Goal: Task Accomplishment & Management: Manage account settings

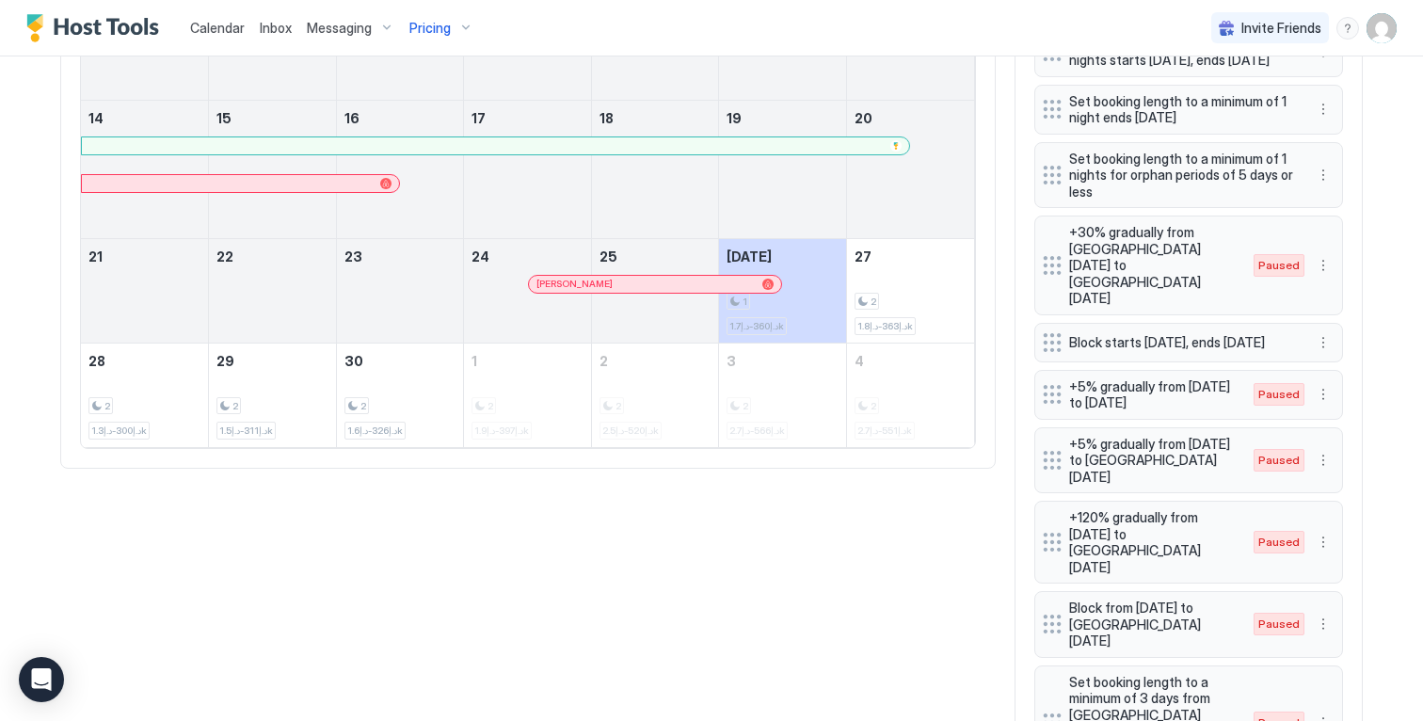
scroll to position [724, 0]
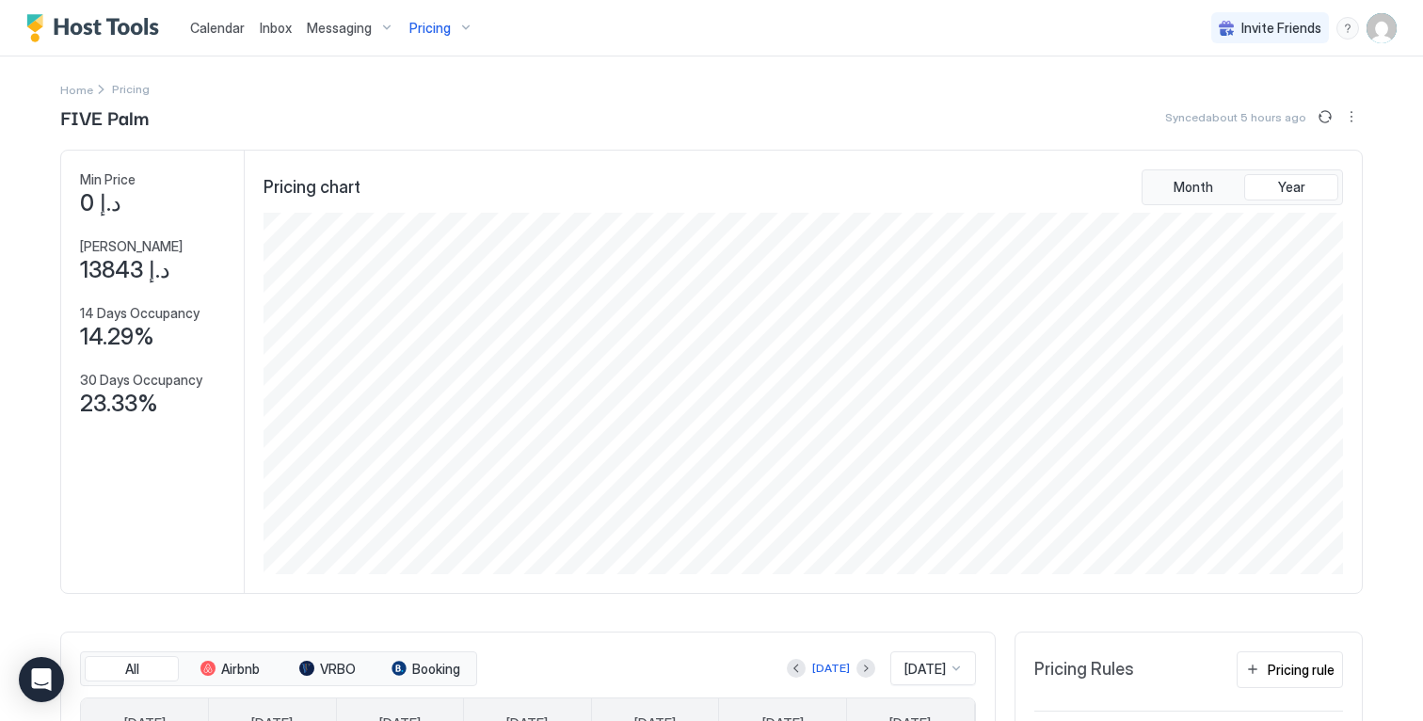
click at [466, 24] on div "Pricing" at bounding box center [441, 28] width 79 height 32
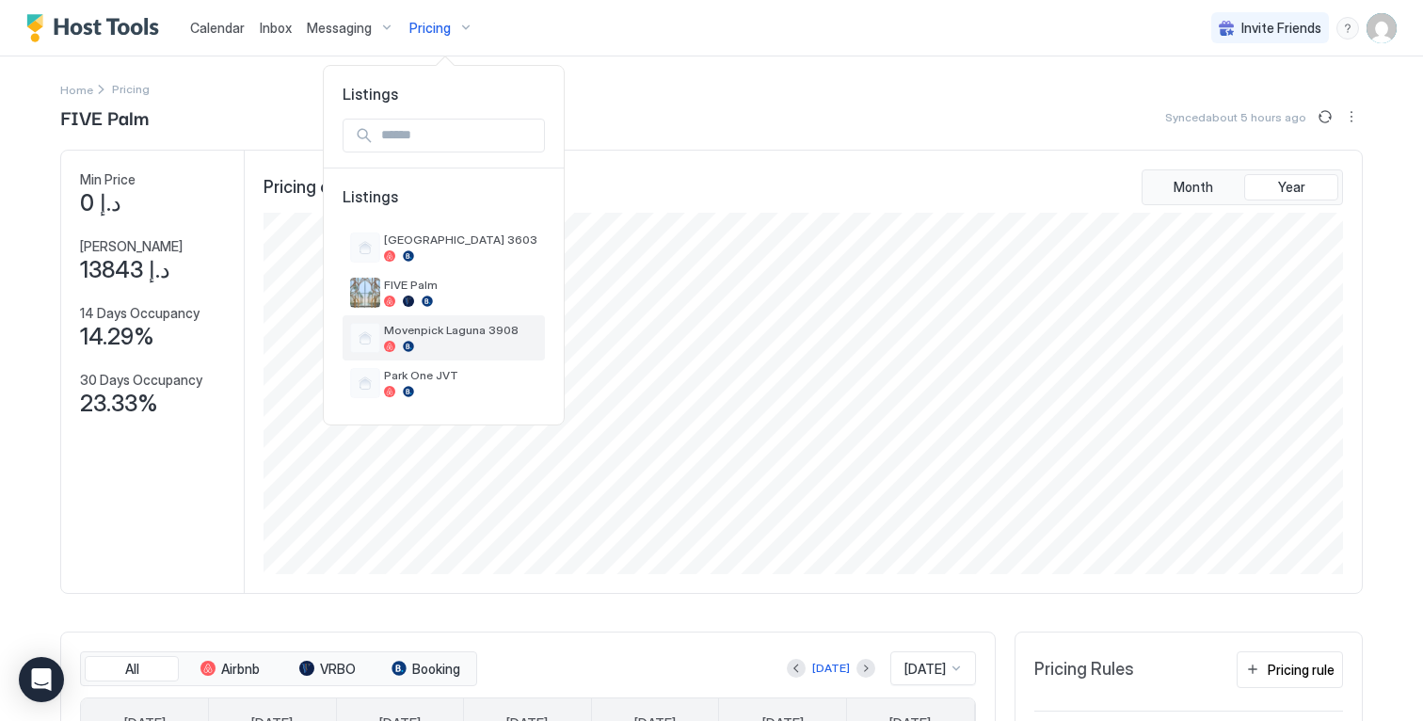
click at [433, 331] on span "Movenpick Laguna 3908" at bounding box center [460, 330] width 153 height 14
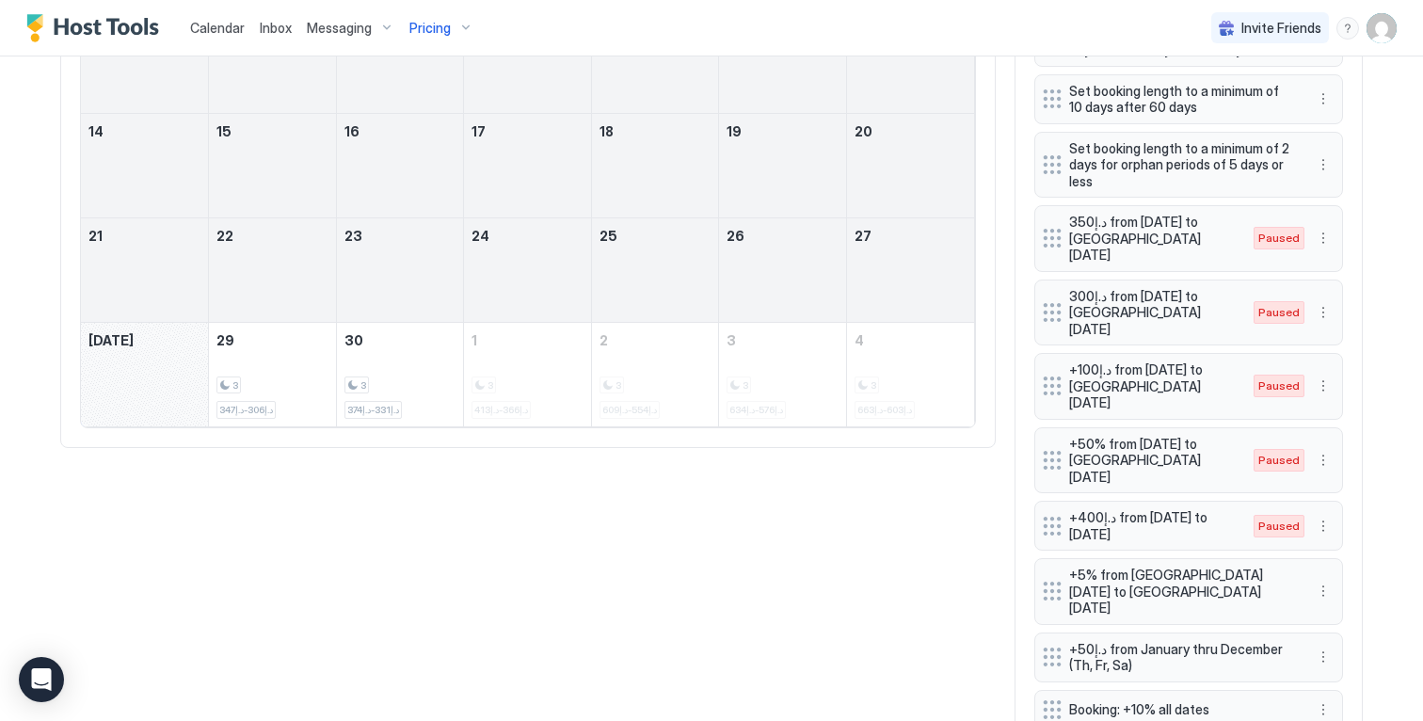
scroll to position [951, 0]
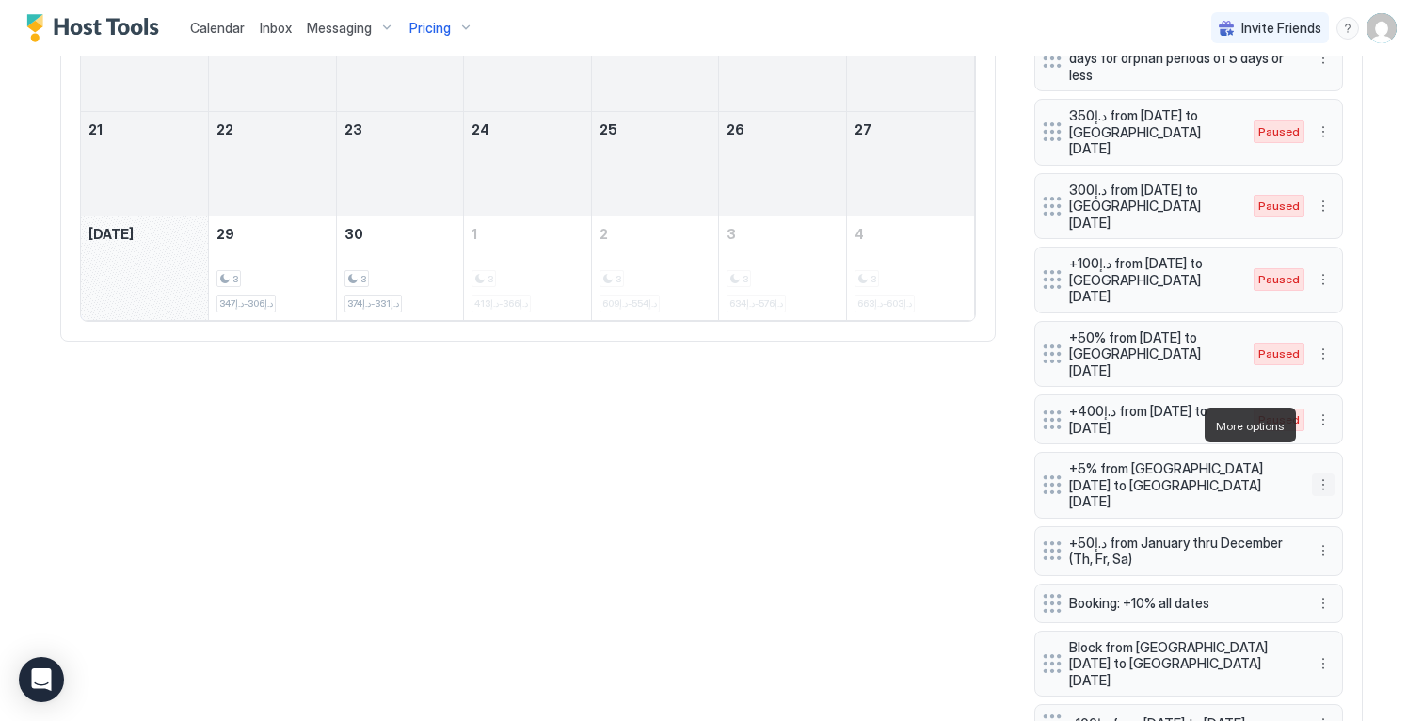
click at [1323, 473] on button "More options" at bounding box center [1323, 484] width 23 height 23
click at [1321, 447] on div "Edit" at bounding box center [1334, 451] width 41 height 14
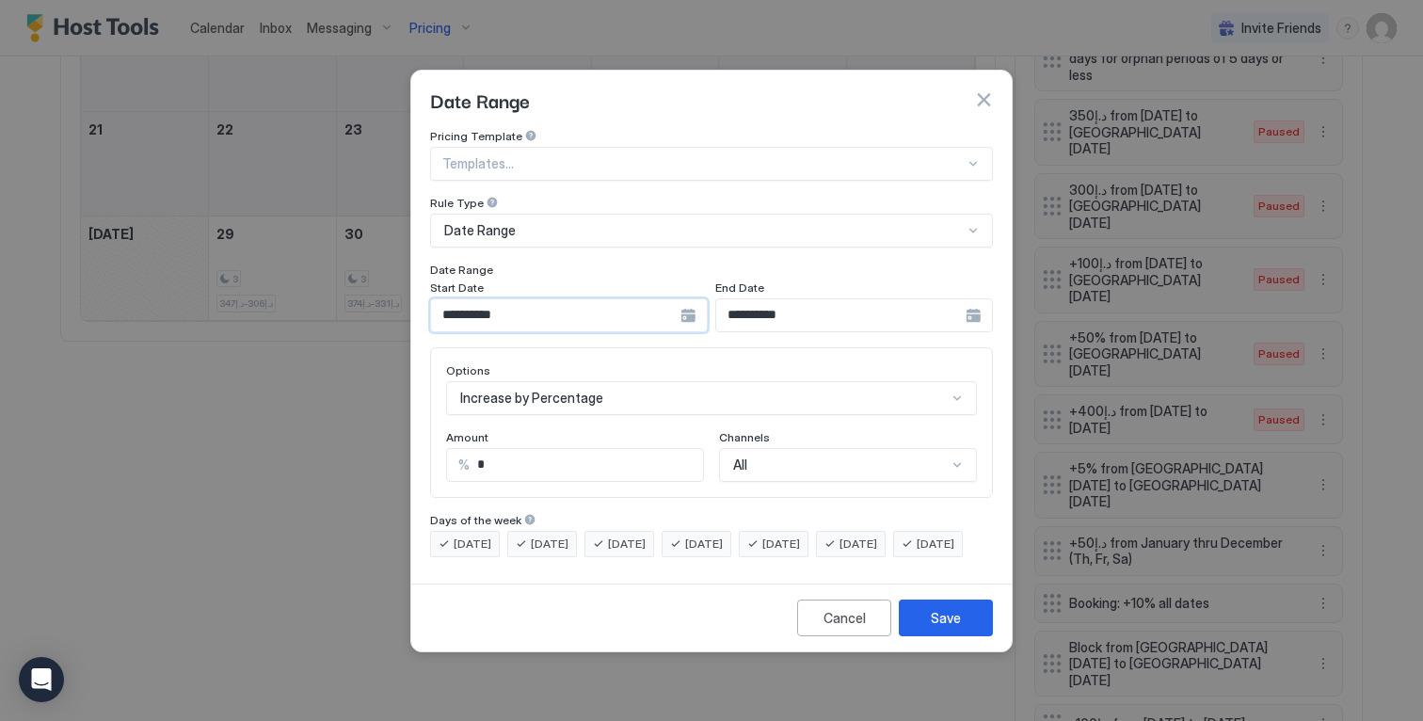
click at [635, 301] on input "**********" at bounding box center [555, 315] width 249 height 32
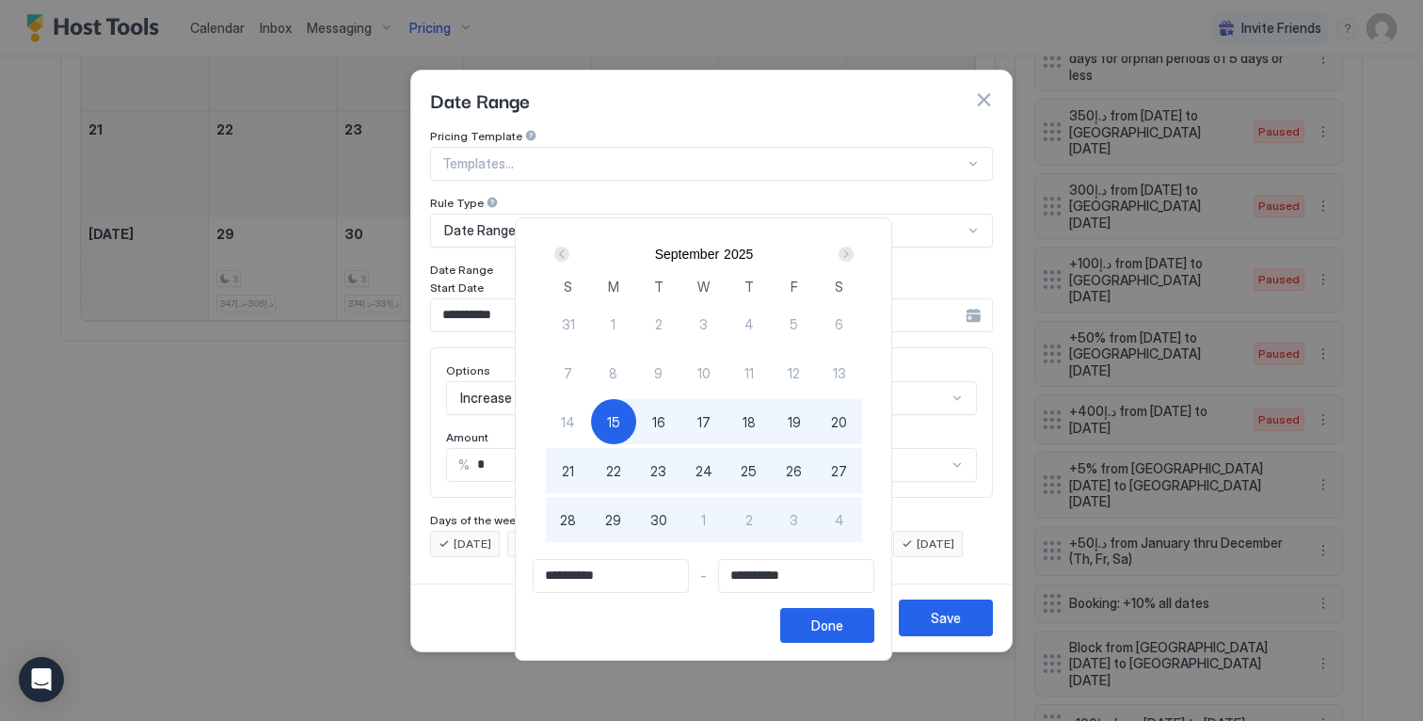
click at [848, 256] on div "Next" at bounding box center [846, 254] width 15 height 15
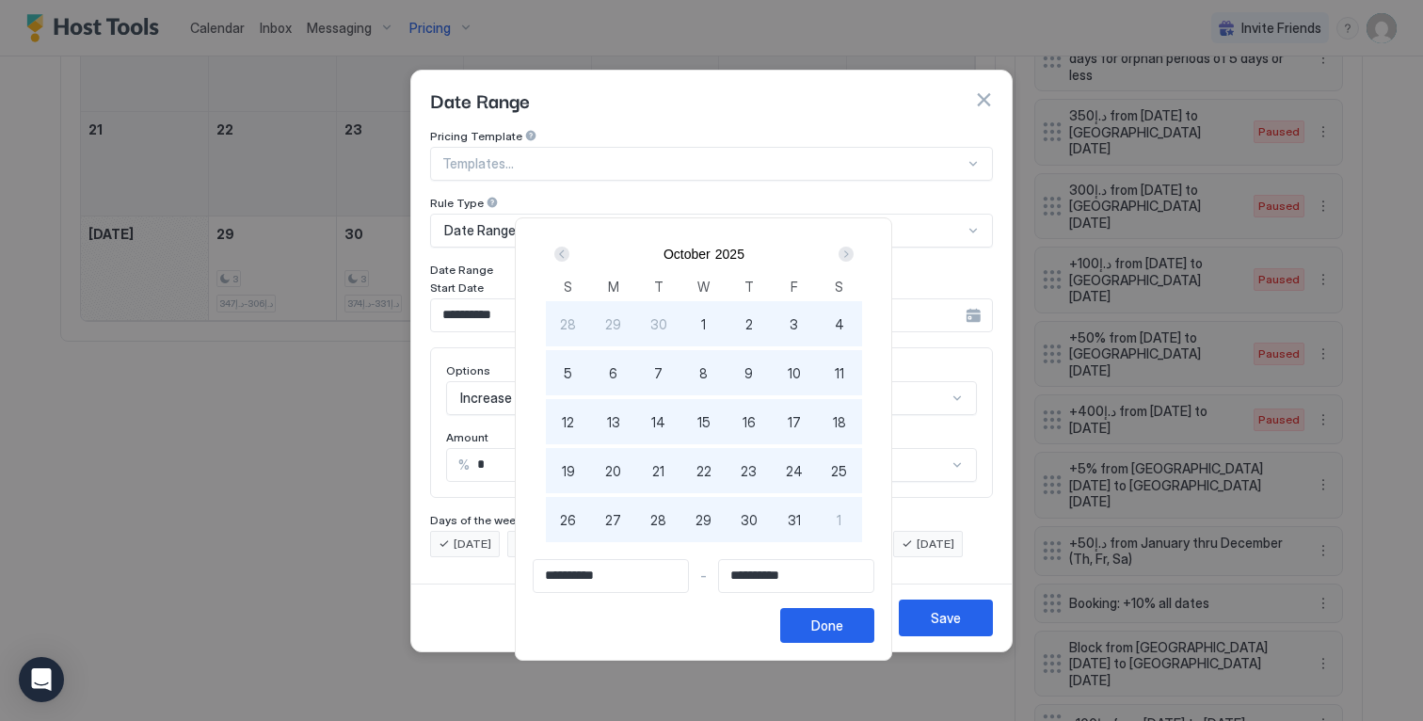
click at [812, 376] on div "10" at bounding box center [794, 372] width 45 height 45
type input "**********"
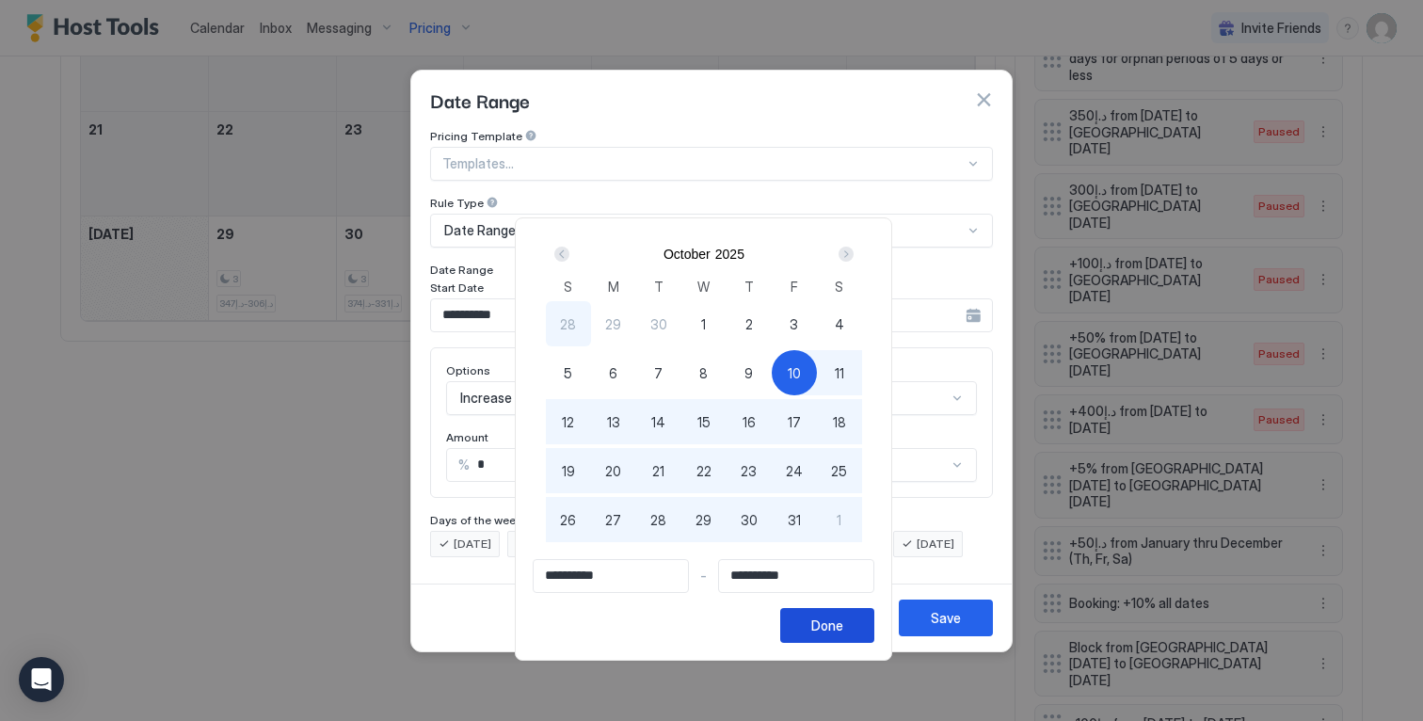
click at [843, 632] on div "Done" at bounding box center [827, 626] width 32 height 20
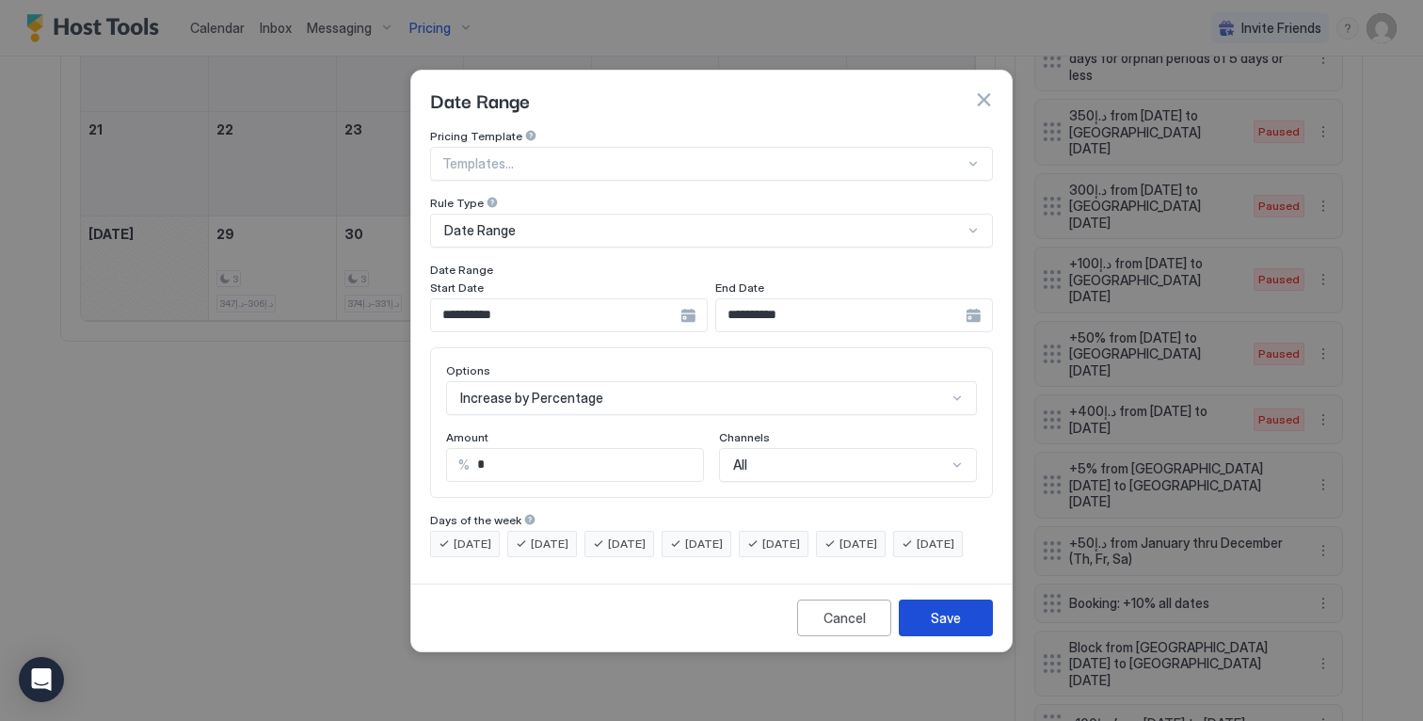
click at [944, 628] on div "Save" at bounding box center [946, 618] width 30 height 20
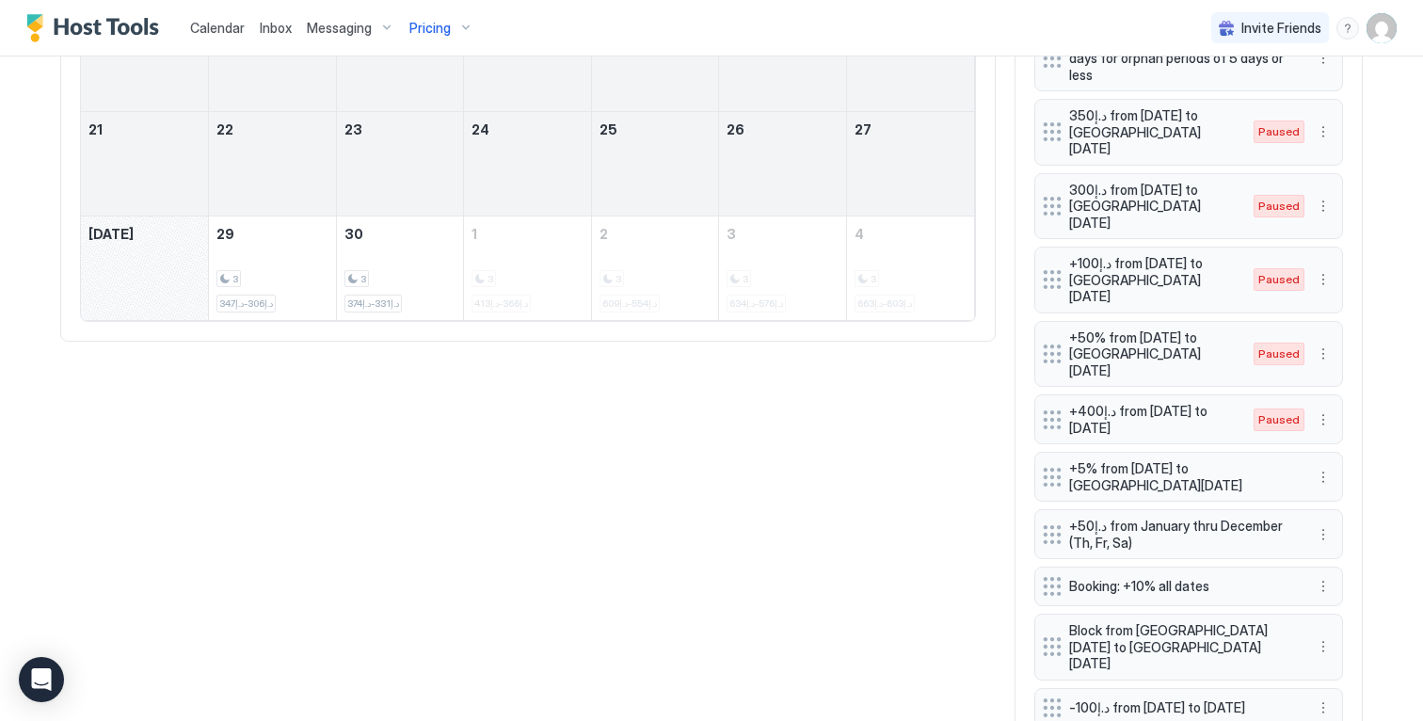
scroll to position [0, 0]
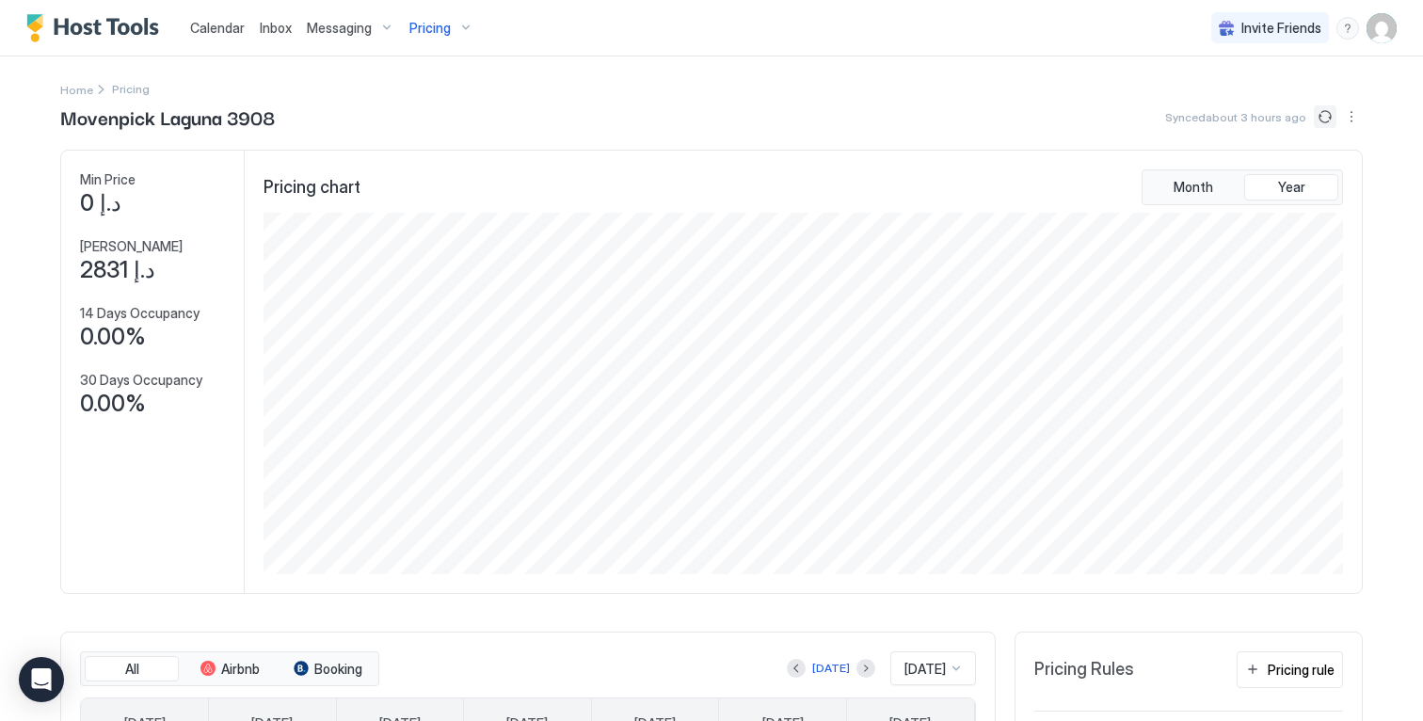
click at [1316, 119] on button "Sync prices" at bounding box center [1325, 116] width 23 height 23
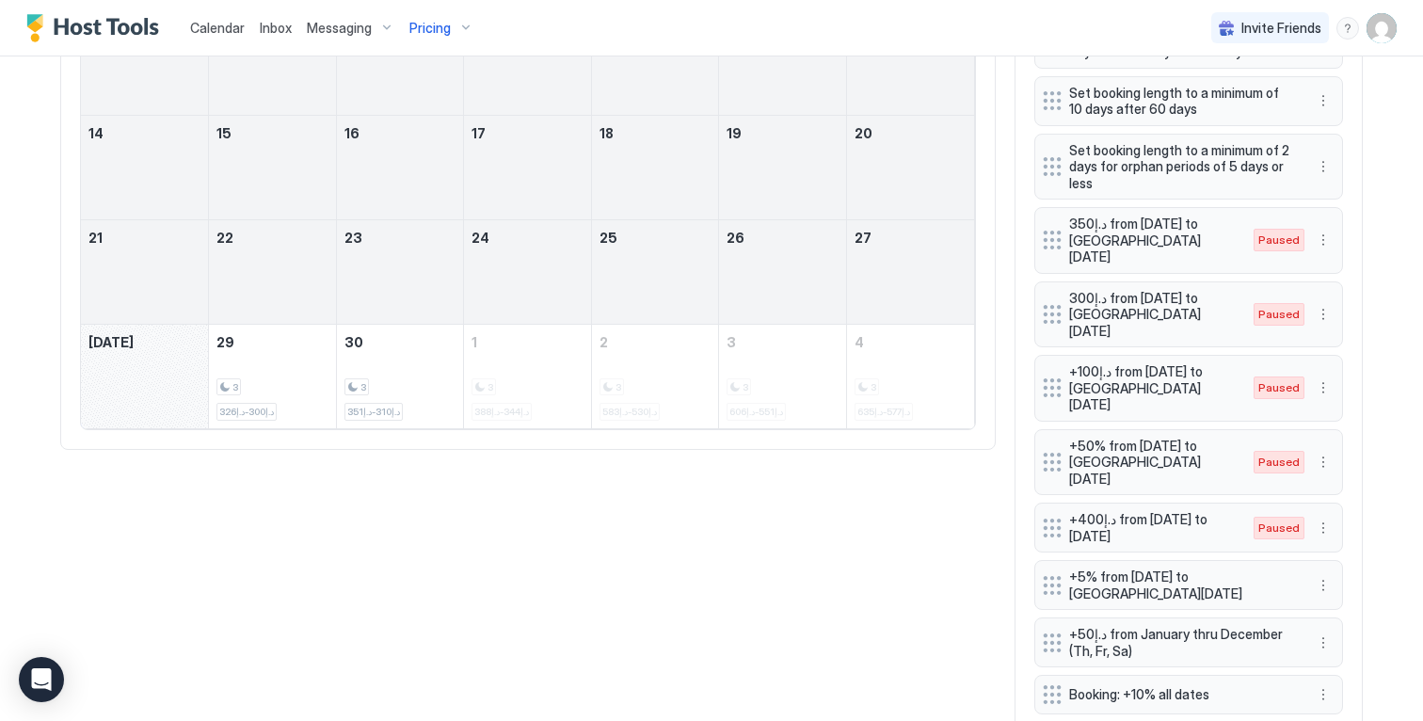
scroll to position [462, 0]
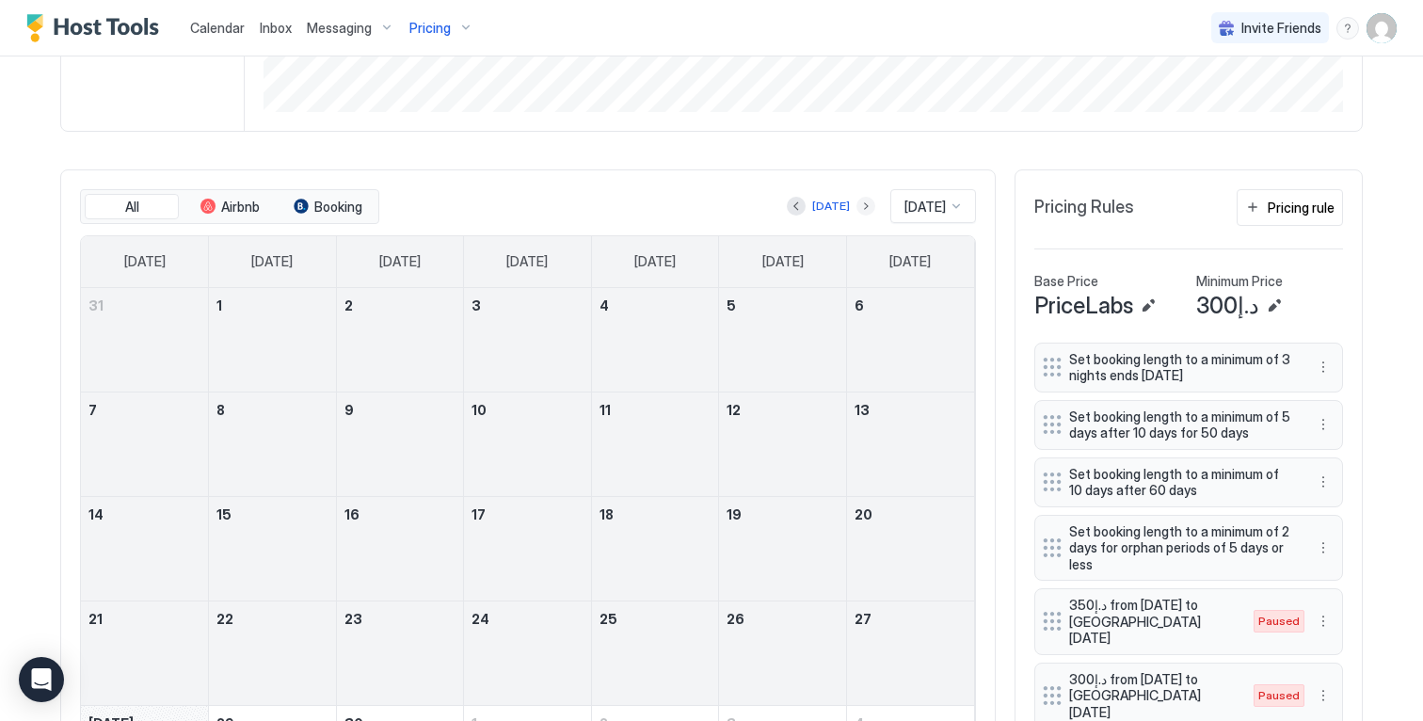
click at [856, 216] on button "Next month" at bounding box center [865, 206] width 19 height 19
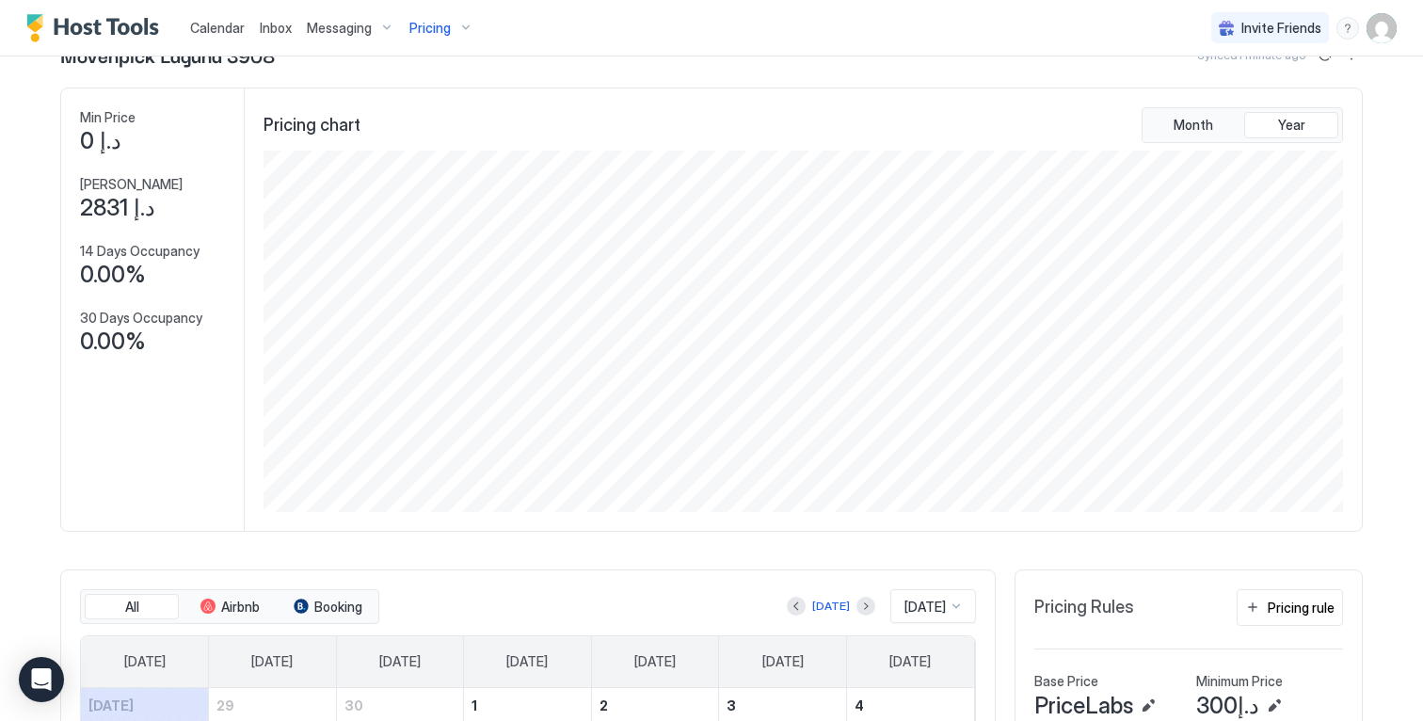
scroll to position [58, 0]
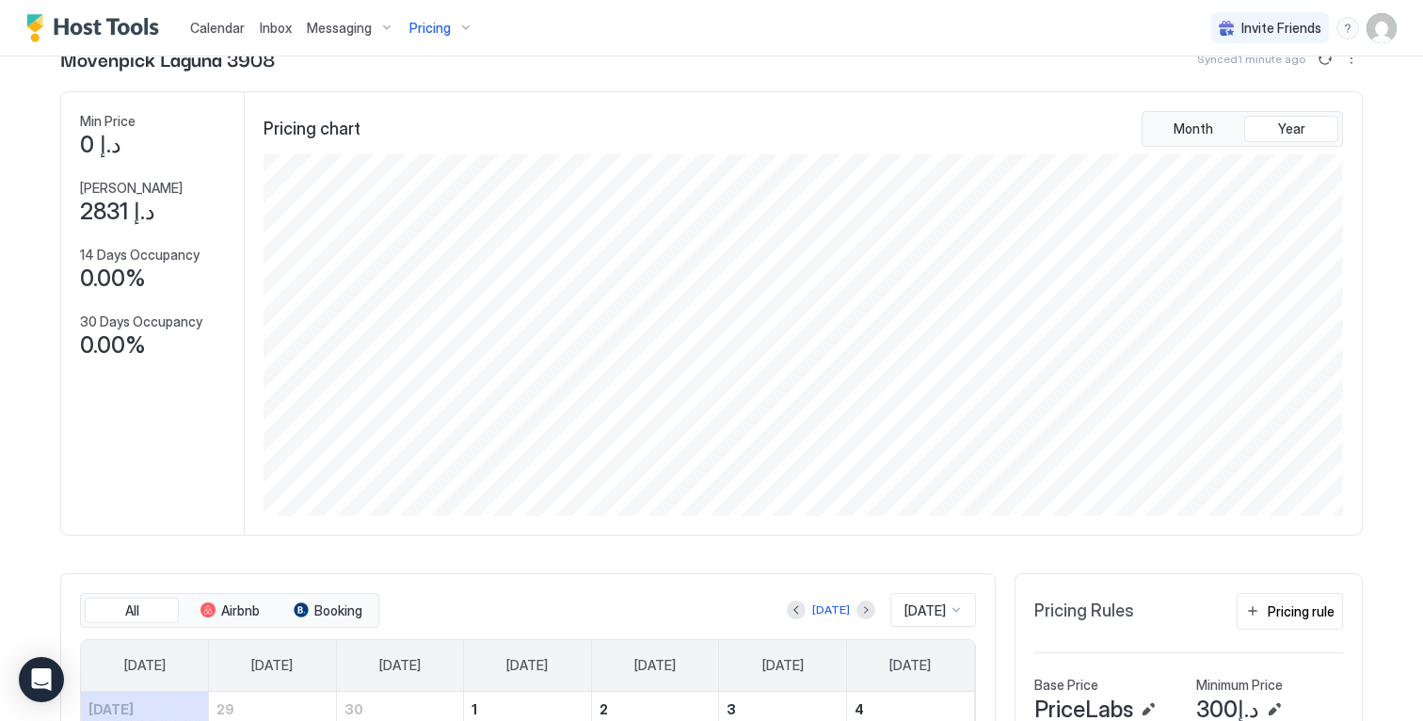
click at [441, 35] on span "Pricing" at bounding box center [429, 28] width 41 height 17
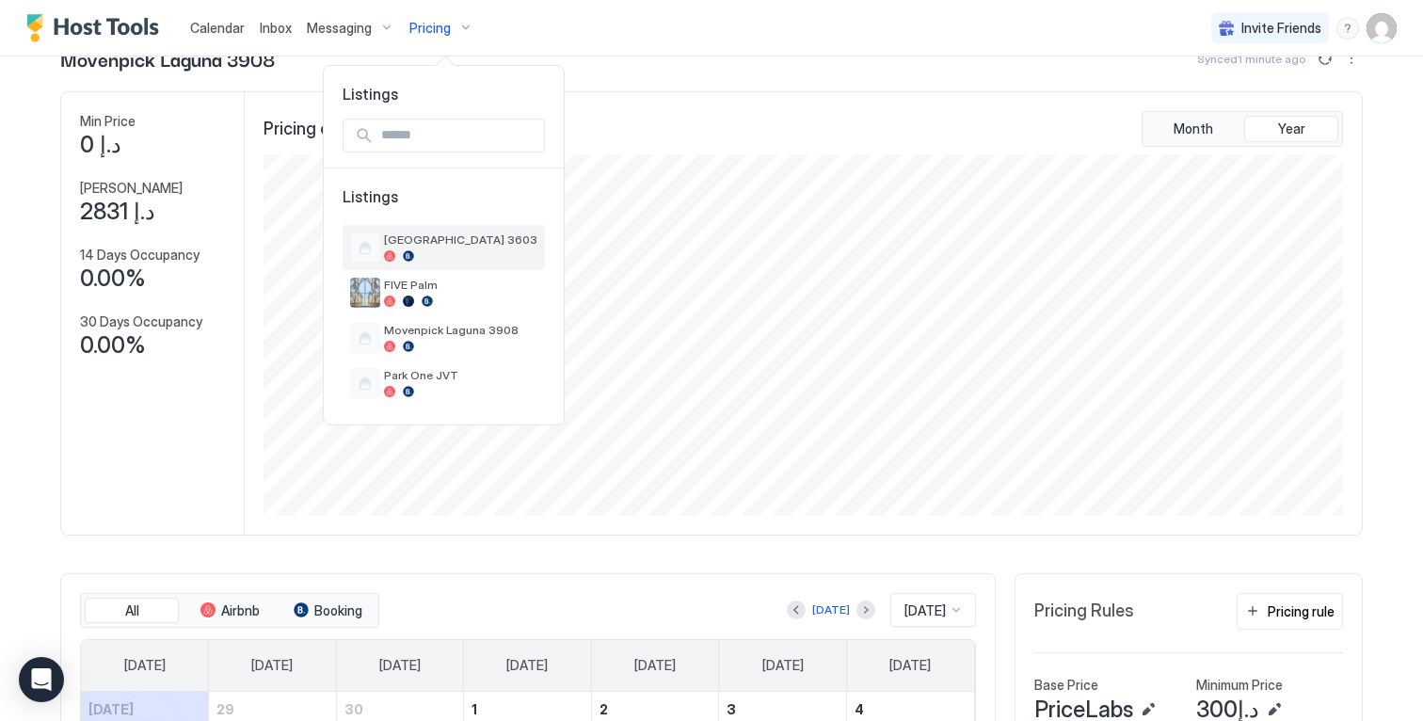
click at [455, 239] on span "Concorde Tower 3603" at bounding box center [460, 239] width 153 height 14
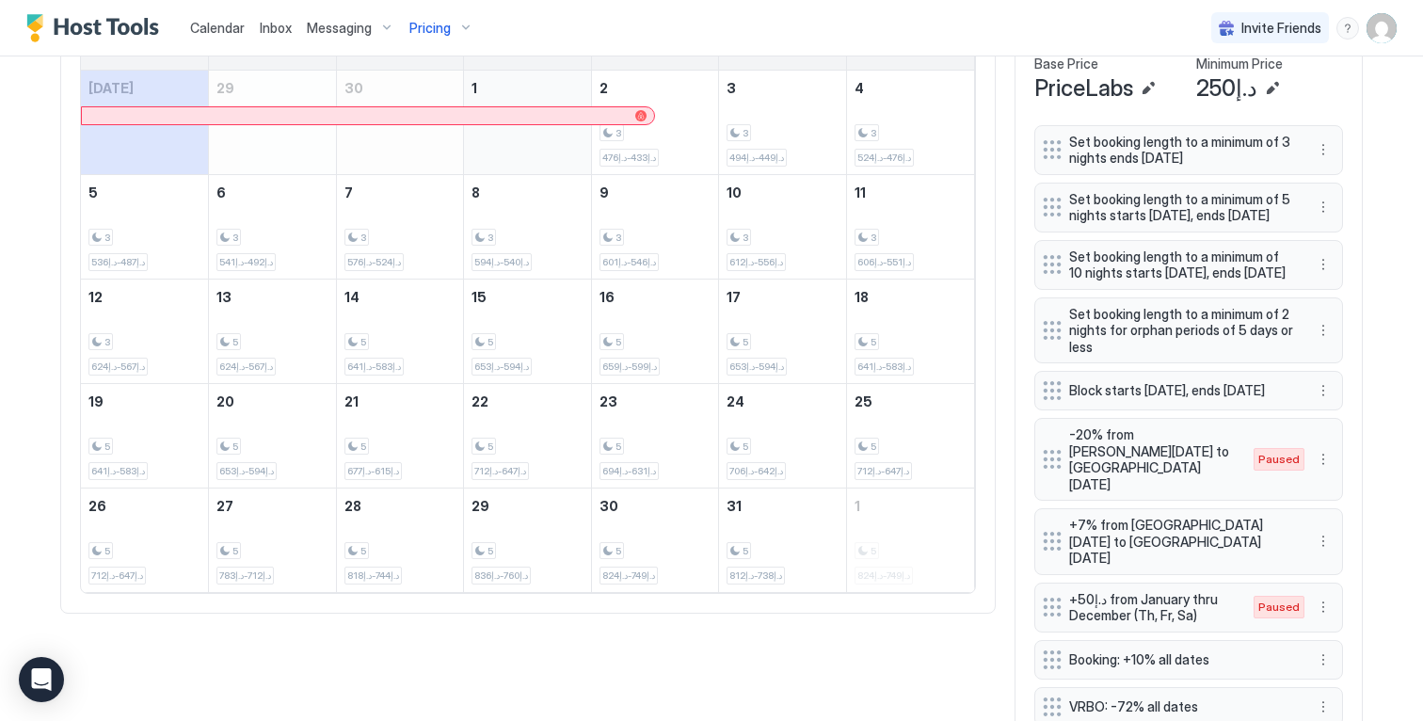
scroll to position [685, 0]
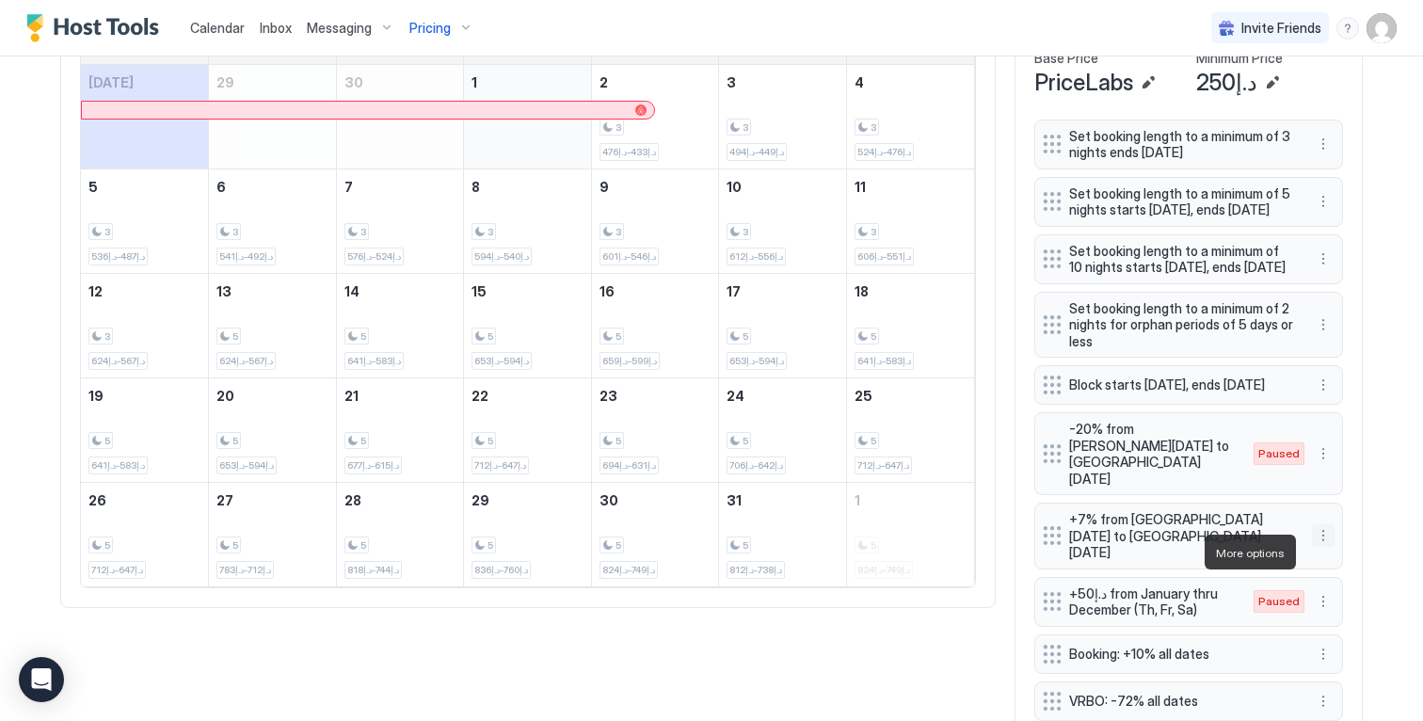
click at [1320, 547] on button "More options" at bounding box center [1323, 535] width 23 height 23
click at [1324, 571] on div "Edit" at bounding box center [1334, 578] width 41 height 14
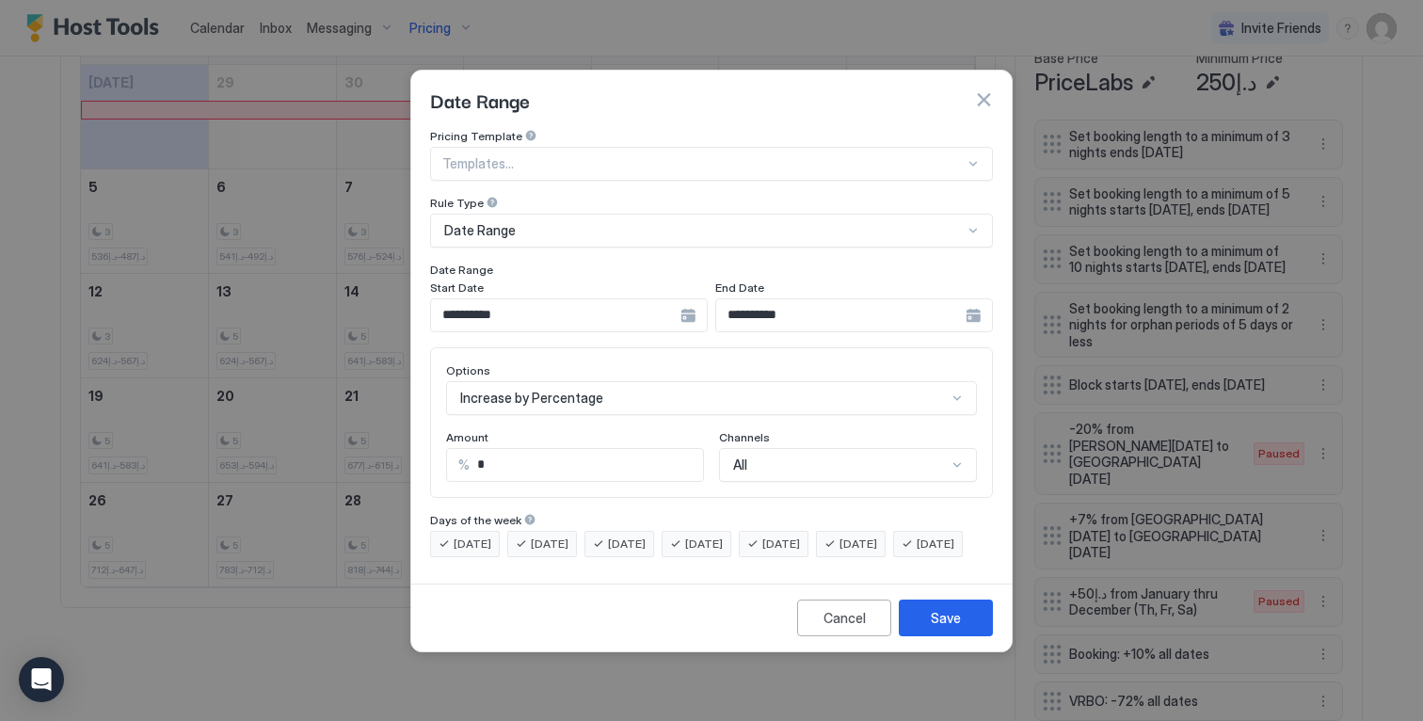
click at [688, 300] on div "**********" at bounding box center [569, 315] width 278 height 34
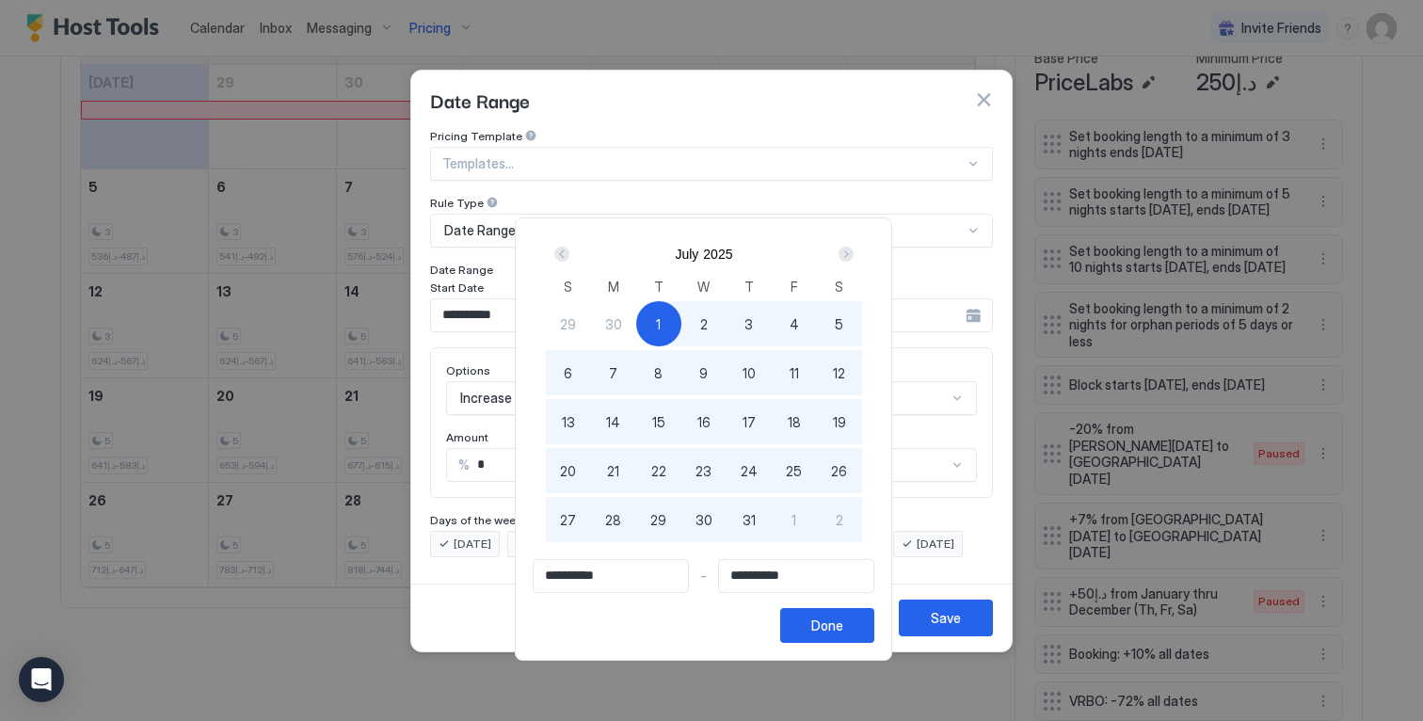
click at [852, 261] on div "Next" at bounding box center [846, 254] width 15 height 15
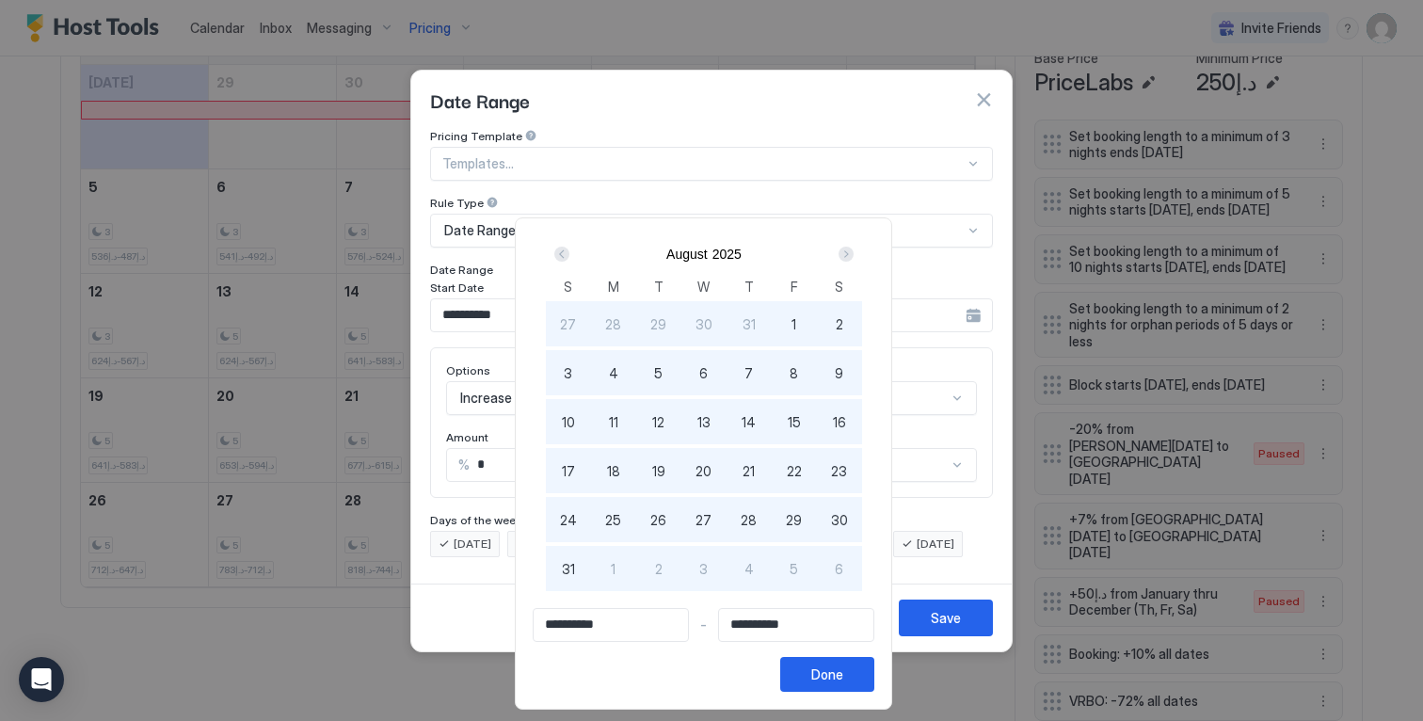
click at [852, 261] on div "Next" at bounding box center [846, 254] width 15 height 15
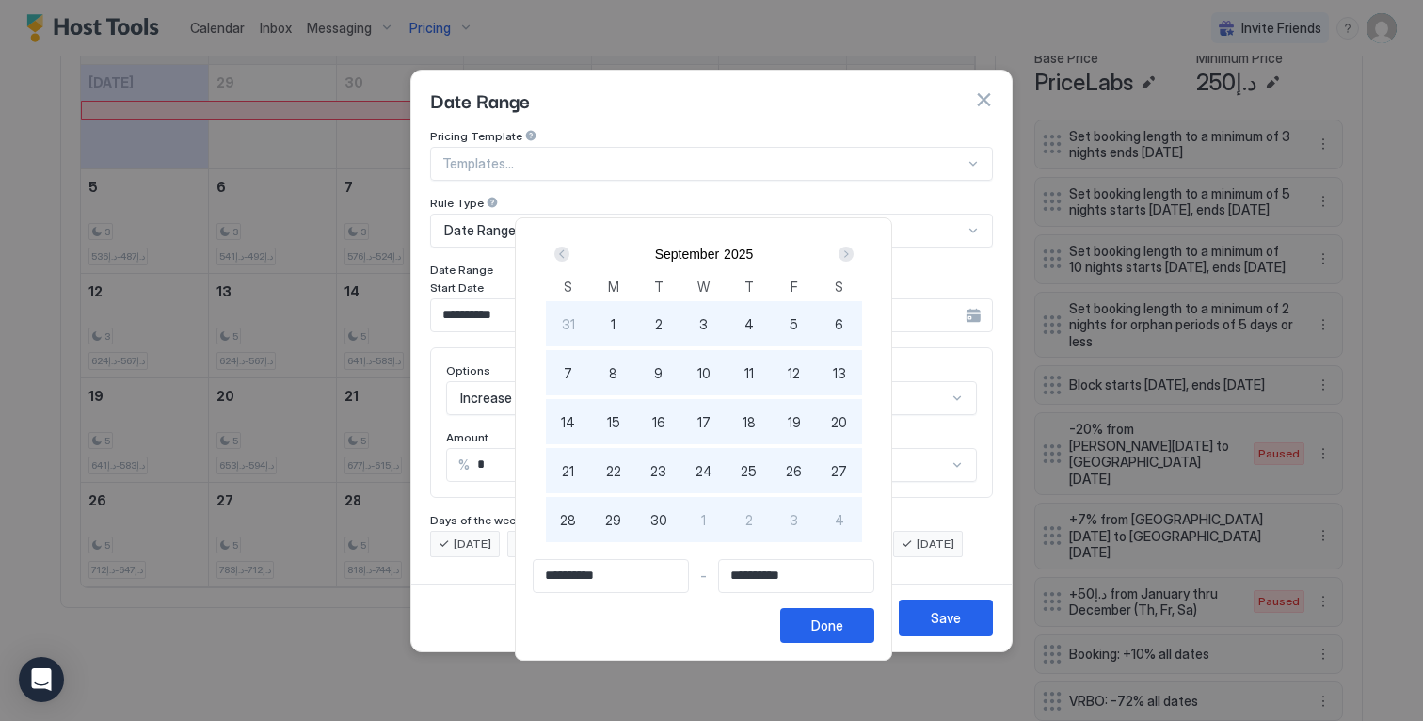
click at [852, 261] on div "Next" at bounding box center [846, 254] width 15 height 15
click at [794, 370] on div "10" at bounding box center [794, 372] width 45 height 45
type input "**********"
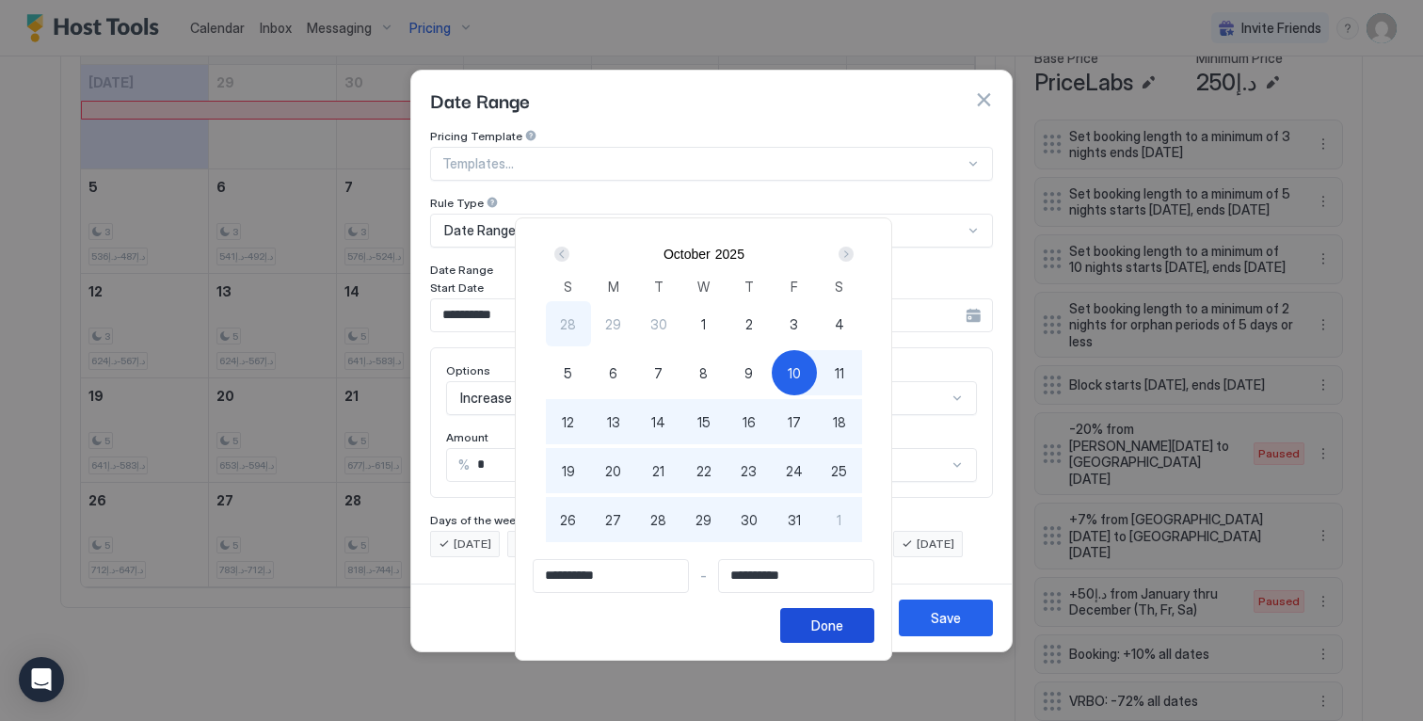
click at [834, 632] on div "Done" at bounding box center [827, 626] width 32 height 20
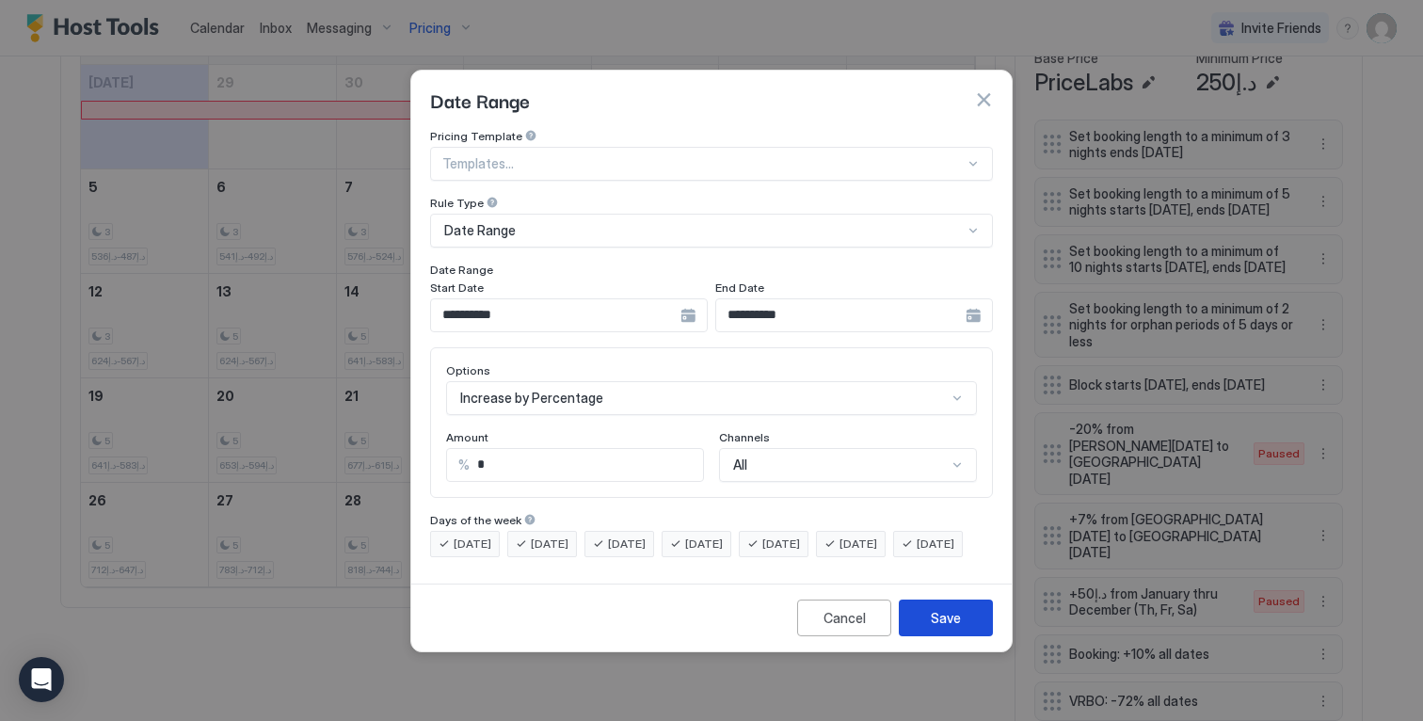
click at [911, 629] on button "Save" at bounding box center [946, 618] width 94 height 37
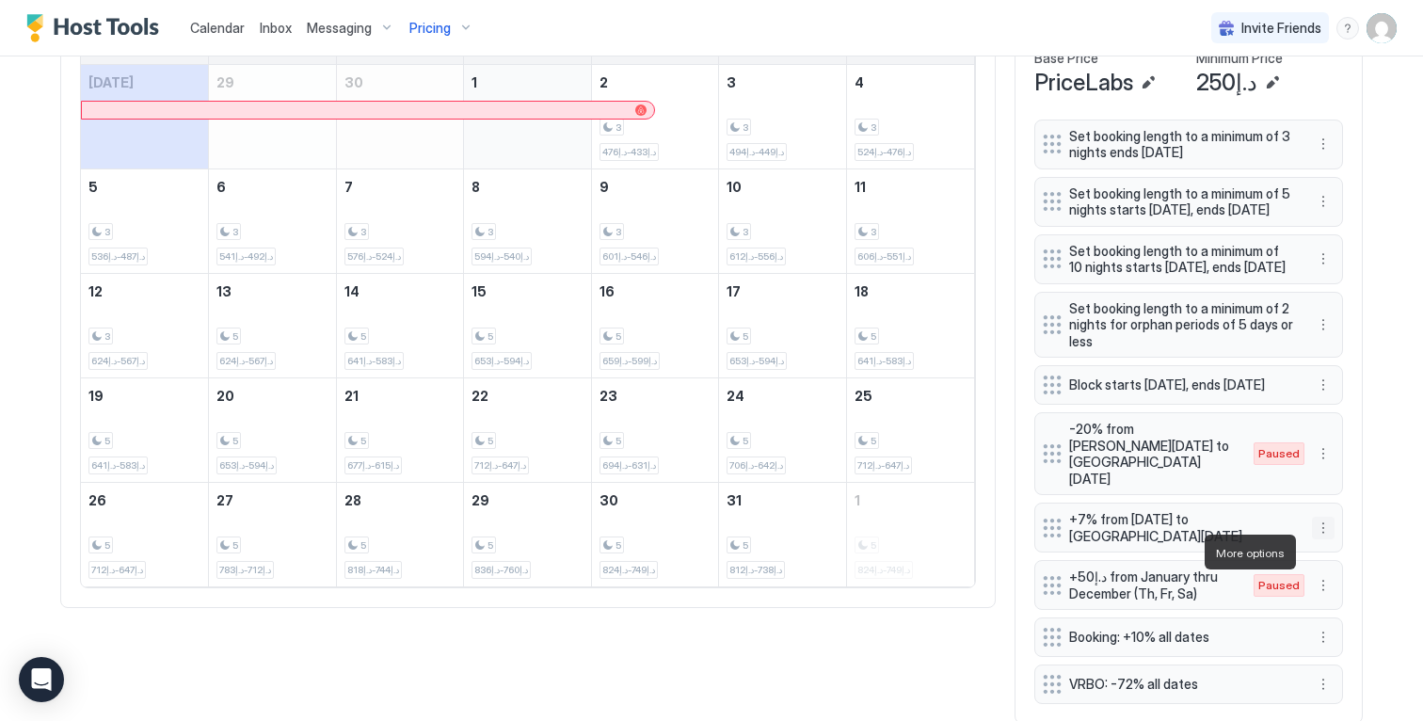
click at [1316, 539] on button "More options" at bounding box center [1323, 528] width 23 height 23
click at [1342, 578] on span "Edit" at bounding box center [1345, 578] width 21 height 14
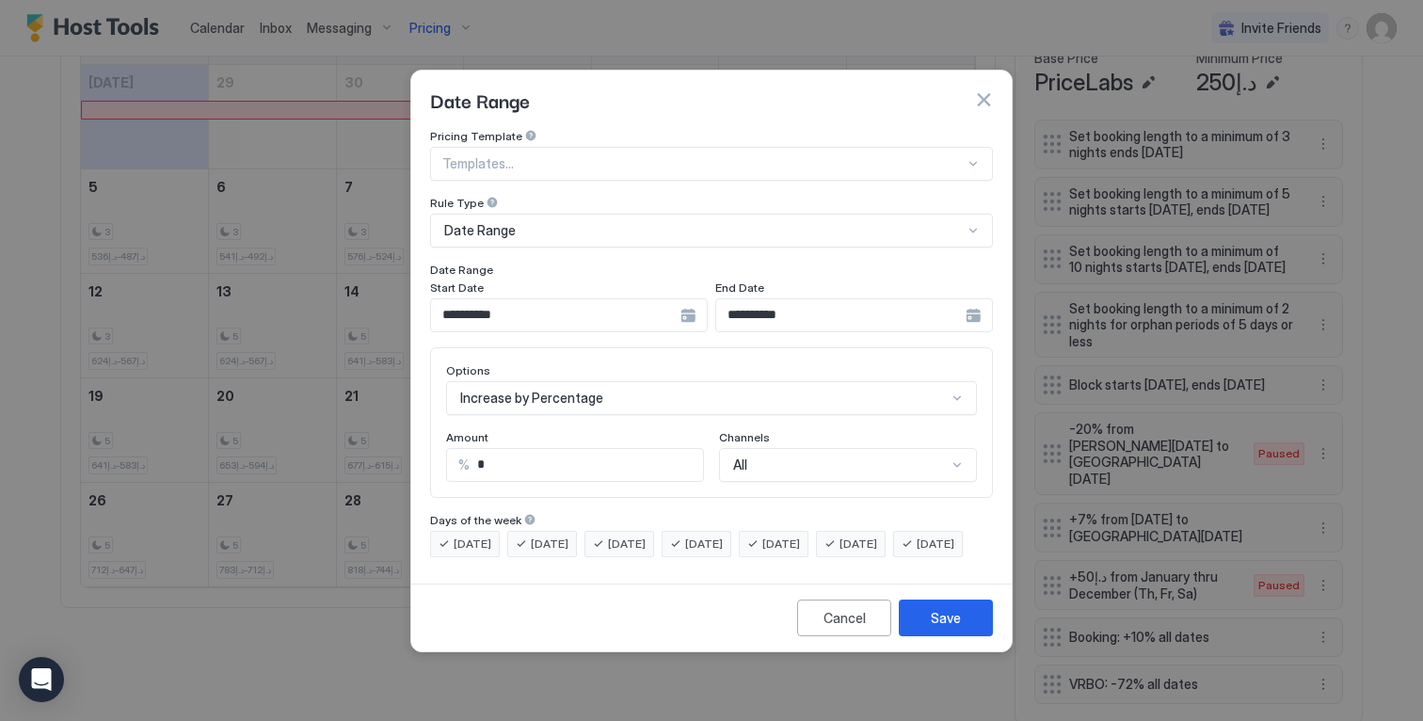
click at [696, 300] on div "**********" at bounding box center [569, 315] width 278 height 34
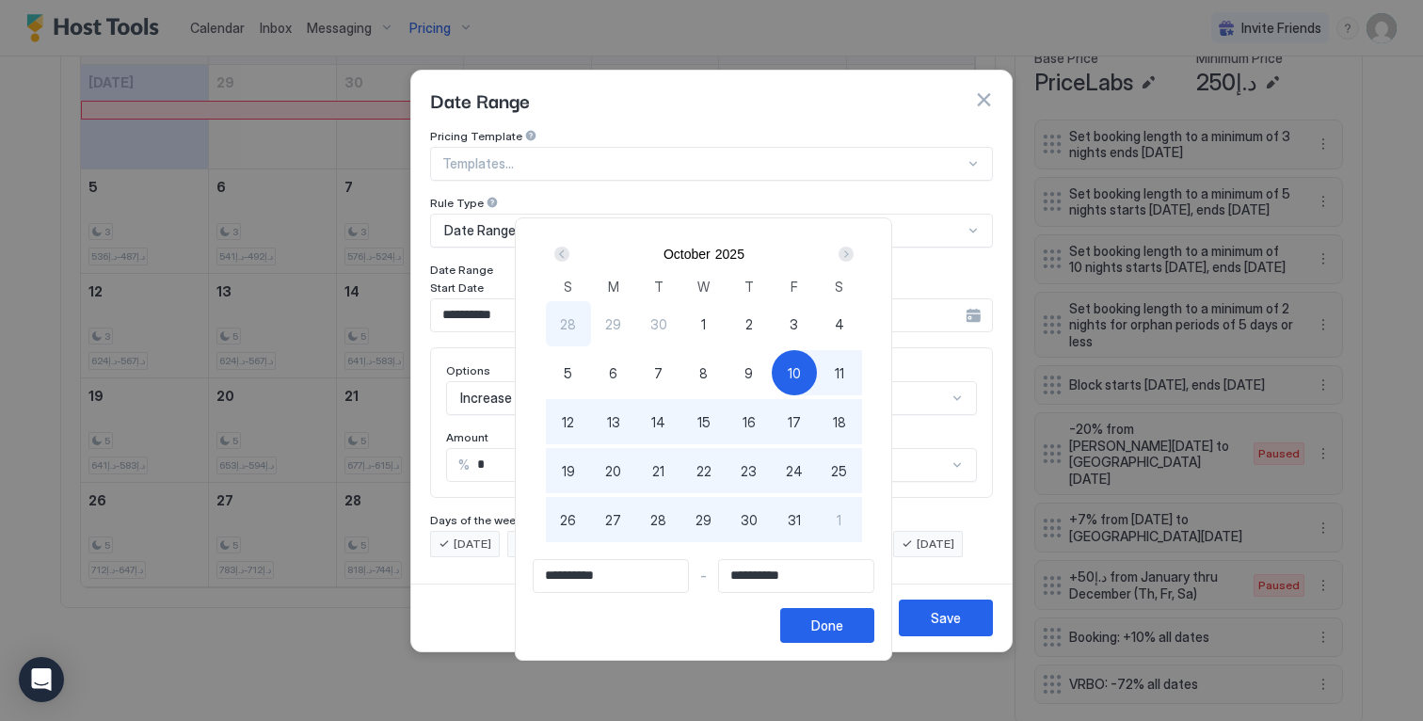
click at [765, 373] on div "9" at bounding box center [749, 372] width 45 height 45
type input "**********"
click at [801, 373] on span "10" at bounding box center [794, 373] width 13 height 20
type input "**********"
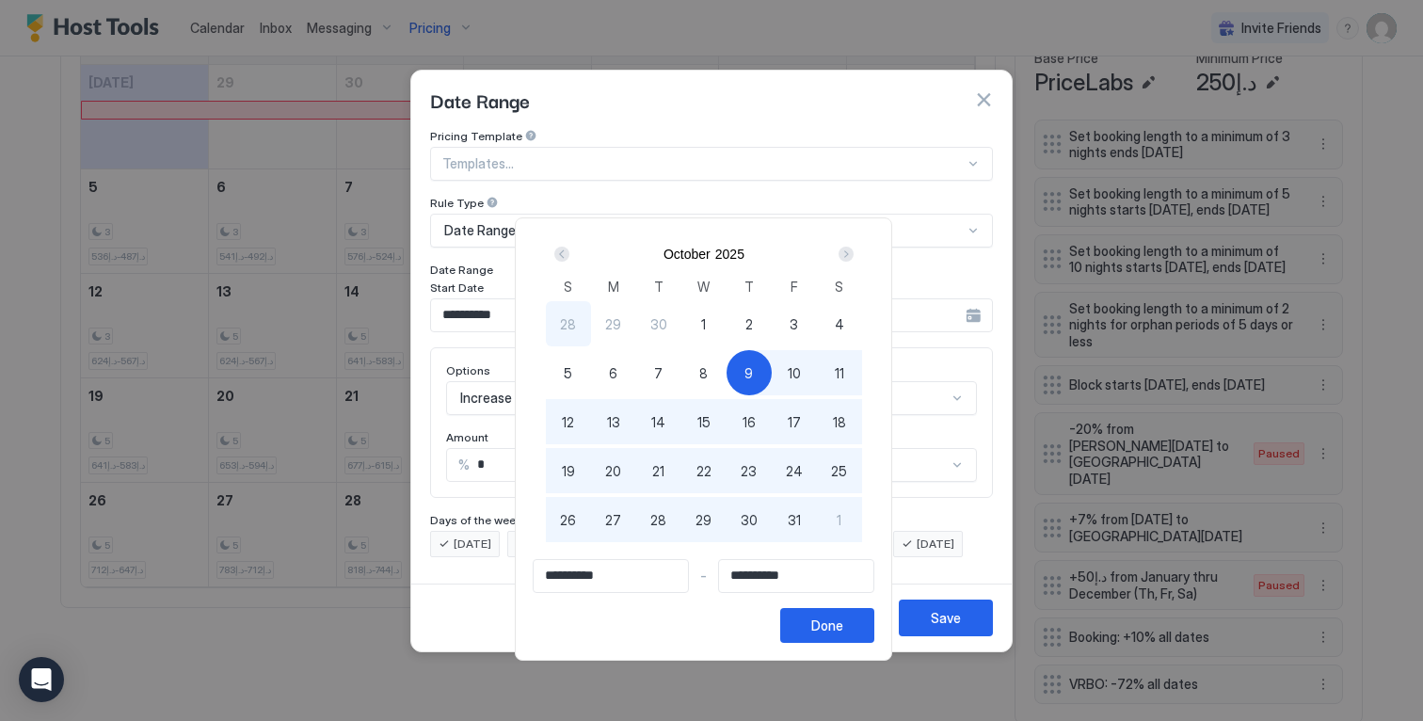
type input "**********"
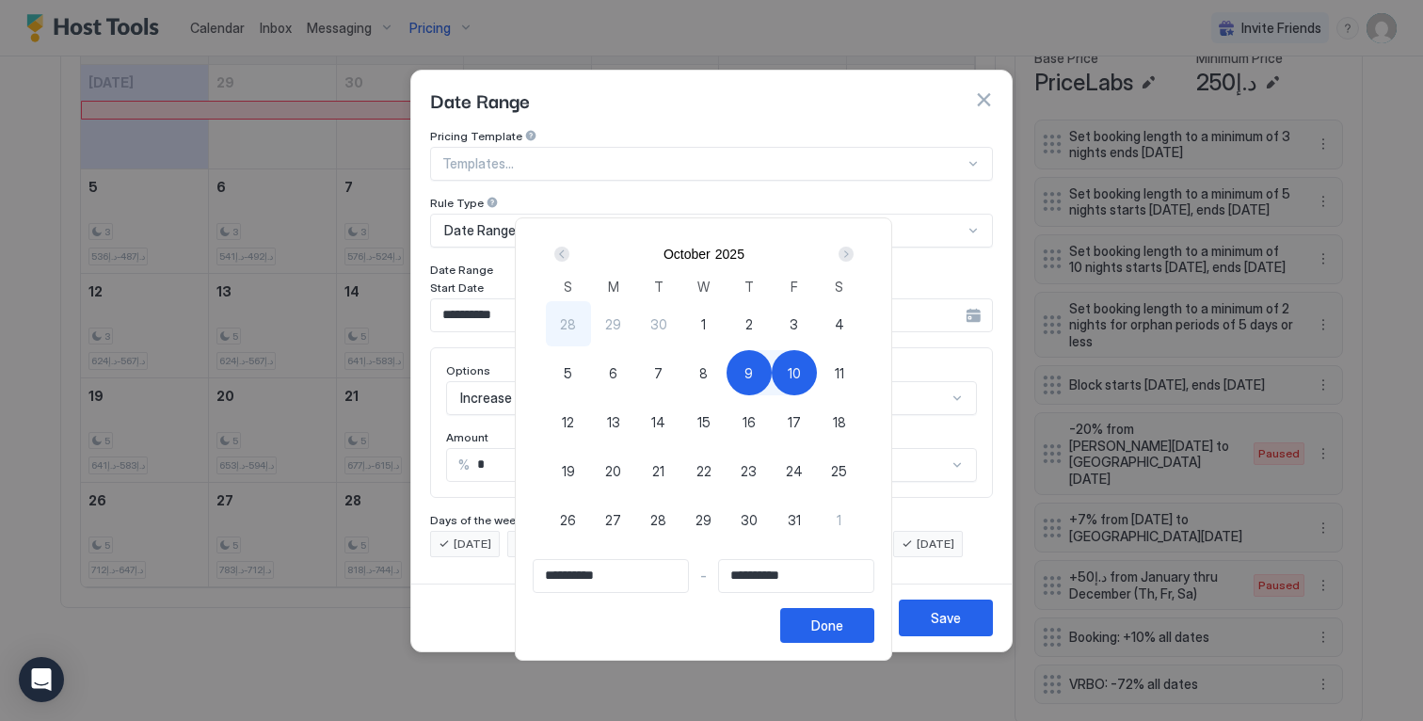
click at [801, 373] on span "10" at bounding box center [794, 373] width 13 height 20
type input "**********"
click at [854, 258] on div "Next" at bounding box center [846, 254] width 15 height 15
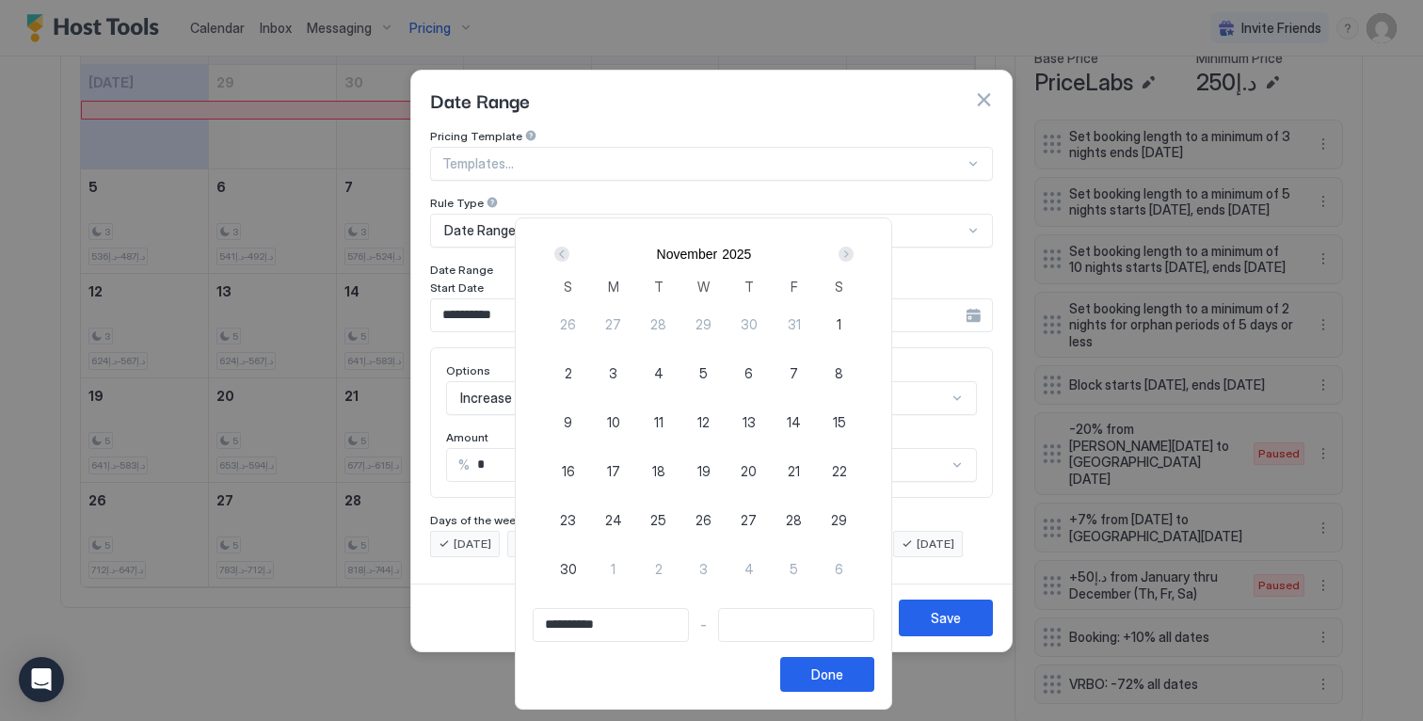
click at [854, 258] on div "Next" at bounding box center [846, 254] width 15 height 15
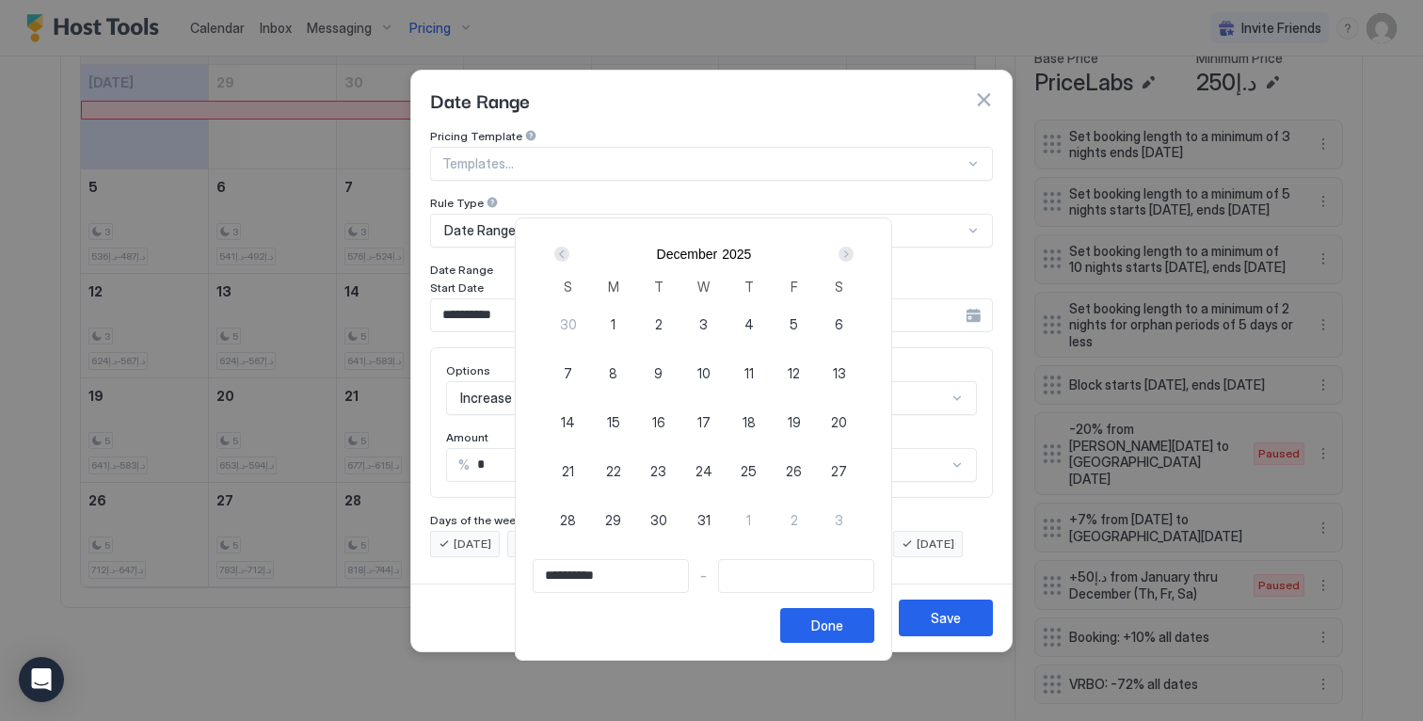
click at [854, 258] on div "Next" at bounding box center [846, 254] width 15 height 15
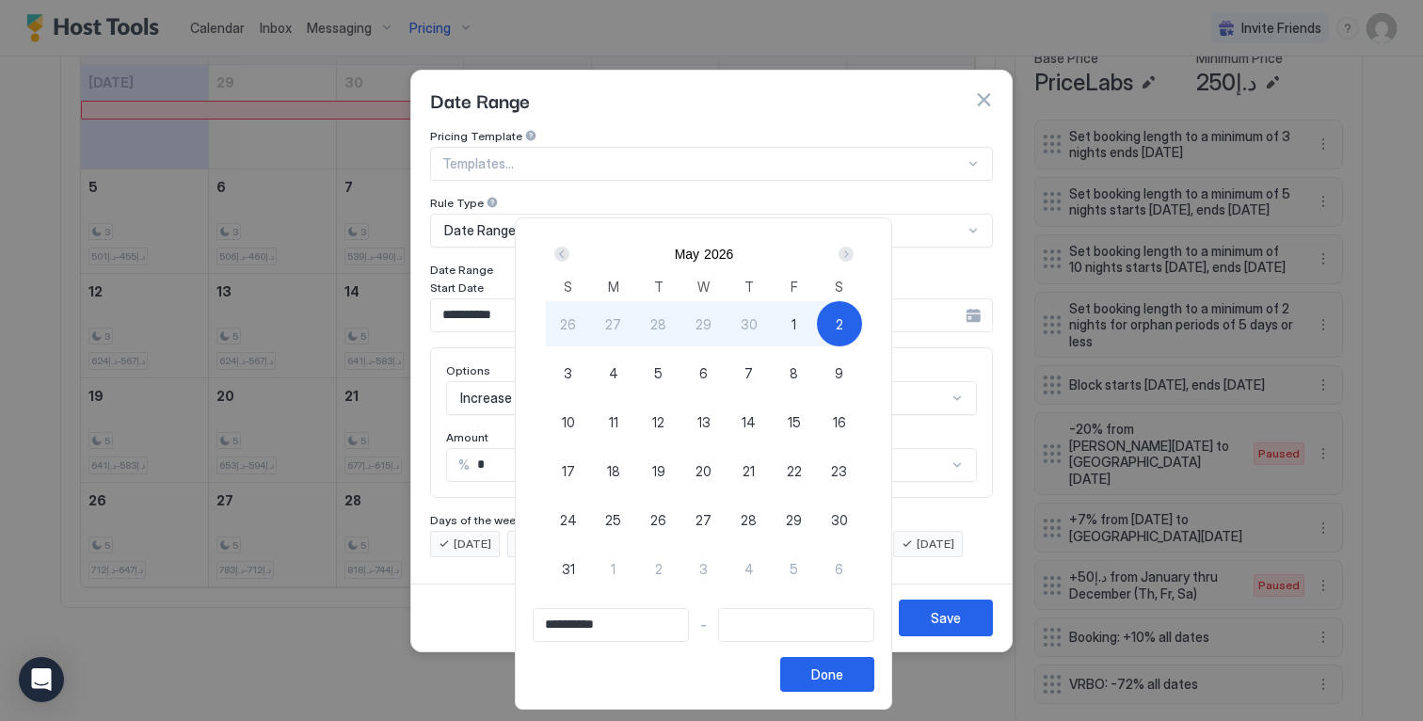
click at [854, 257] on div "Next" at bounding box center [846, 254] width 15 height 15
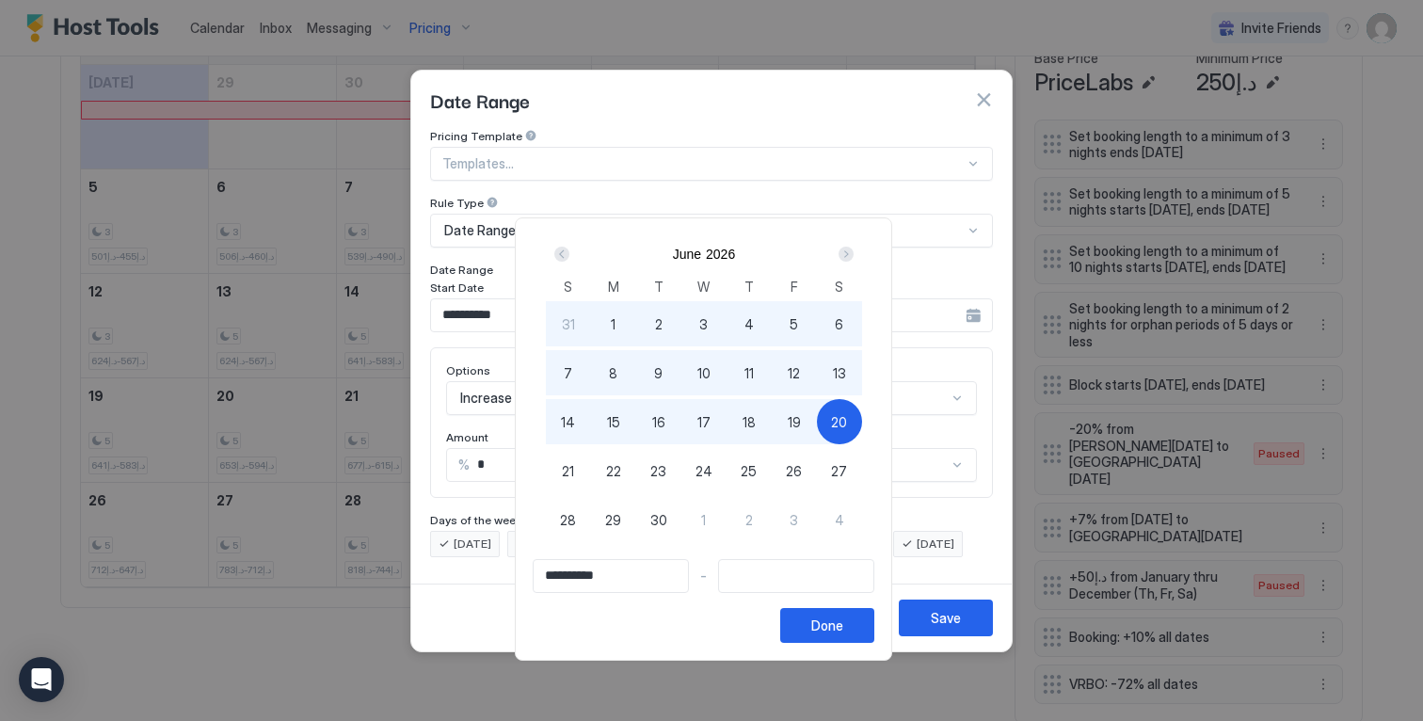
type input "**********"
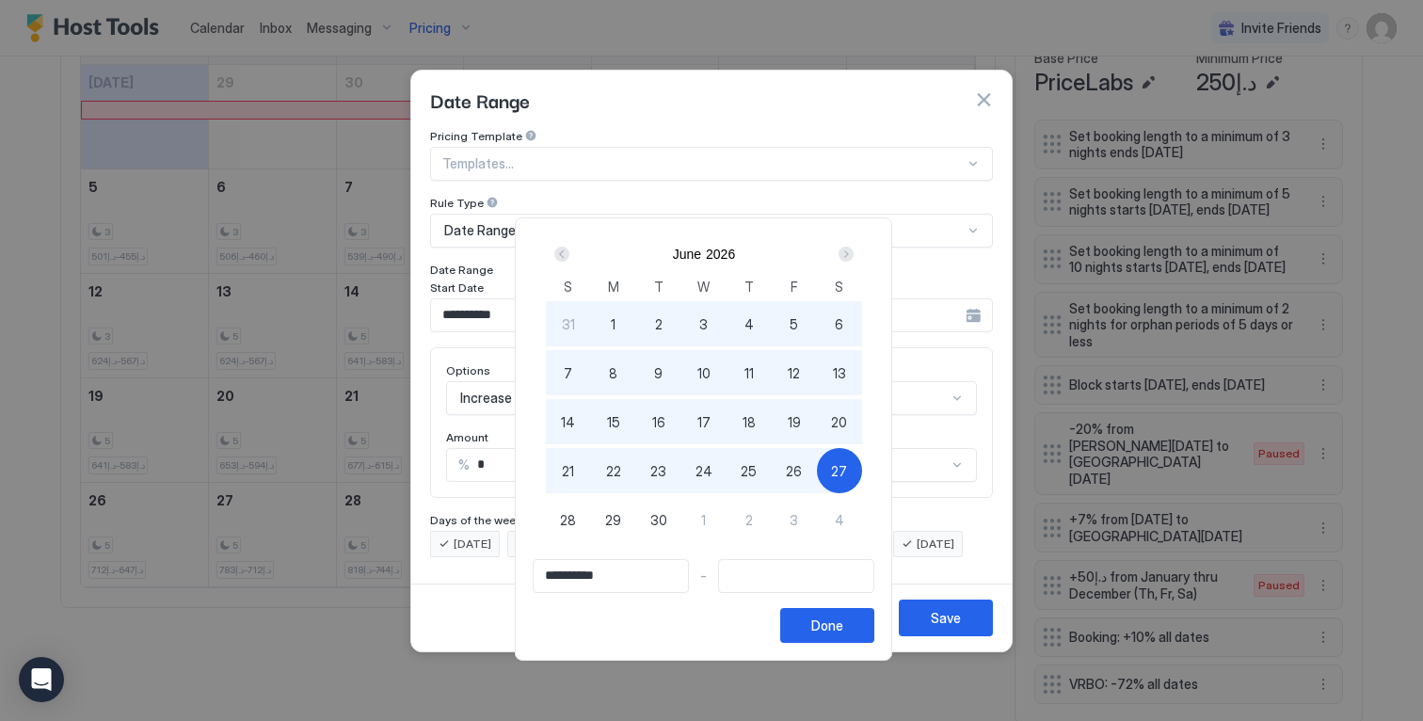
click at [834, 466] on div "27" at bounding box center [839, 470] width 45 height 45
type input "**********"
click at [834, 617] on div "Done" at bounding box center [827, 626] width 32 height 20
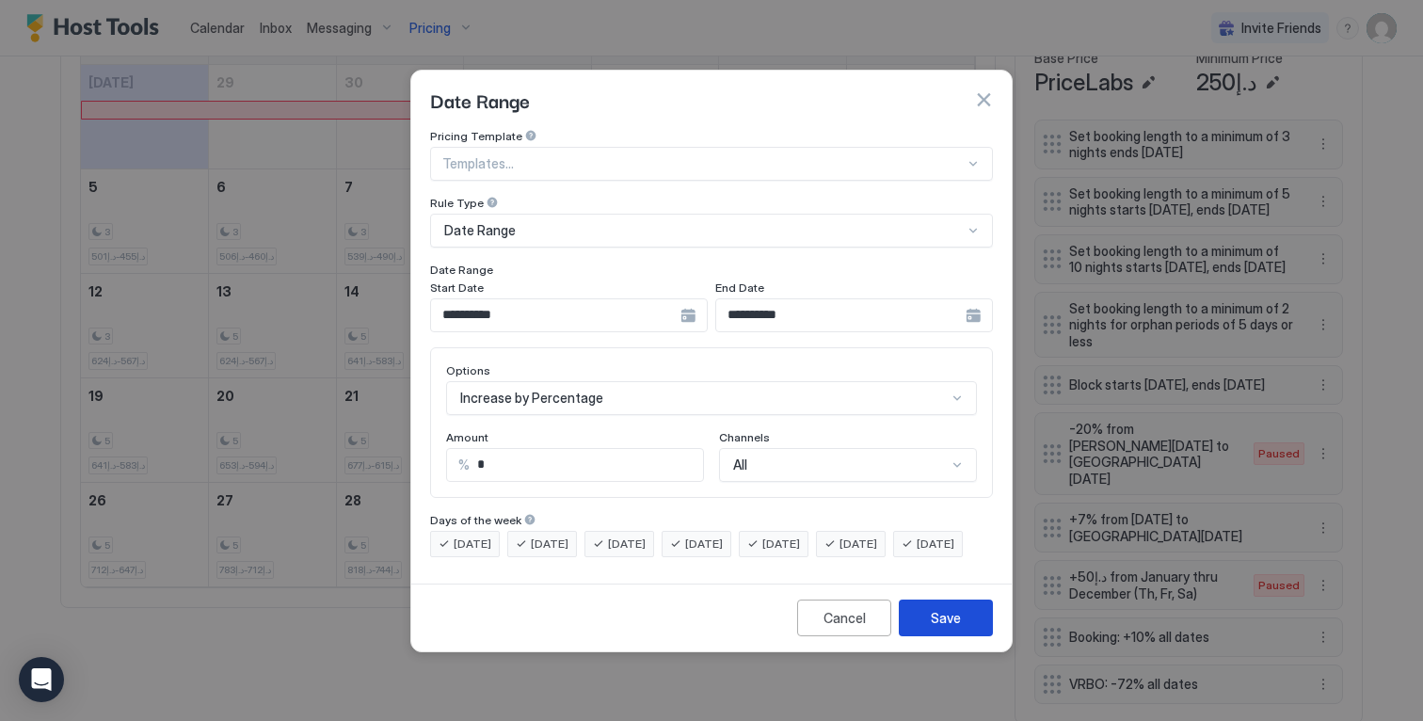
click at [936, 628] on div "Save" at bounding box center [946, 618] width 30 height 20
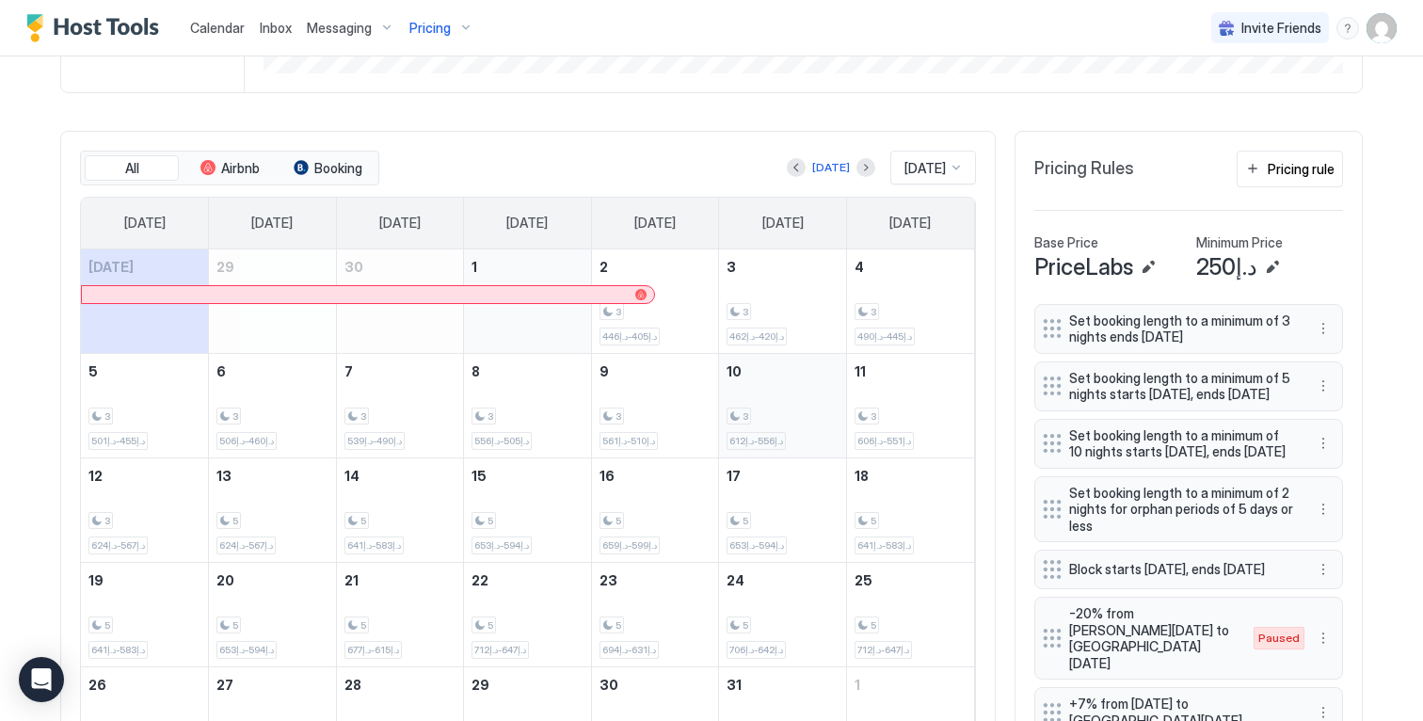
scroll to position [443, 0]
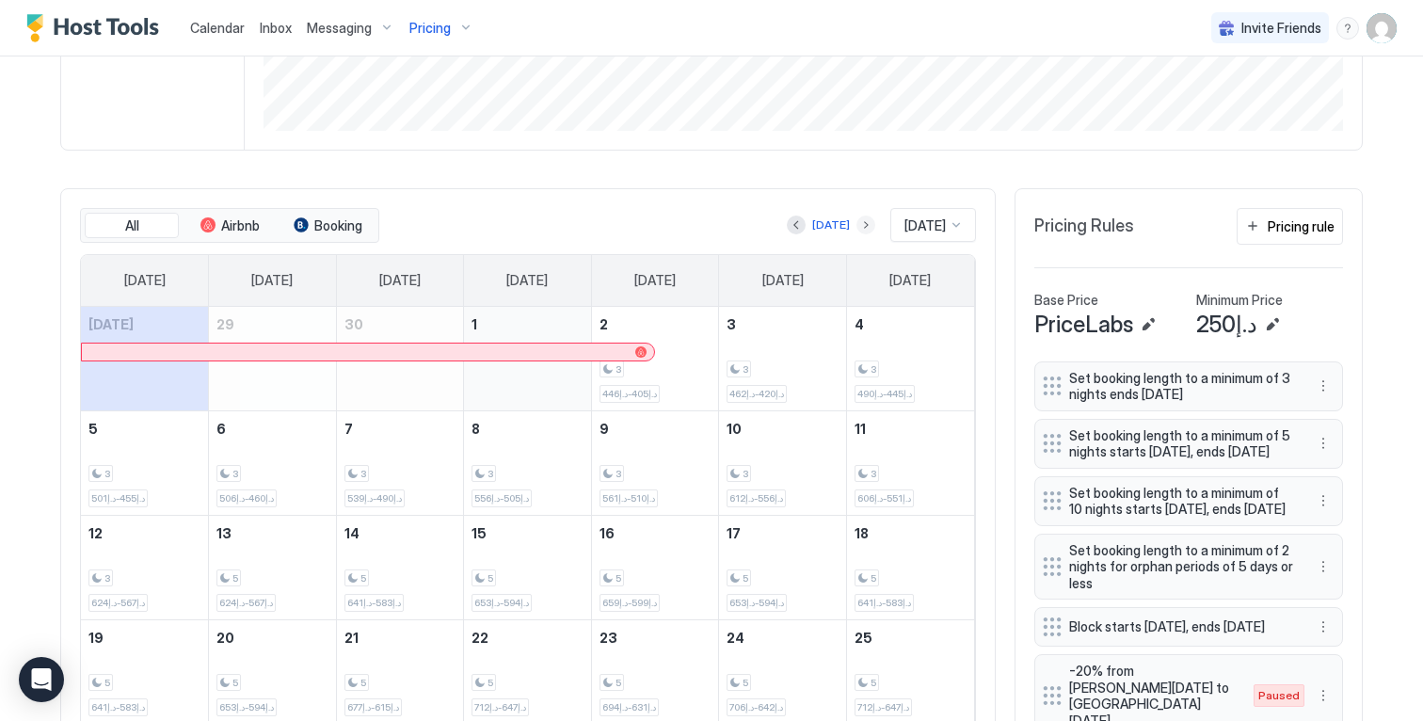
click at [856, 234] on button "Next month" at bounding box center [865, 225] width 19 height 19
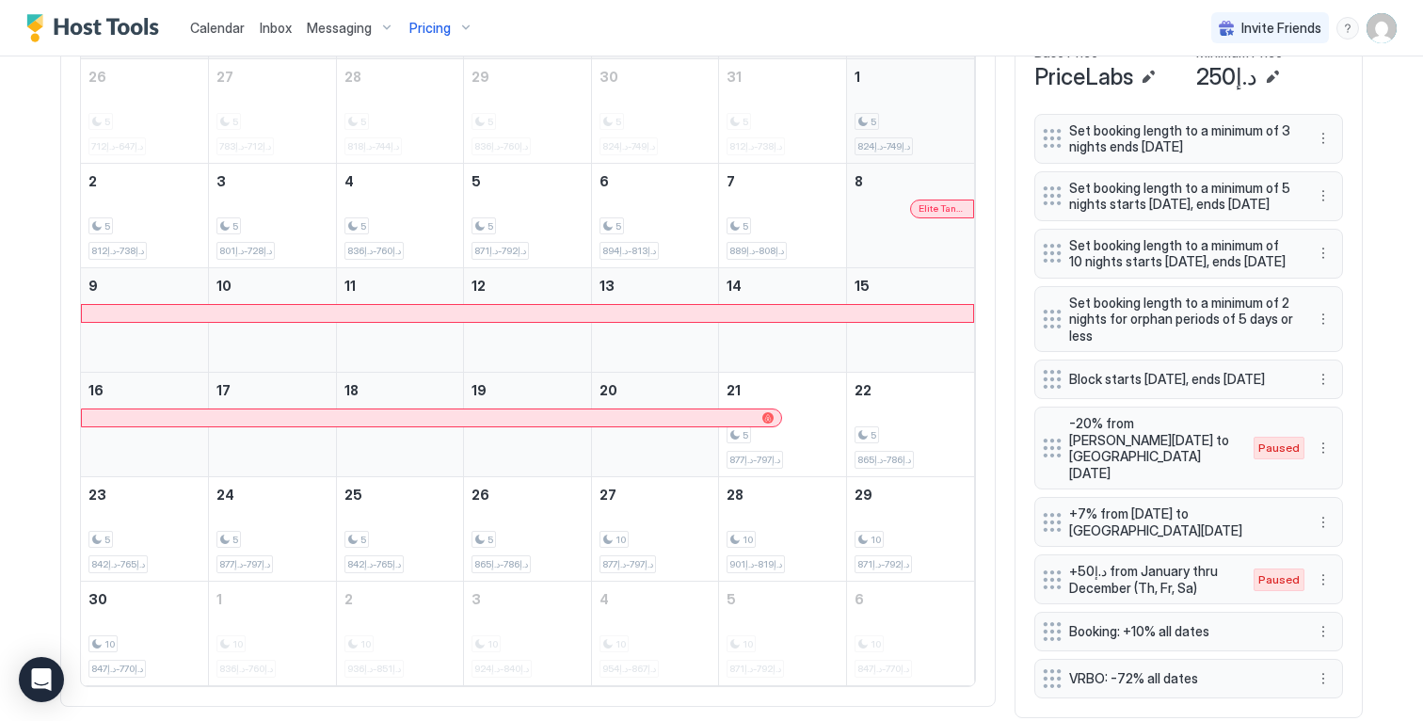
scroll to position [515, 0]
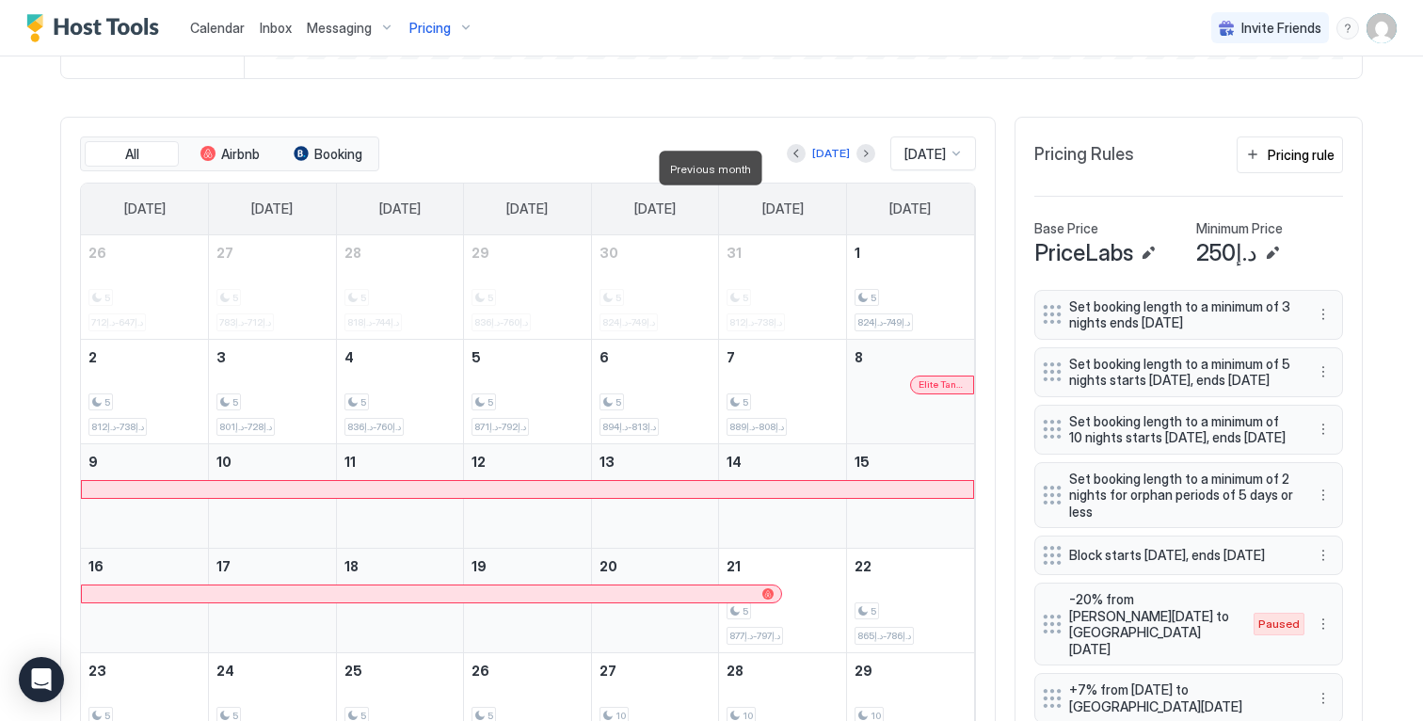
click at [788, 163] on div at bounding box center [796, 153] width 19 height 19
click at [787, 163] on button "Previous month" at bounding box center [796, 153] width 19 height 19
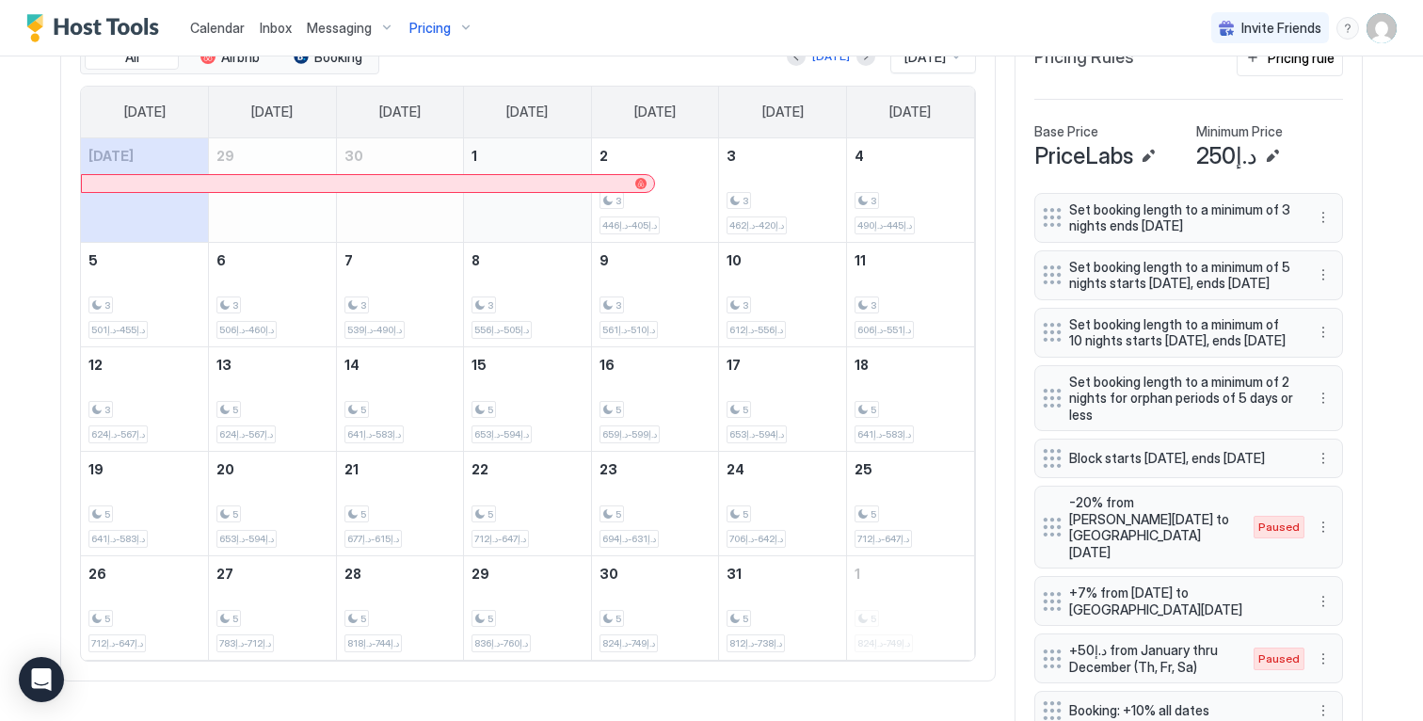
scroll to position [765, 0]
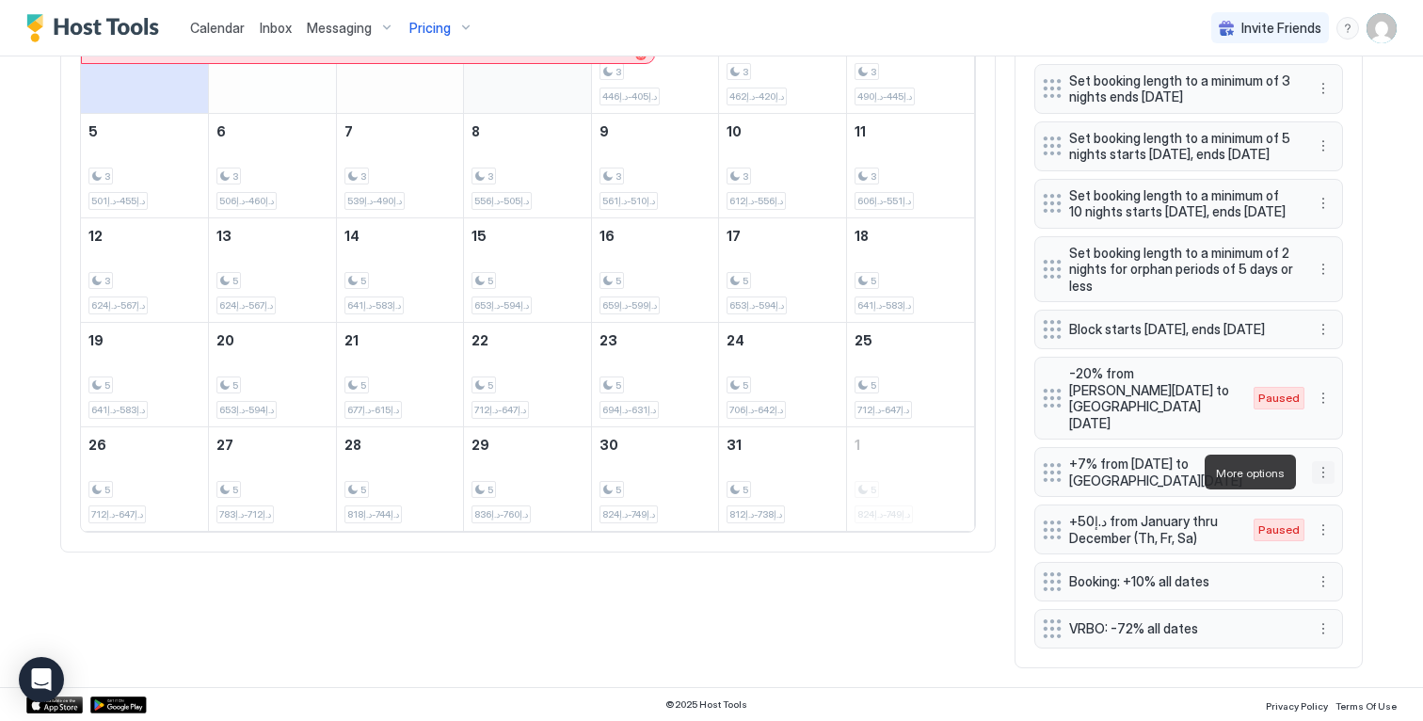
click at [1320, 471] on button "More options" at bounding box center [1323, 472] width 23 height 23
click at [1390, 361] on div at bounding box center [711, 360] width 1423 height 721
click at [1319, 464] on button "More options" at bounding box center [1323, 472] width 23 height 23
click at [1322, 491] on div "Edit" at bounding box center [1334, 498] width 41 height 14
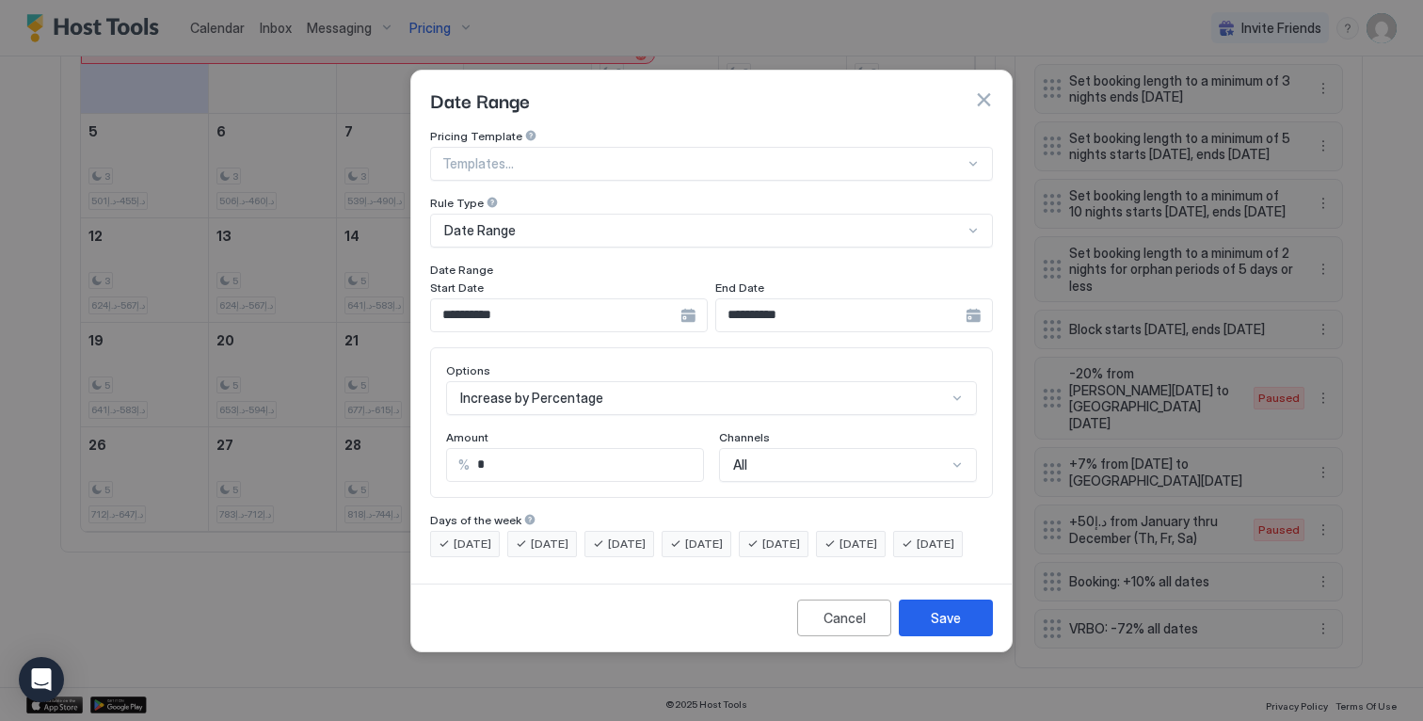
click at [691, 298] on div "**********" at bounding box center [569, 315] width 278 height 34
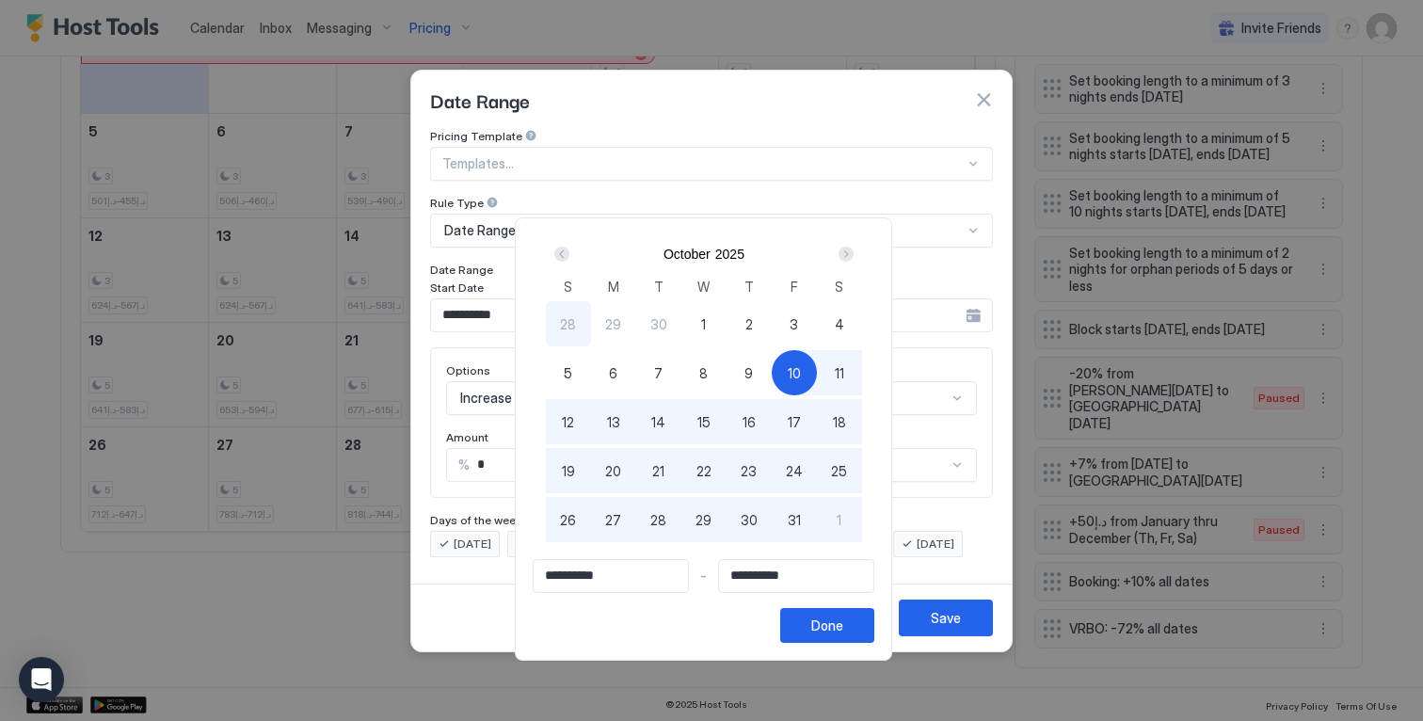
click at [792, 364] on div "10" at bounding box center [794, 372] width 45 height 45
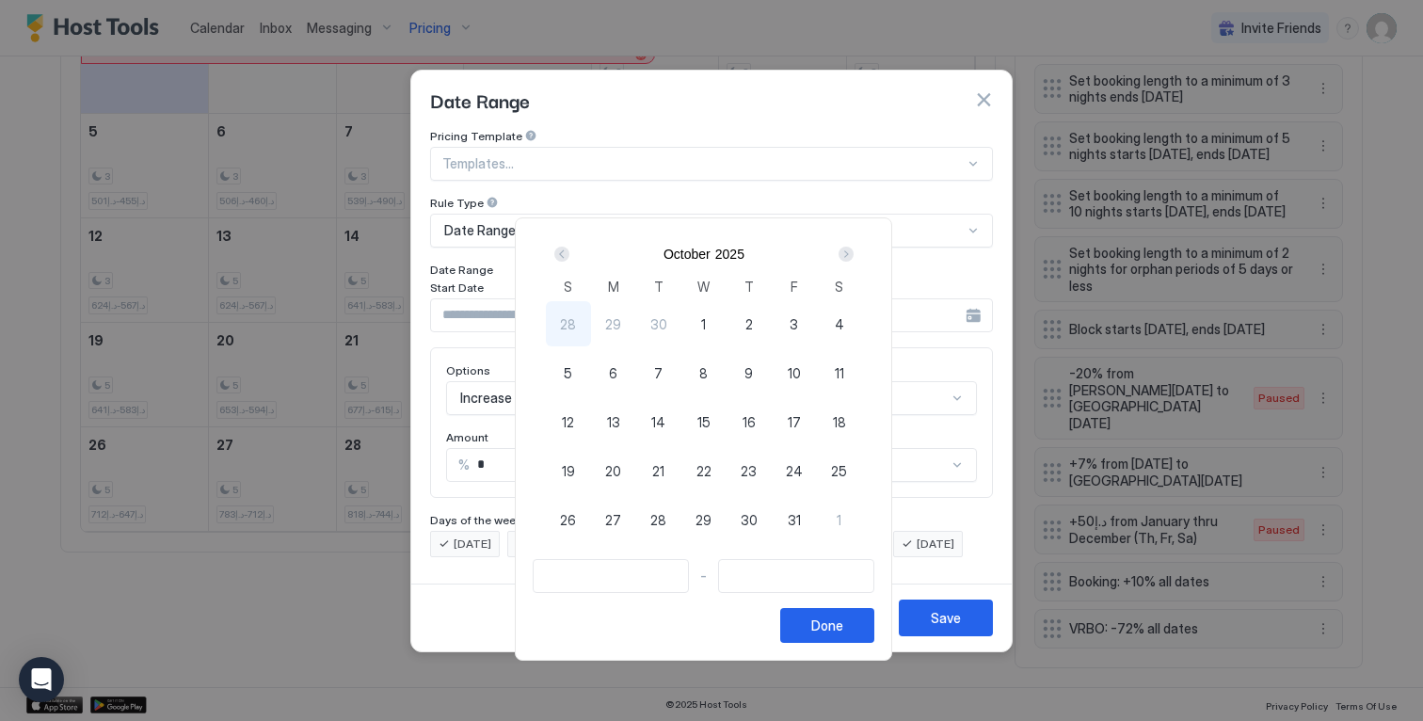
click at [797, 371] on span "10" at bounding box center [794, 373] width 13 height 20
type input "**********"
click at [852, 248] on div "Next" at bounding box center [846, 254] width 15 height 15
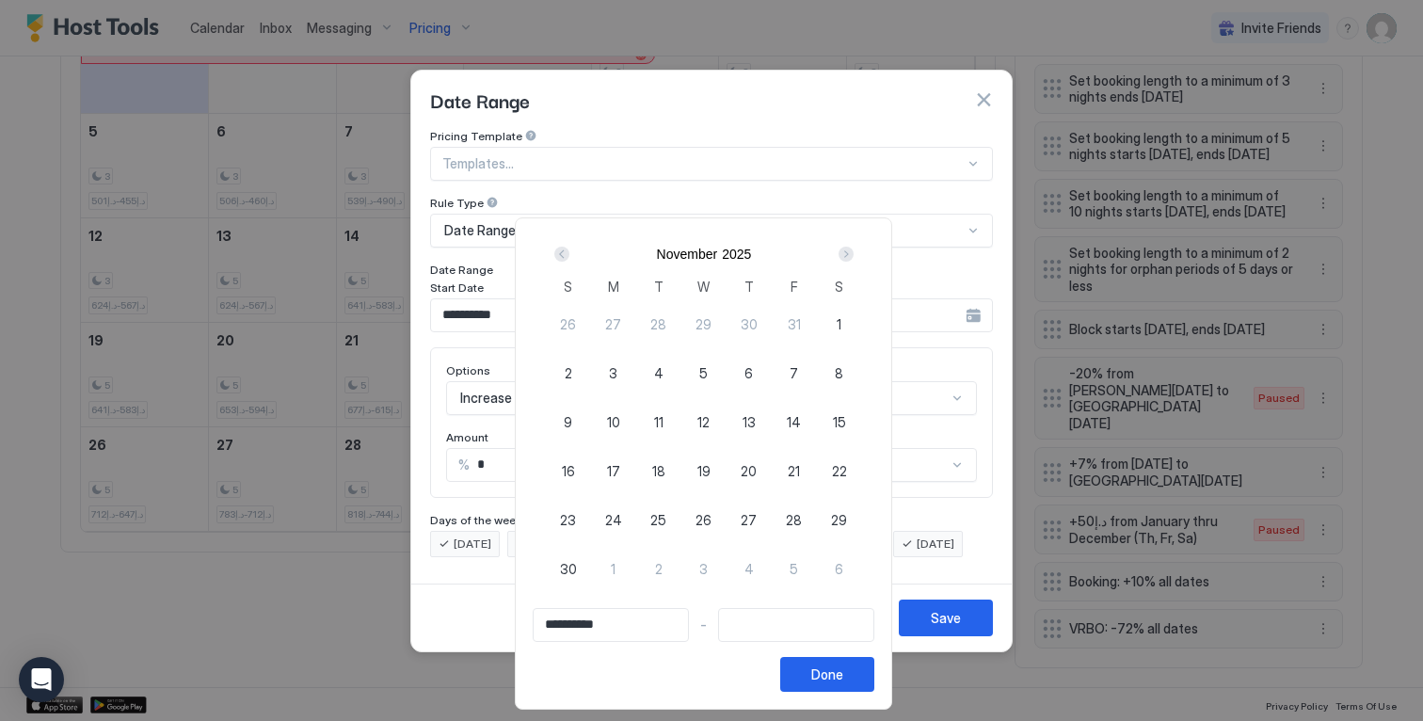
click at [852, 248] on div "Next" at bounding box center [846, 254] width 15 height 15
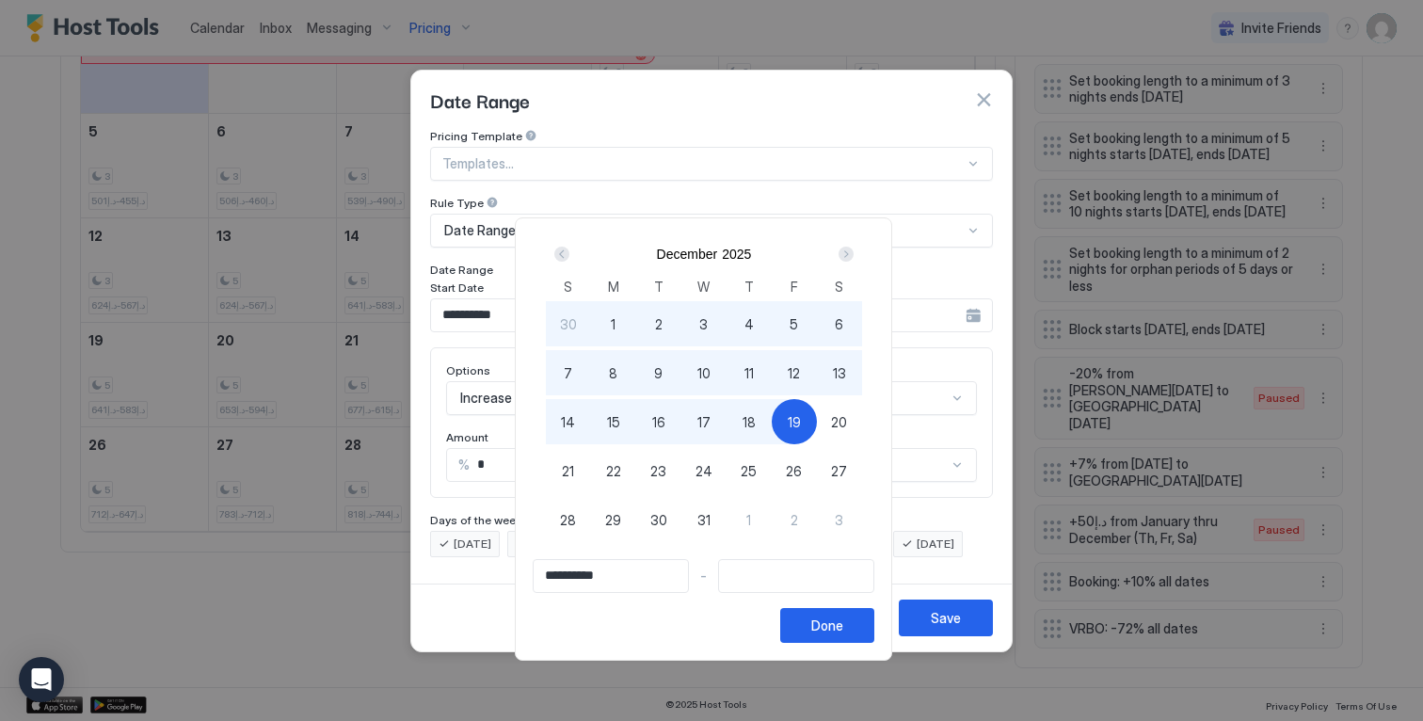
type input "**********"
click at [830, 416] on div "20" at bounding box center [839, 421] width 45 height 45
type input "**********"
click at [840, 632] on div "Done" at bounding box center [827, 626] width 32 height 20
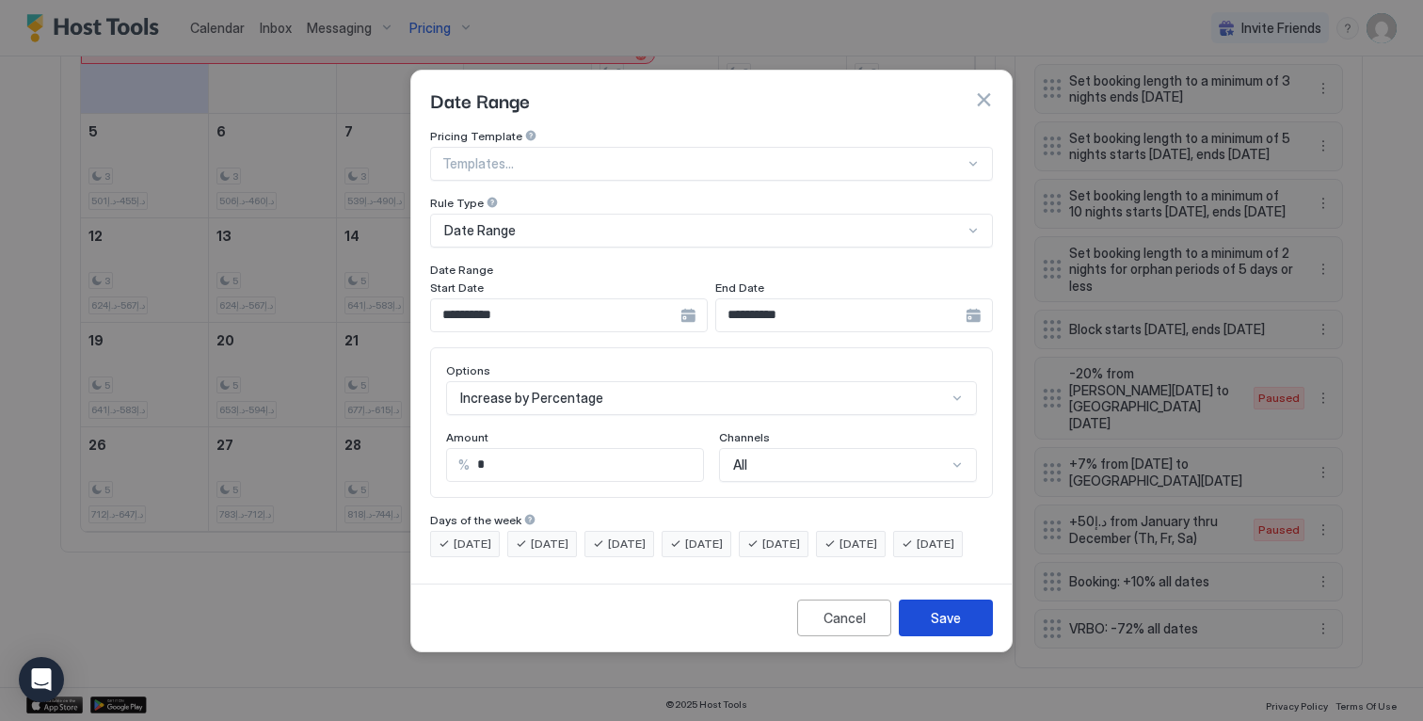
click at [955, 628] on div "Save" at bounding box center [946, 618] width 30 height 20
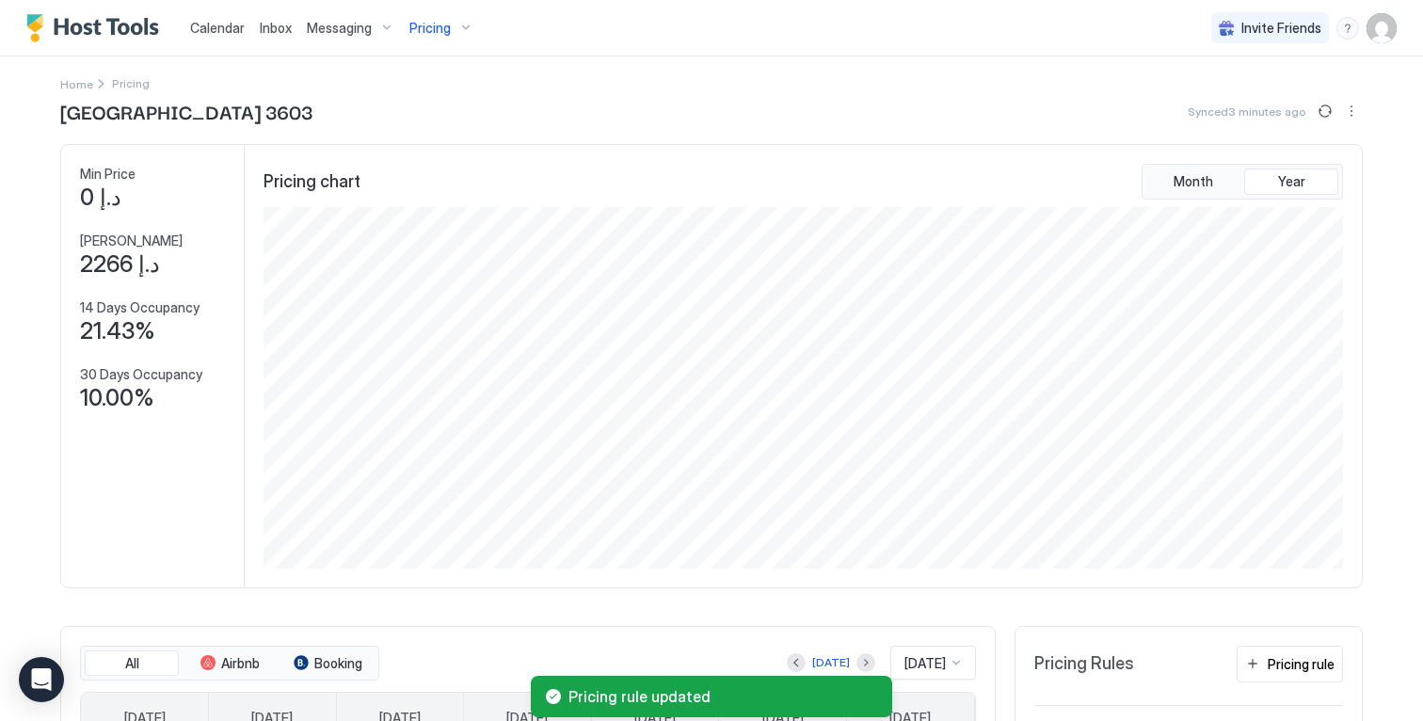
scroll to position [0, 0]
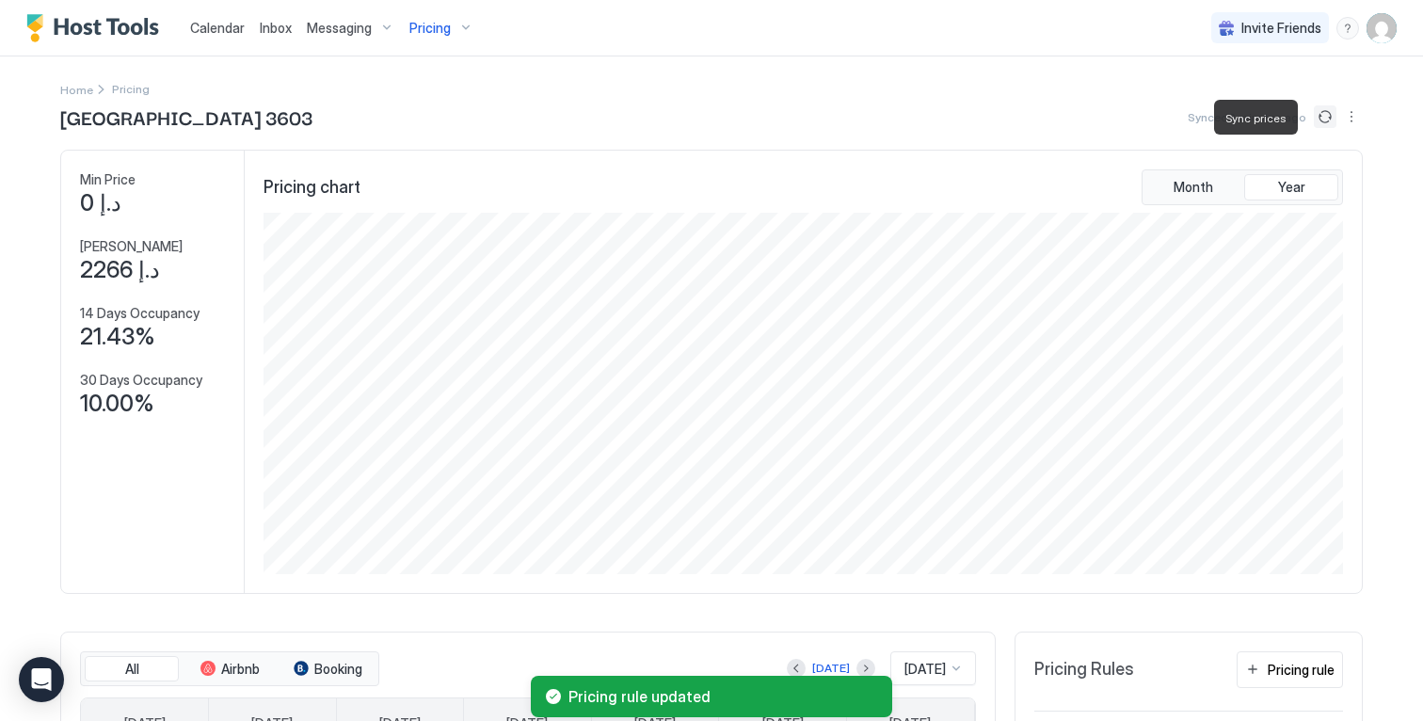
click at [1317, 116] on button "Sync prices" at bounding box center [1325, 116] width 23 height 23
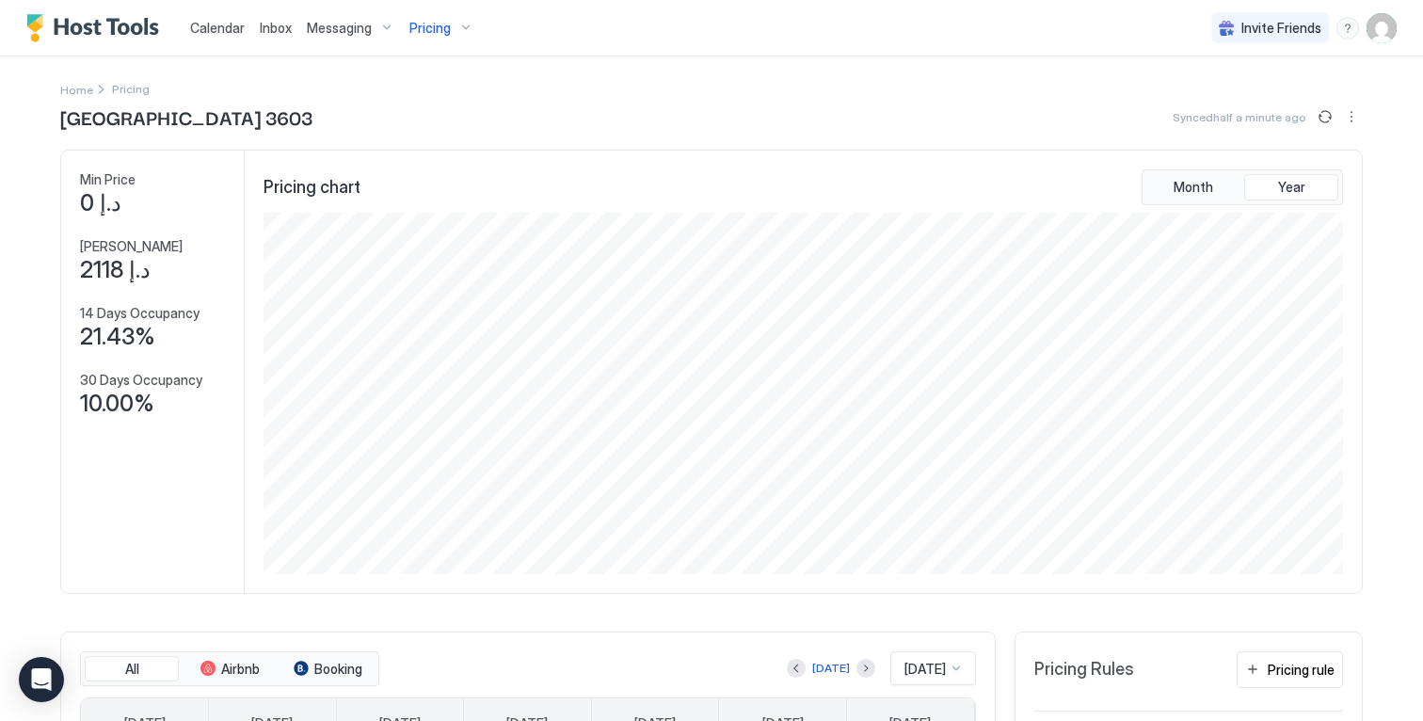
click at [462, 31] on div "Pricing" at bounding box center [441, 28] width 79 height 32
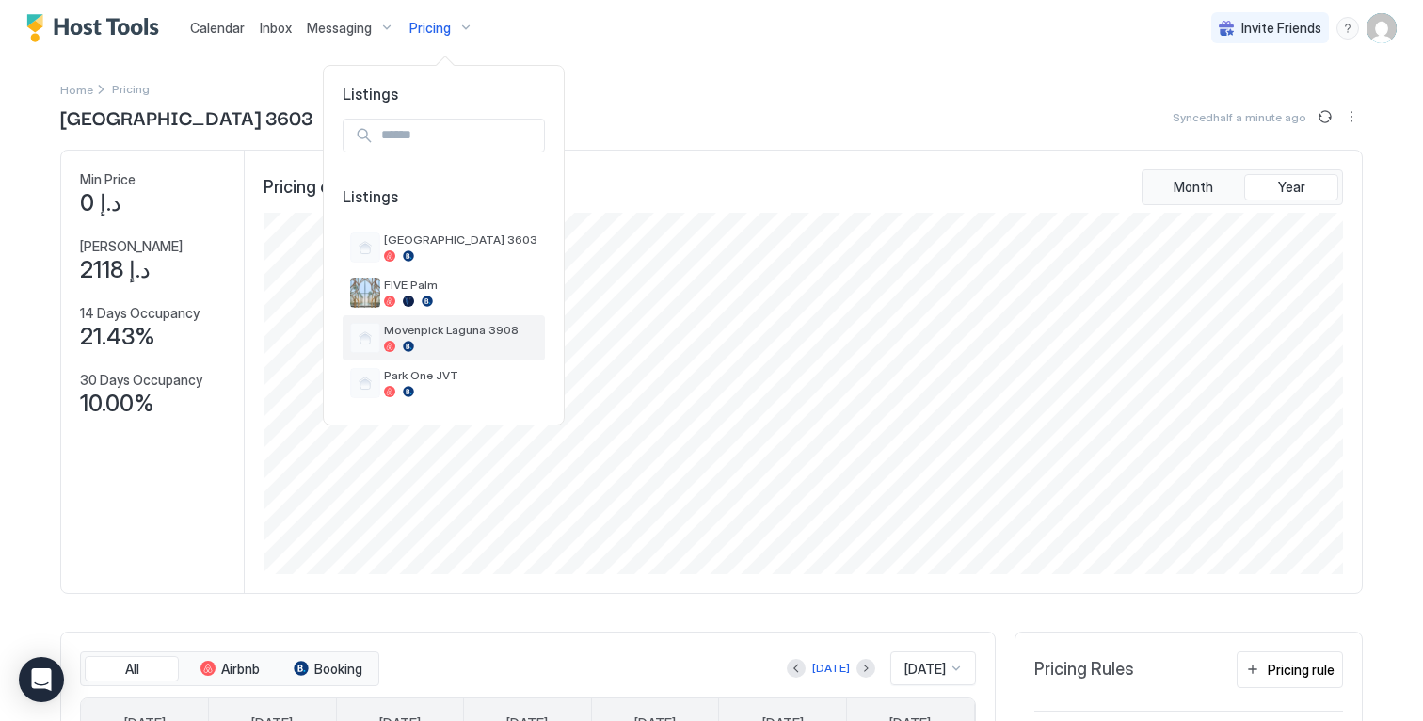
click at [432, 330] on span "Movenpick Laguna 3908" at bounding box center [460, 330] width 153 height 14
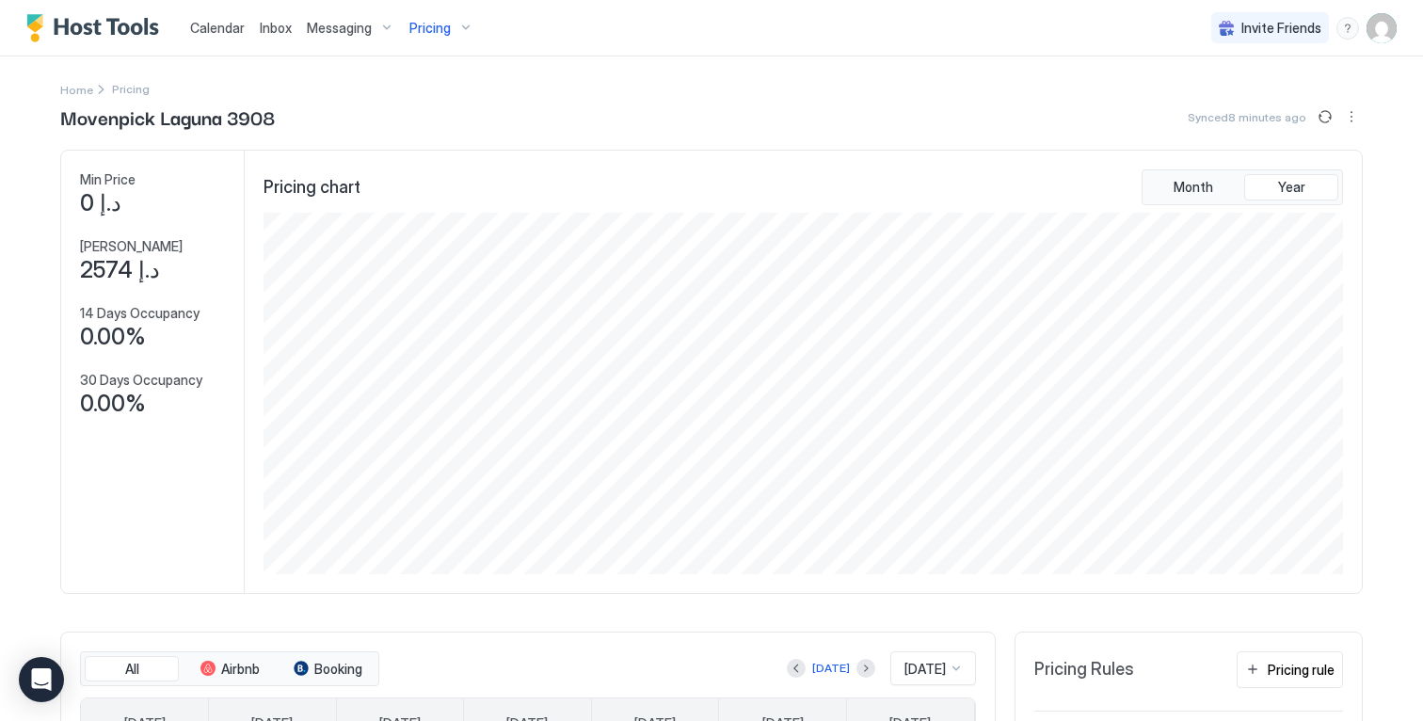
click at [1374, 38] on img "User profile" at bounding box center [1382, 28] width 30 height 30
click at [1290, 112] on div "Settings" at bounding box center [1262, 105] width 239 height 33
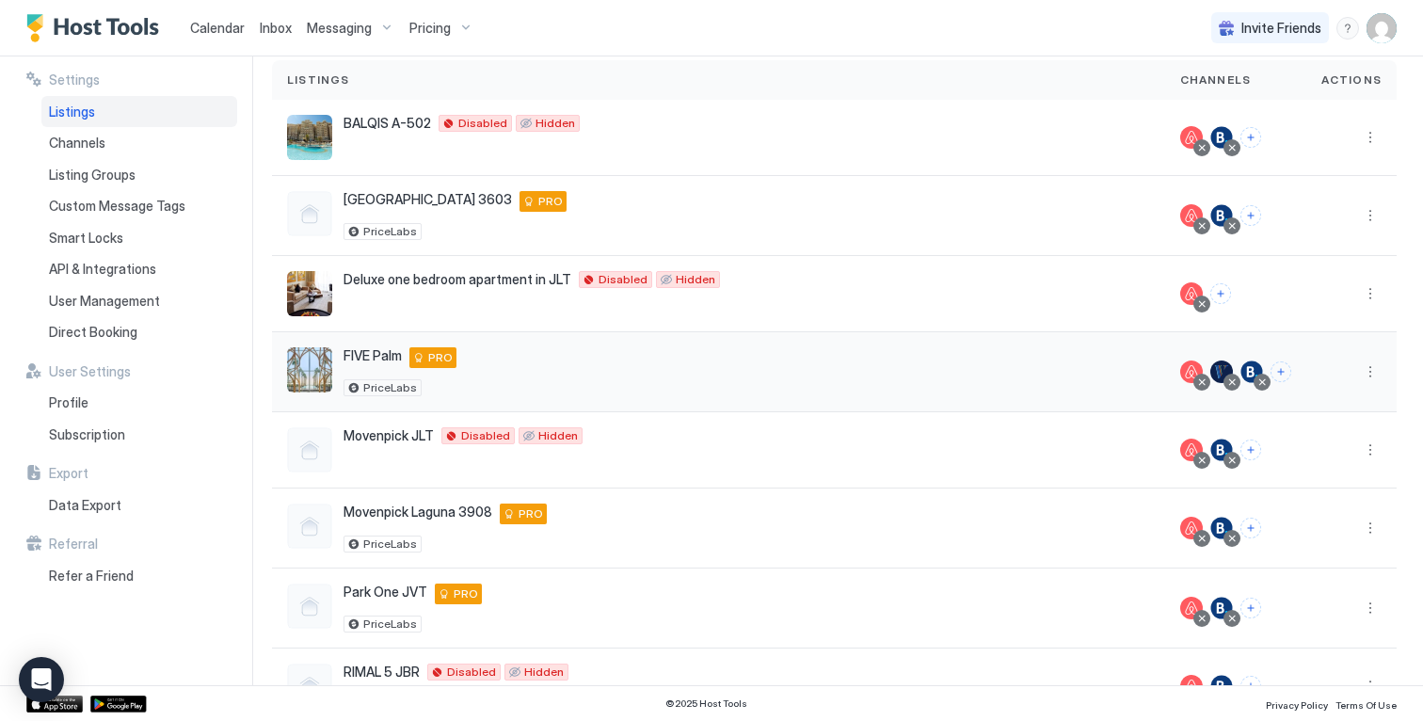
scroll to position [197, 0]
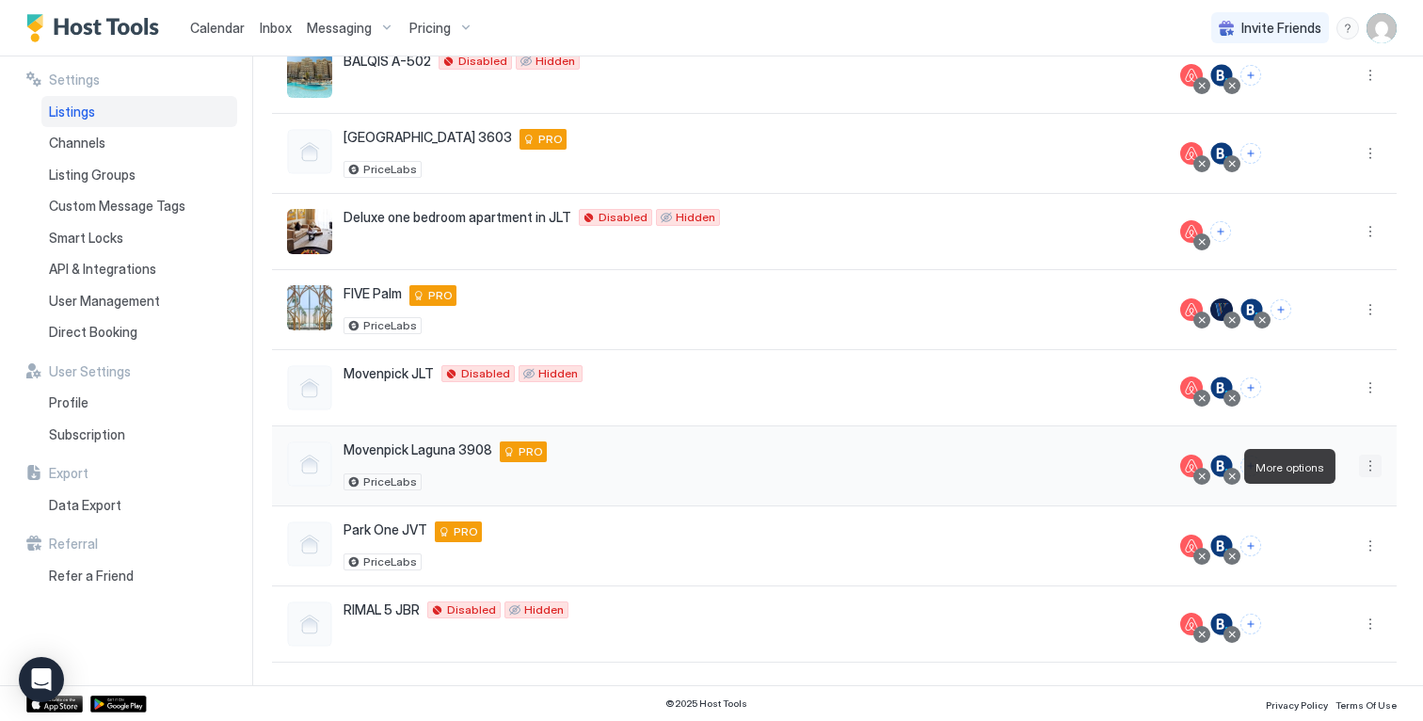
click at [1359, 467] on button "More options" at bounding box center [1370, 466] width 23 height 23
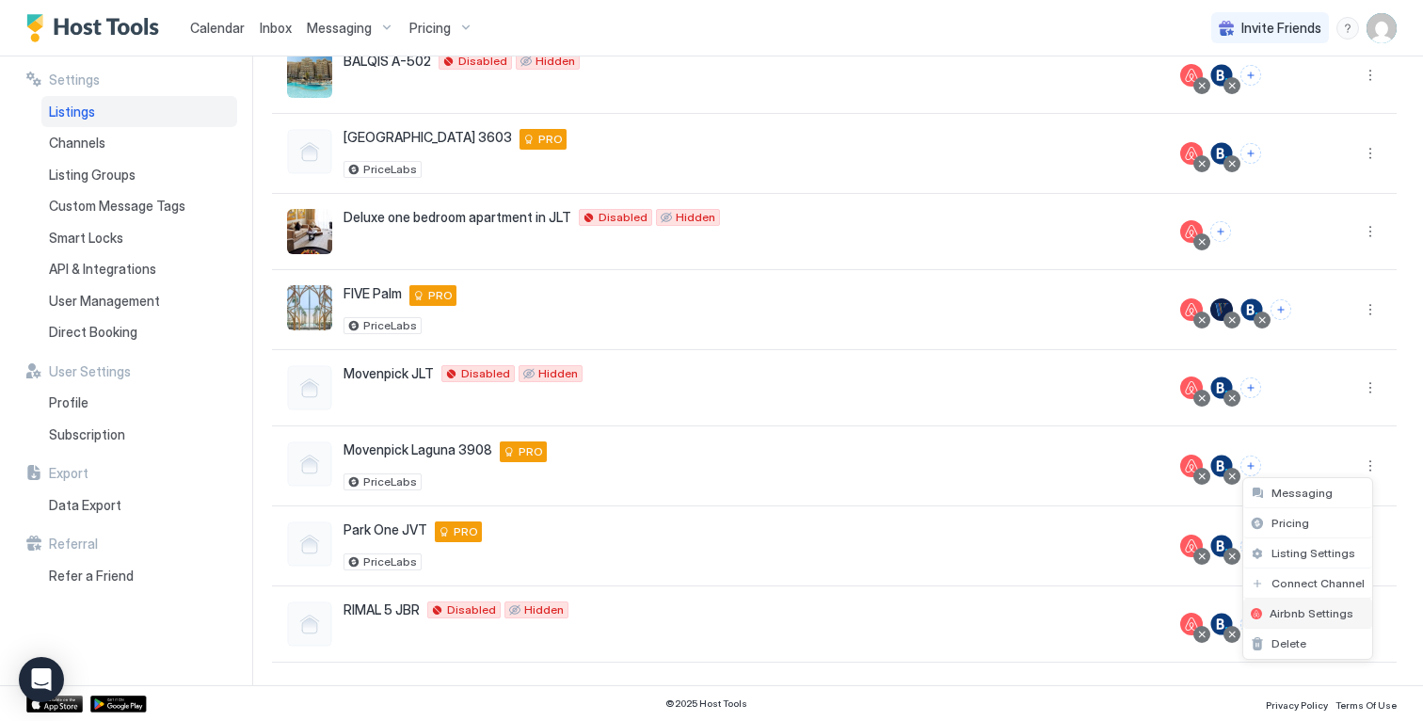
click at [1331, 613] on span "Airbnb Settings" at bounding box center [1312, 613] width 84 height 14
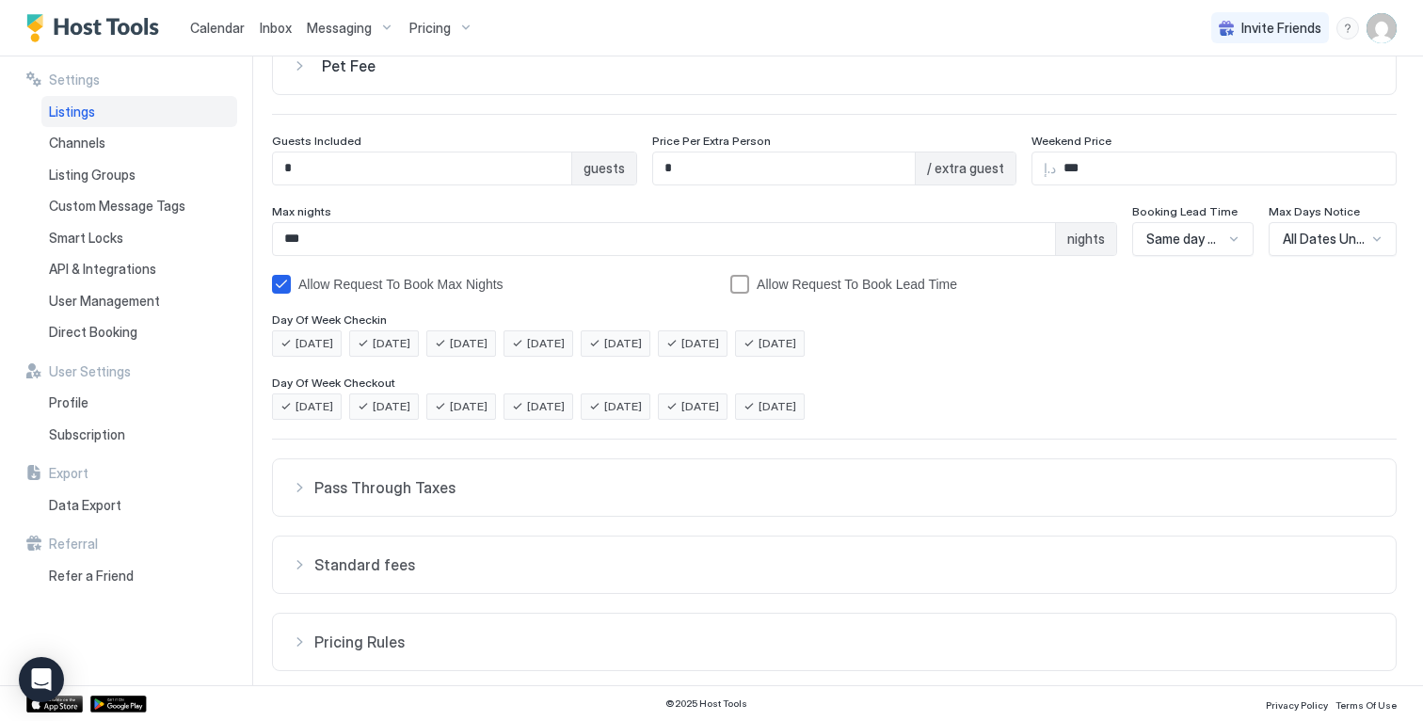
scroll to position [328, 0]
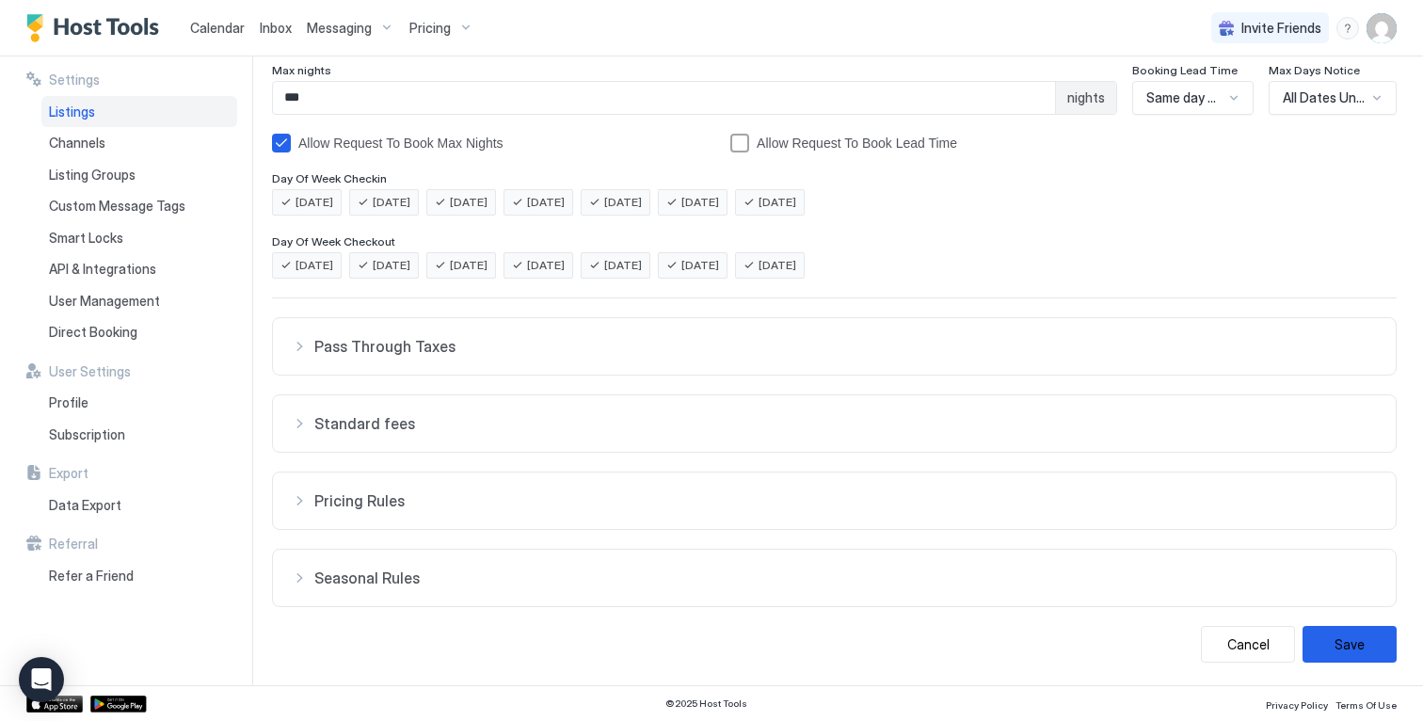
click at [494, 363] on button "Pass Through Taxes" at bounding box center [834, 346] width 1123 height 56
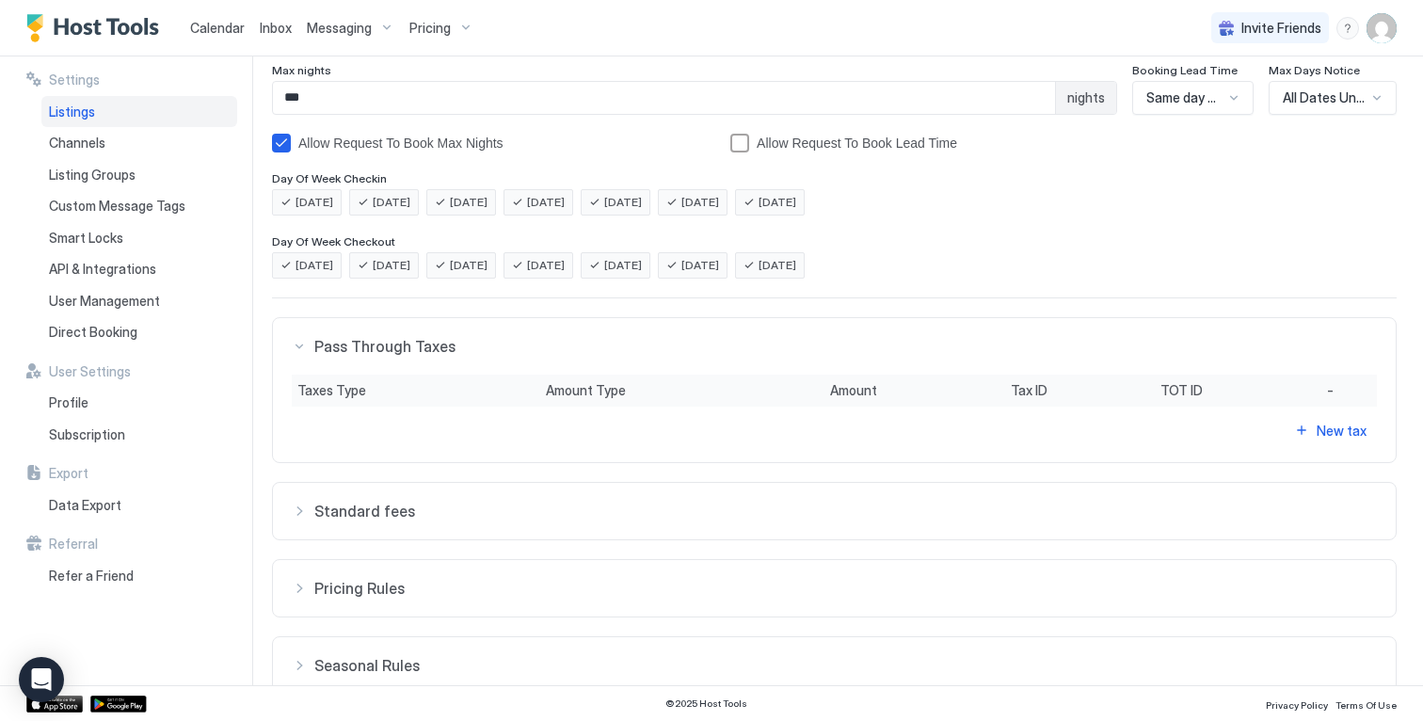
click at [535, 589] on span "Pricing Rules" at bounding box center [845, 588] width 1063 height 19
click at [544, 517] on span "Standard fees" at bounding box center [845, 511] width 1063 height 19
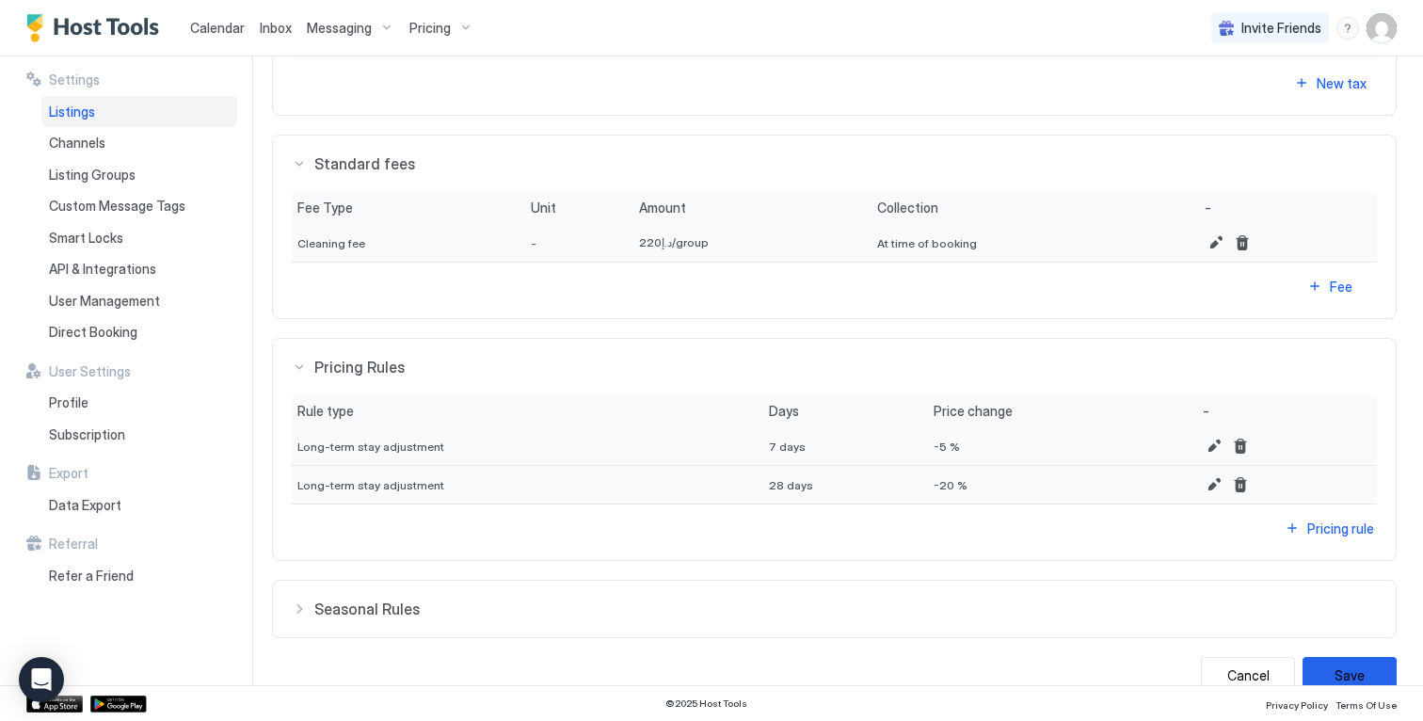
scroll to position [706, 0]
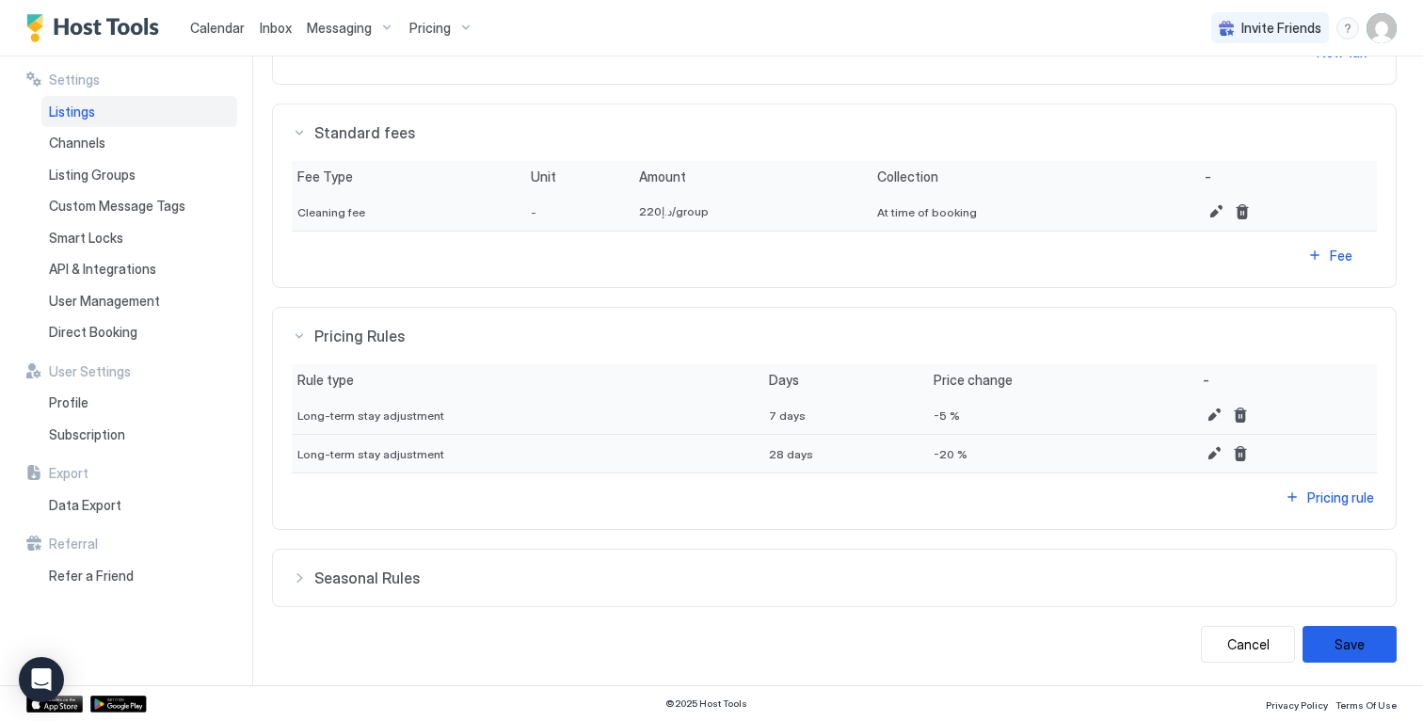
click at [555, 563] on button "Seasonal Rules" at bounding box center [834, 578] width 1123 height 56
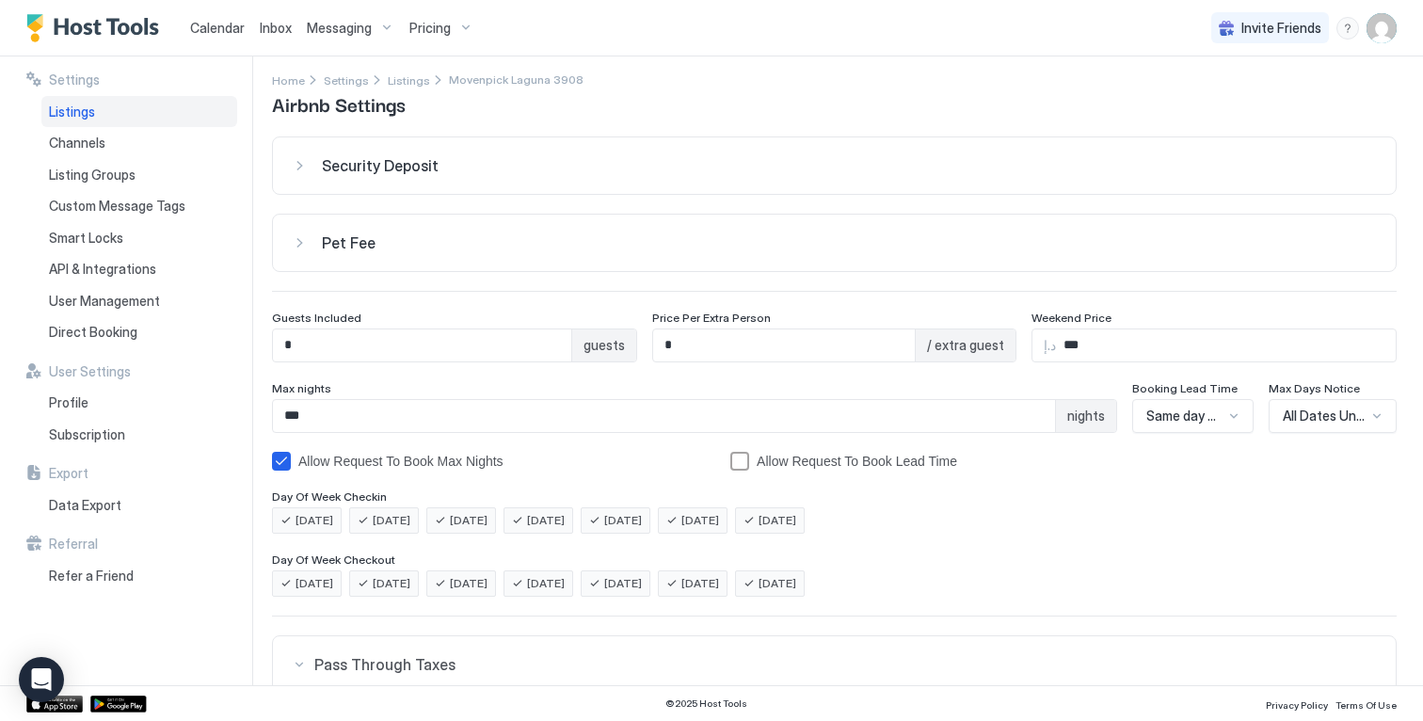
scroll to position [0, 0]
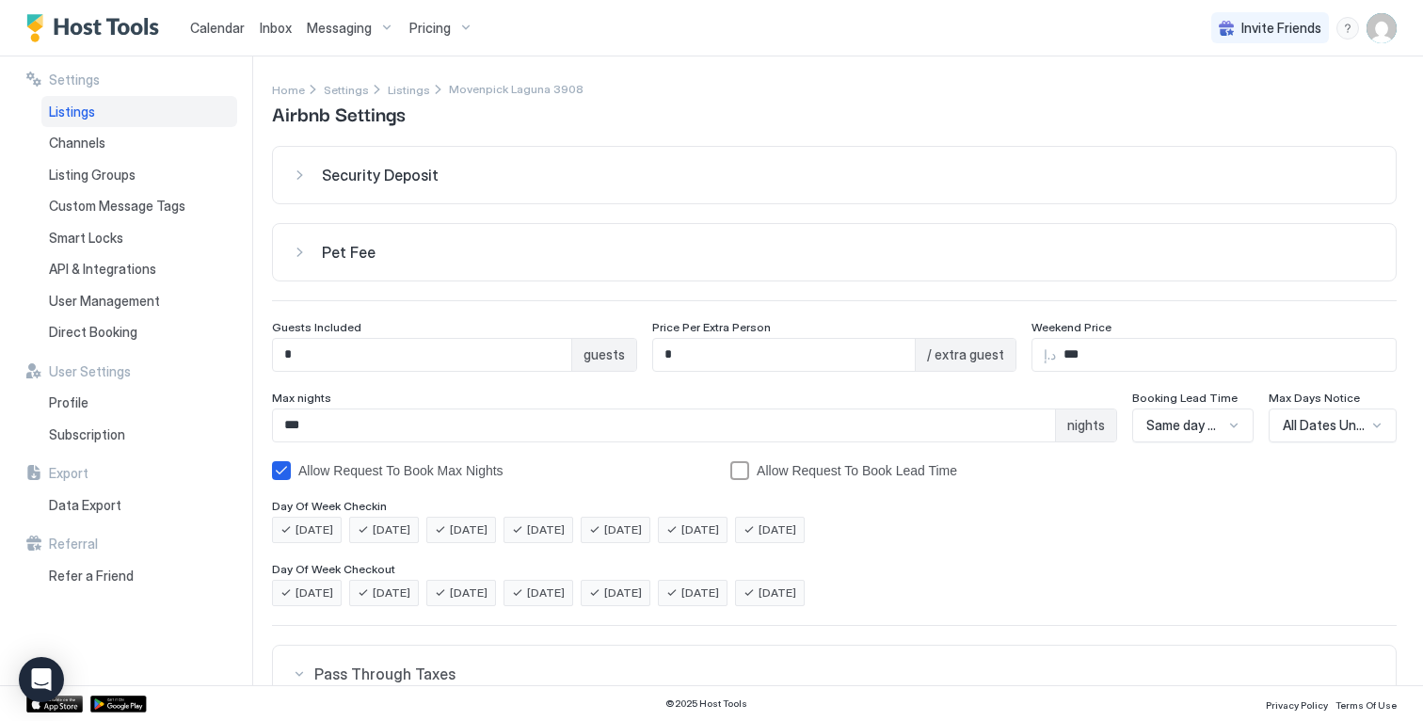
click at [429, 31] on span "Pricing" at bounding box center [429, 28] width 41 height 17
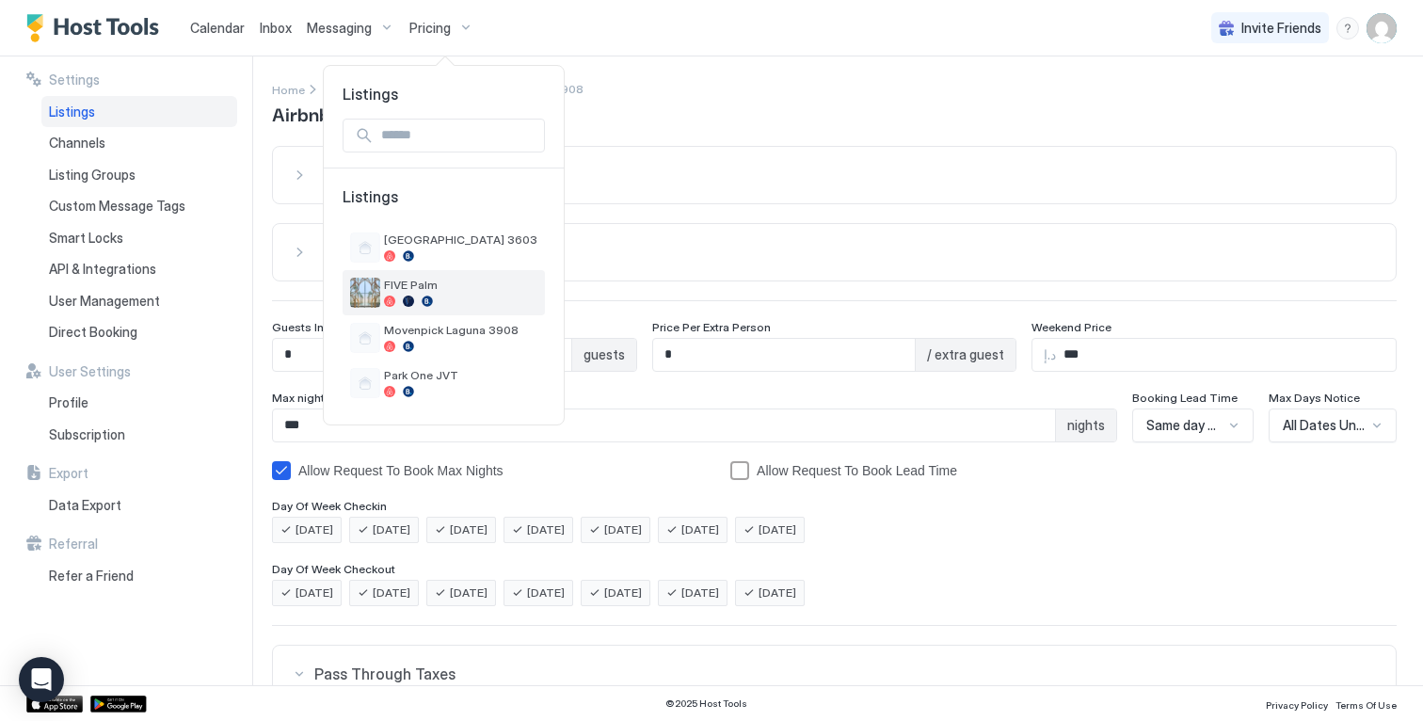
click at [429, 296] on div at bounding box center [427, 301] width 11 height 11
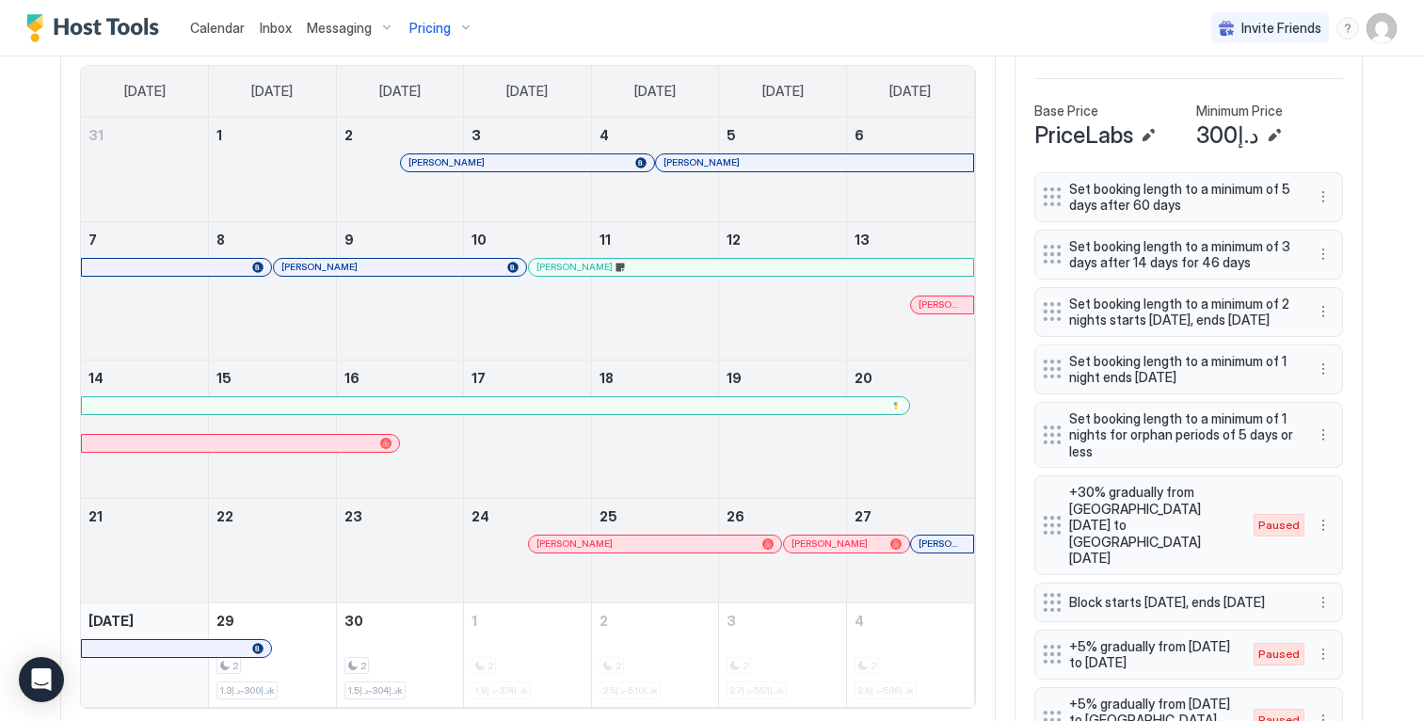
scroll to position [767, 0]
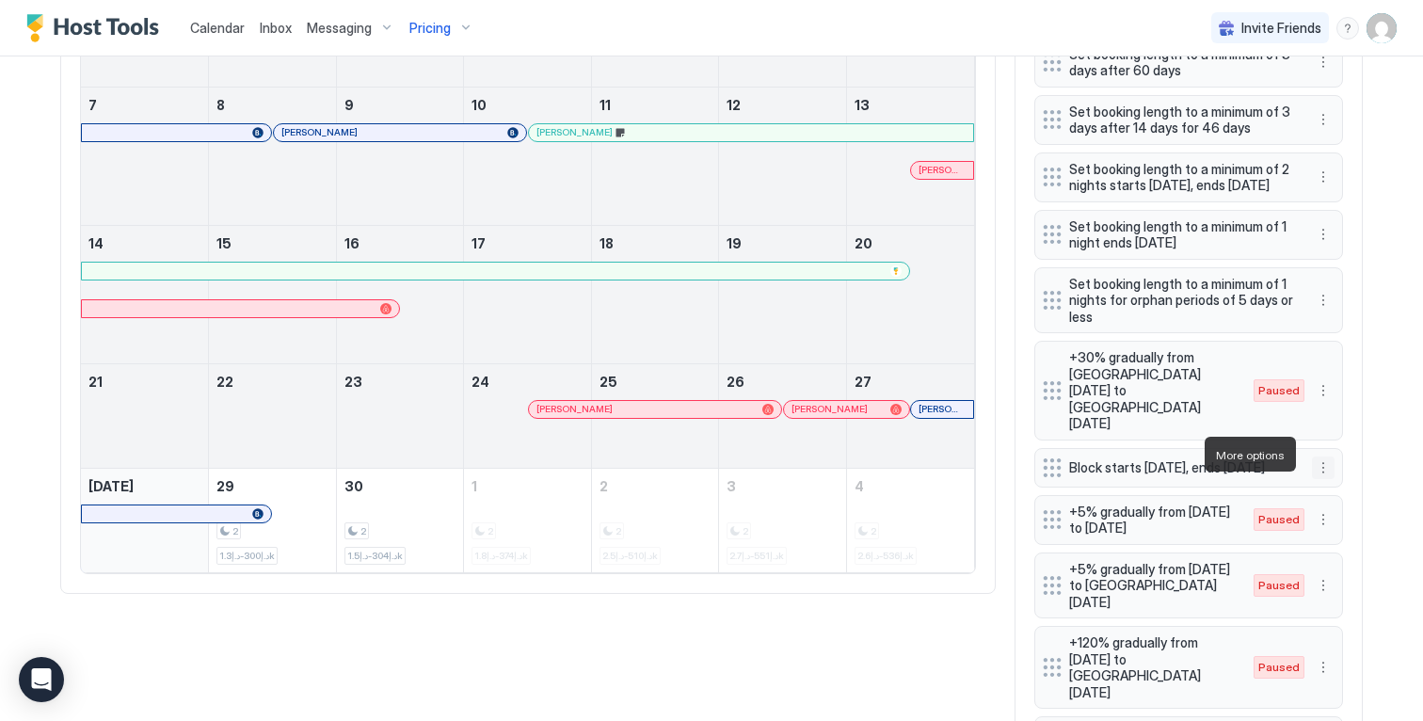
click at [1323, 456] on button "More options" at bounding box center [1323, 467] width 23 height 23
click at [1338, 476] on span "Edit" at bounding box center [1345, 480] width 21 height 14
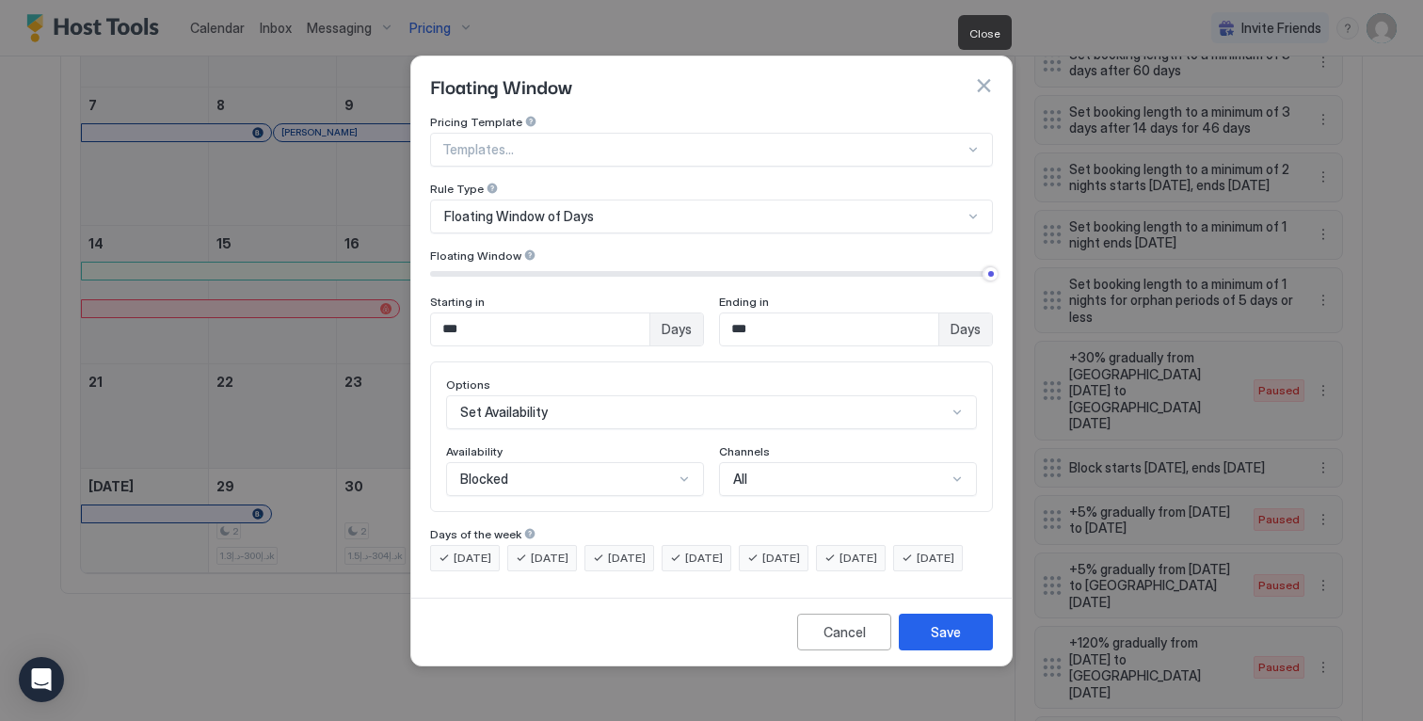
click at [990, 76] on button "button" at bounding box center [983, 85] width 19 height 19
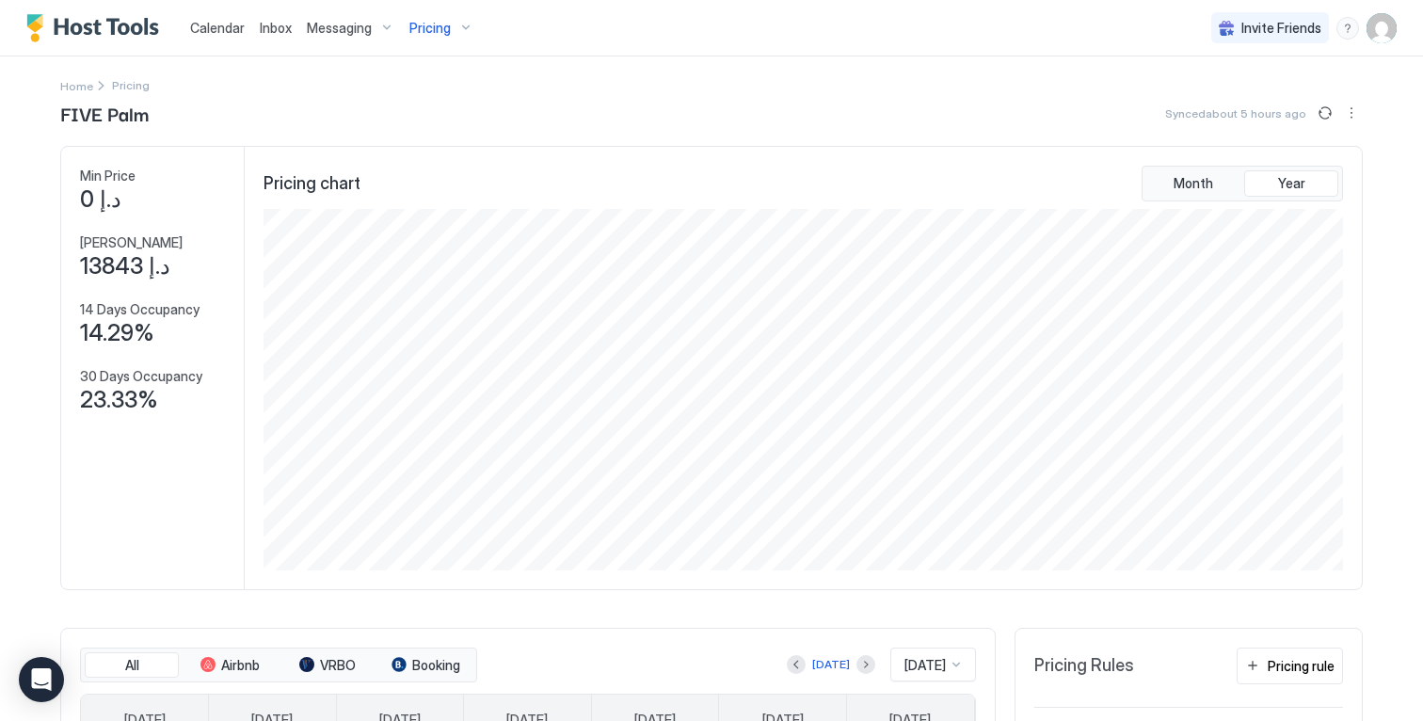
scroll to position [0, 0]
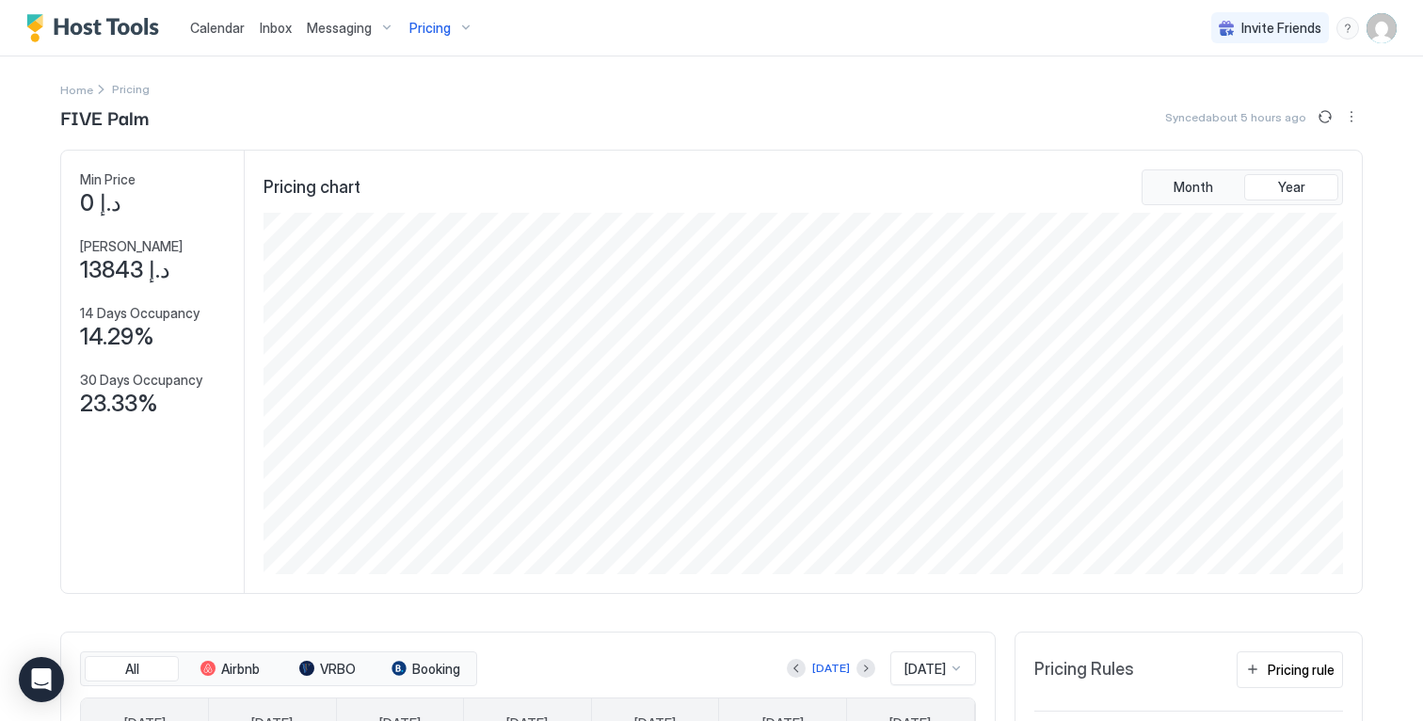
click at [432, 38] on div "Pricing" at bounding box center [441, 28] width 79 height 32
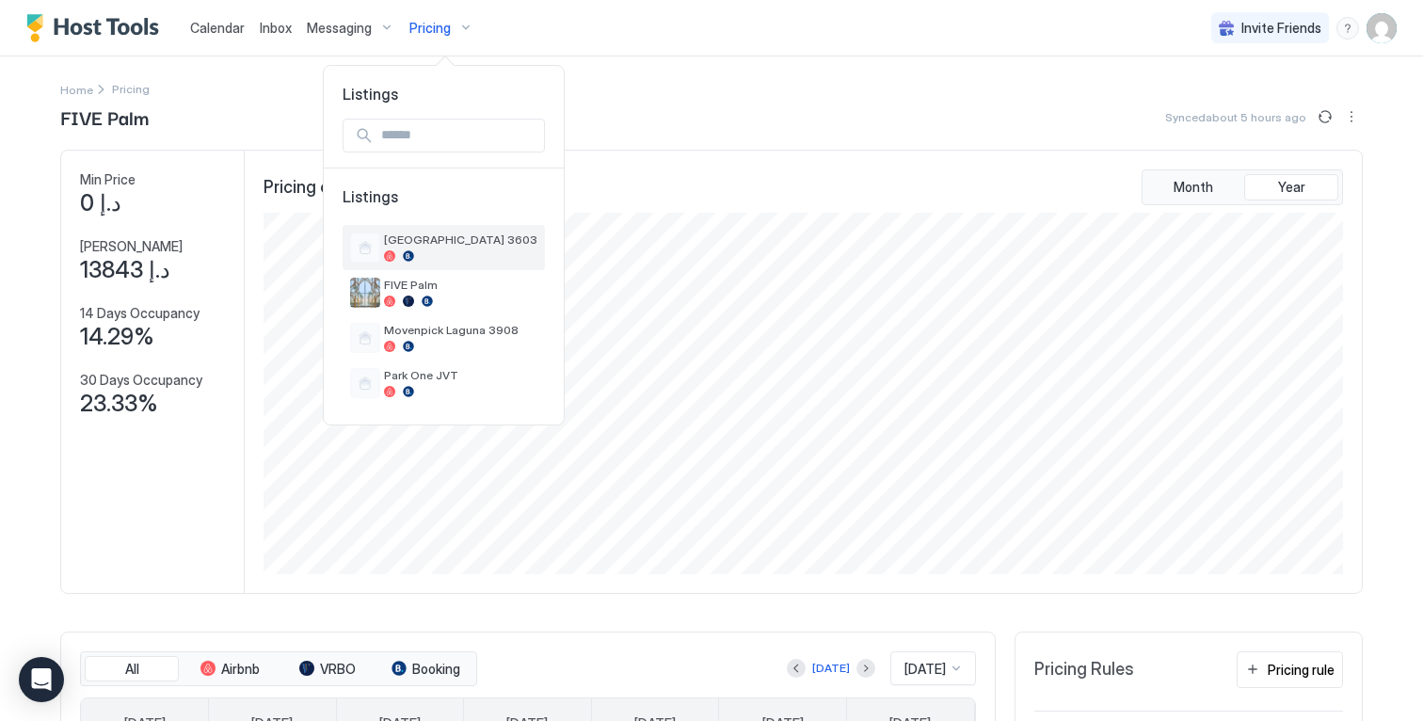
click at [451, 257] on div at bounding box center [460, 255] width 153 height 11
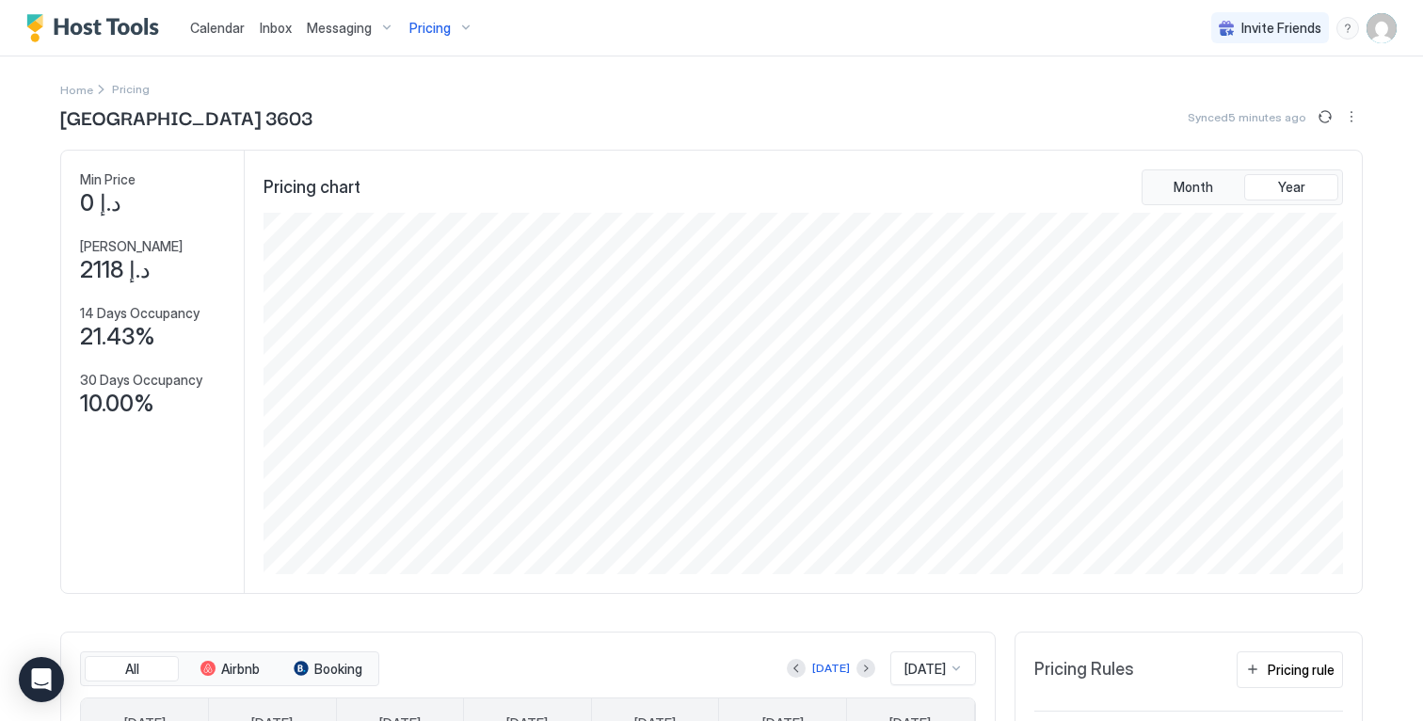
click at [431, 20] on span "Pricing" at bounding box center [429, 28] width 41 height 17
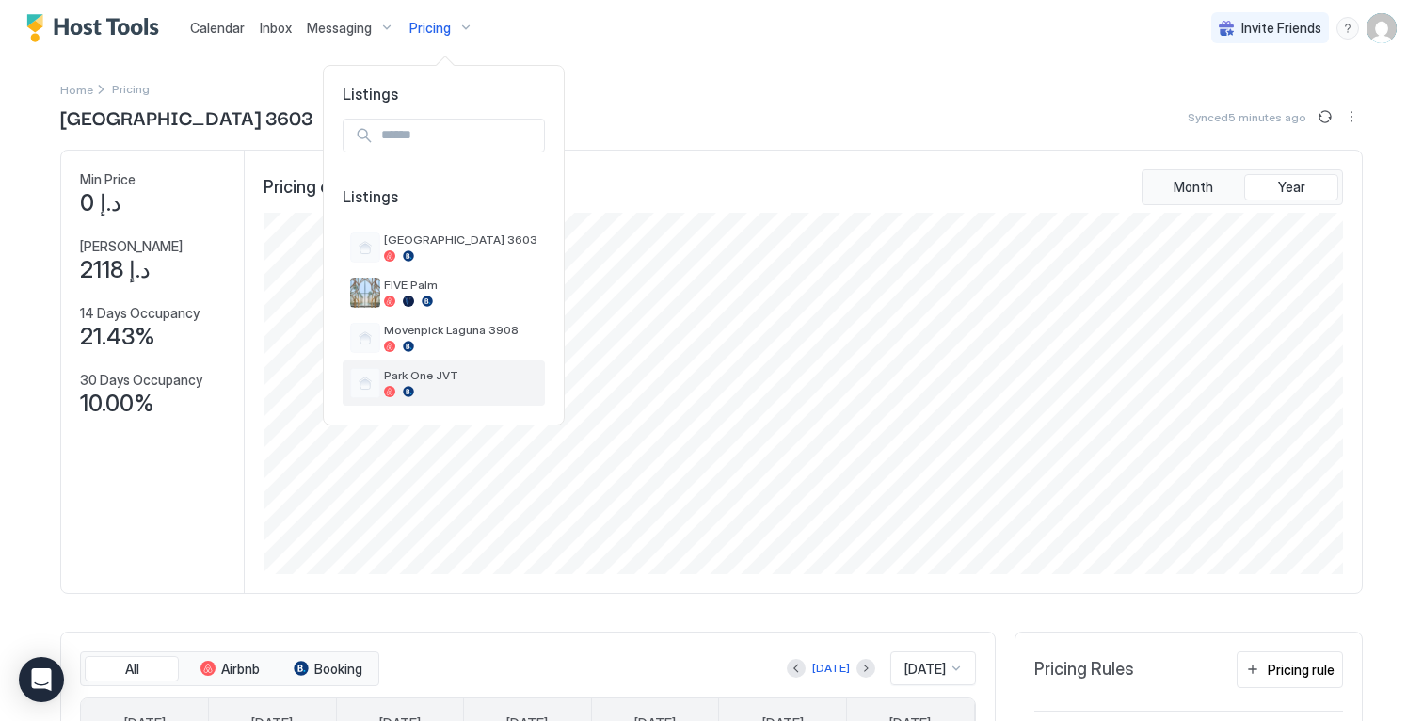
click at [452, 367] on div "Park One JVT" at bounding box center [444, 382] width 202 height 45
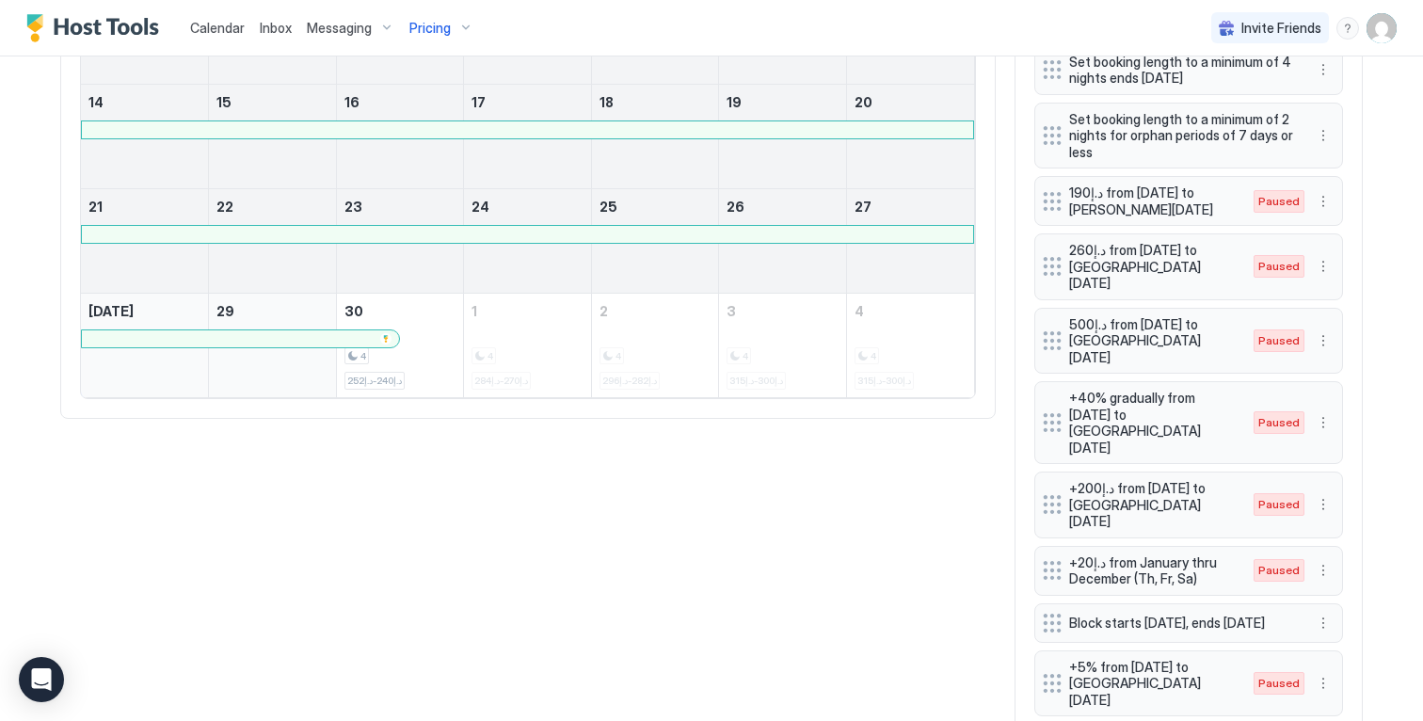
scroll to position [870, 0]
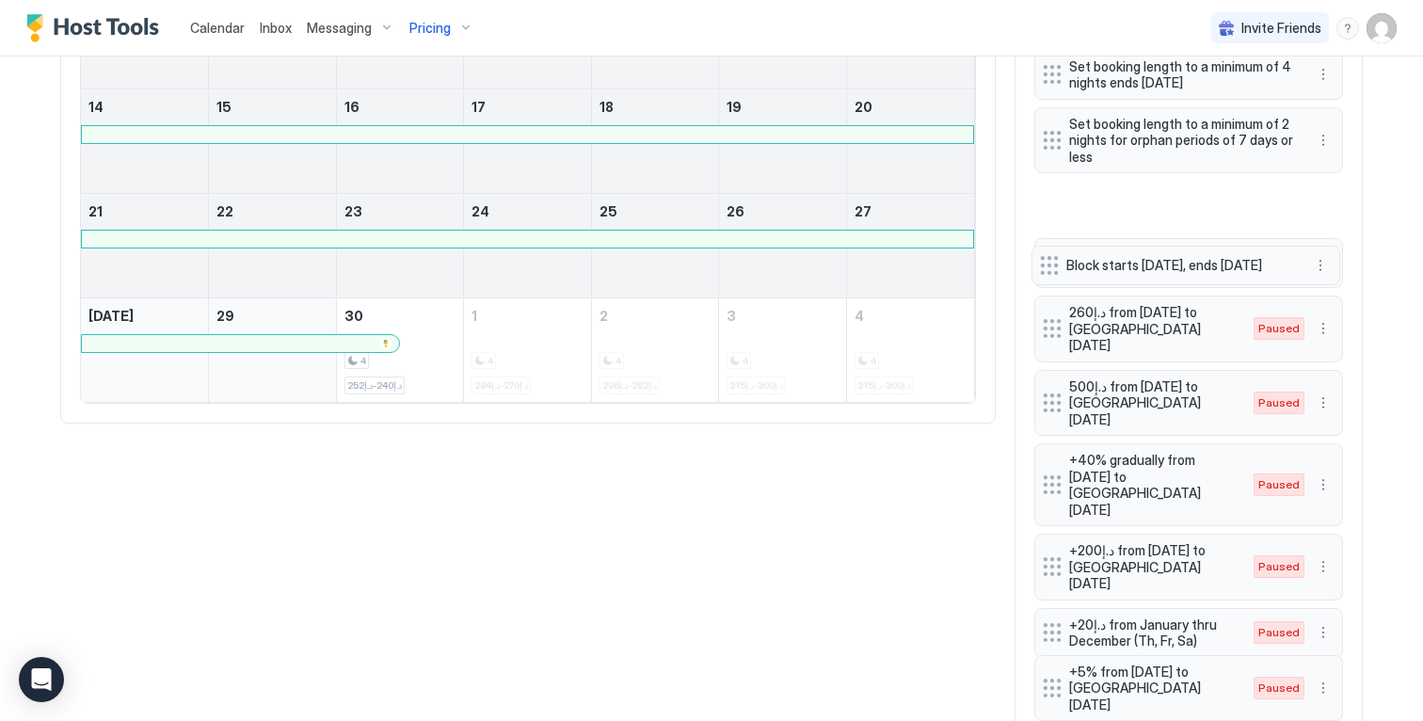
drag, startPoint x: 1044, startPoint y: 574, endPoint x: 1041, endPoint y: 212, distance: 362.3
click at [1041, 256] on div at bounding box center [1049, 265] width 19 height 19
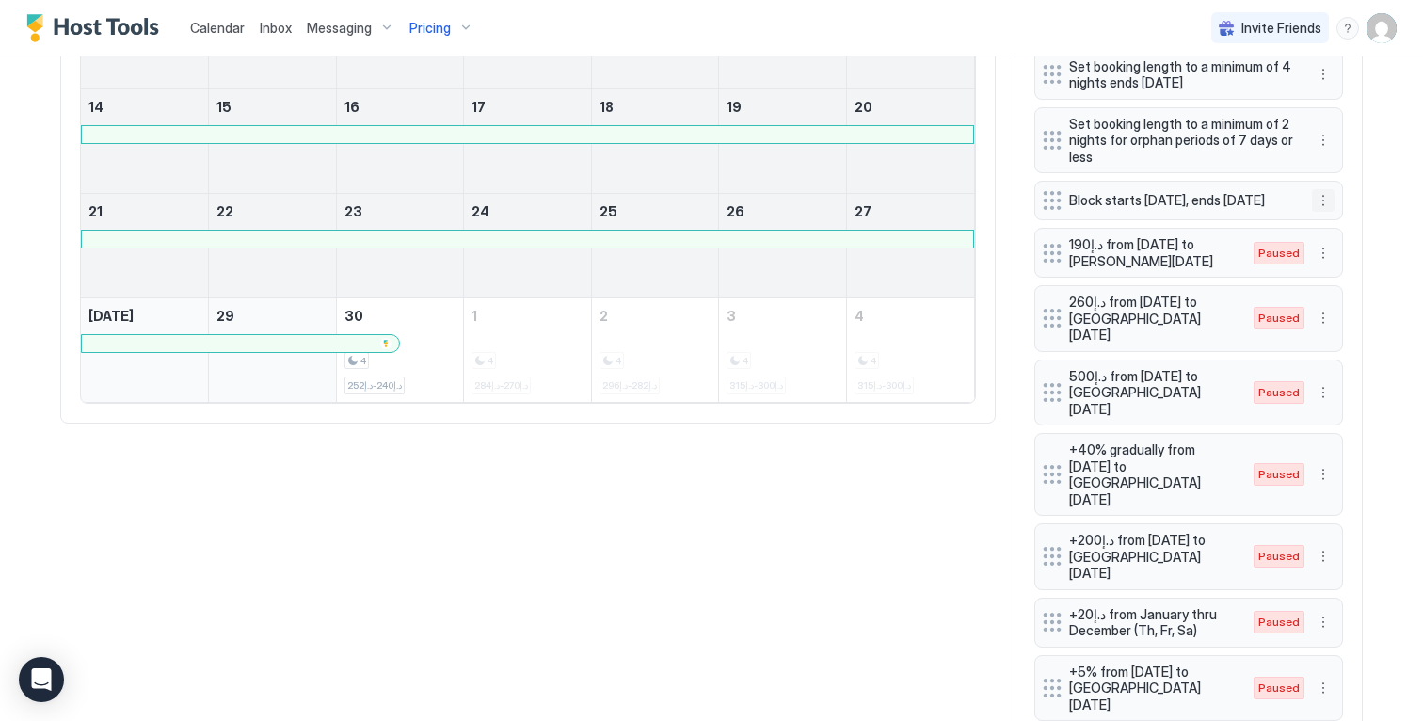
click at [1323, 212] on button "More options" at bounding box center [1323, 200] width 23 height 23
click at [1332, 249] on div "Edit" at bounding box center [1334, 246] width 41 height 14
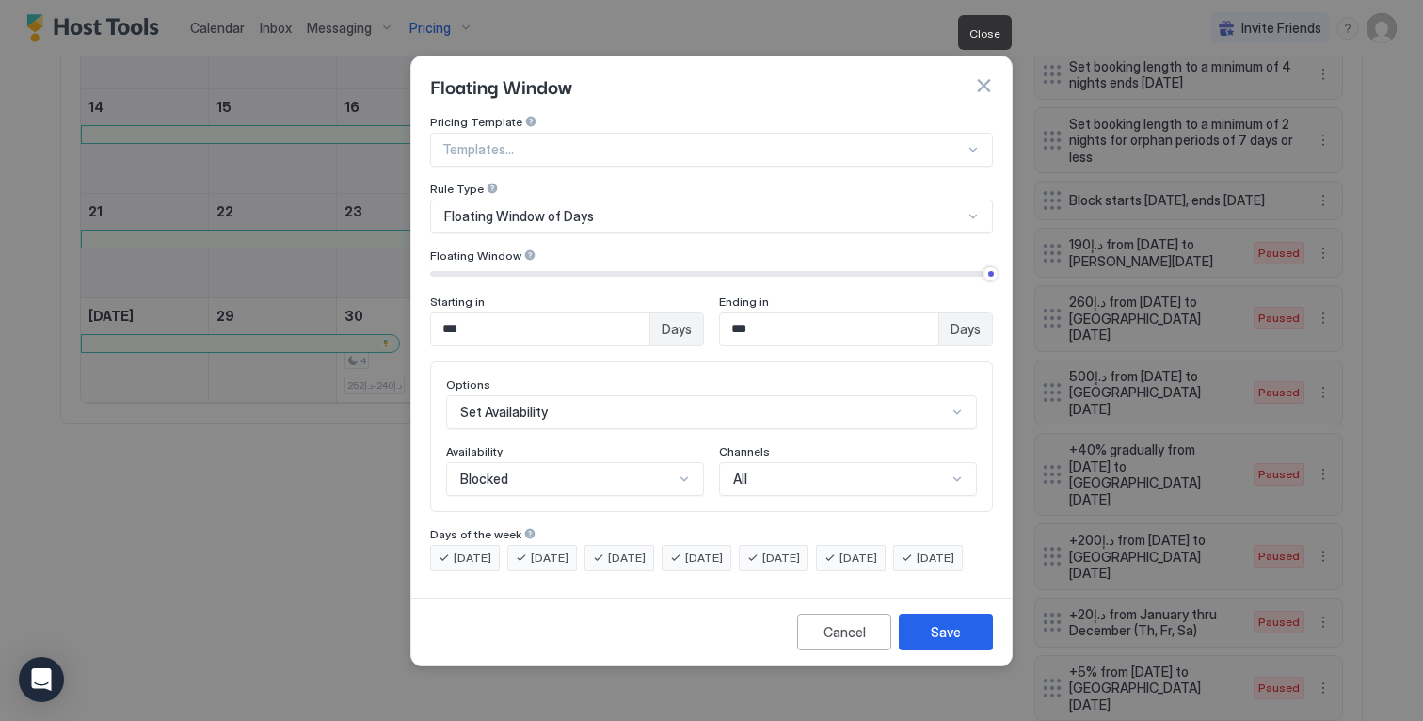
click at [983, 76] on button "button" at bounding box center [983, 85] width 19 height 19
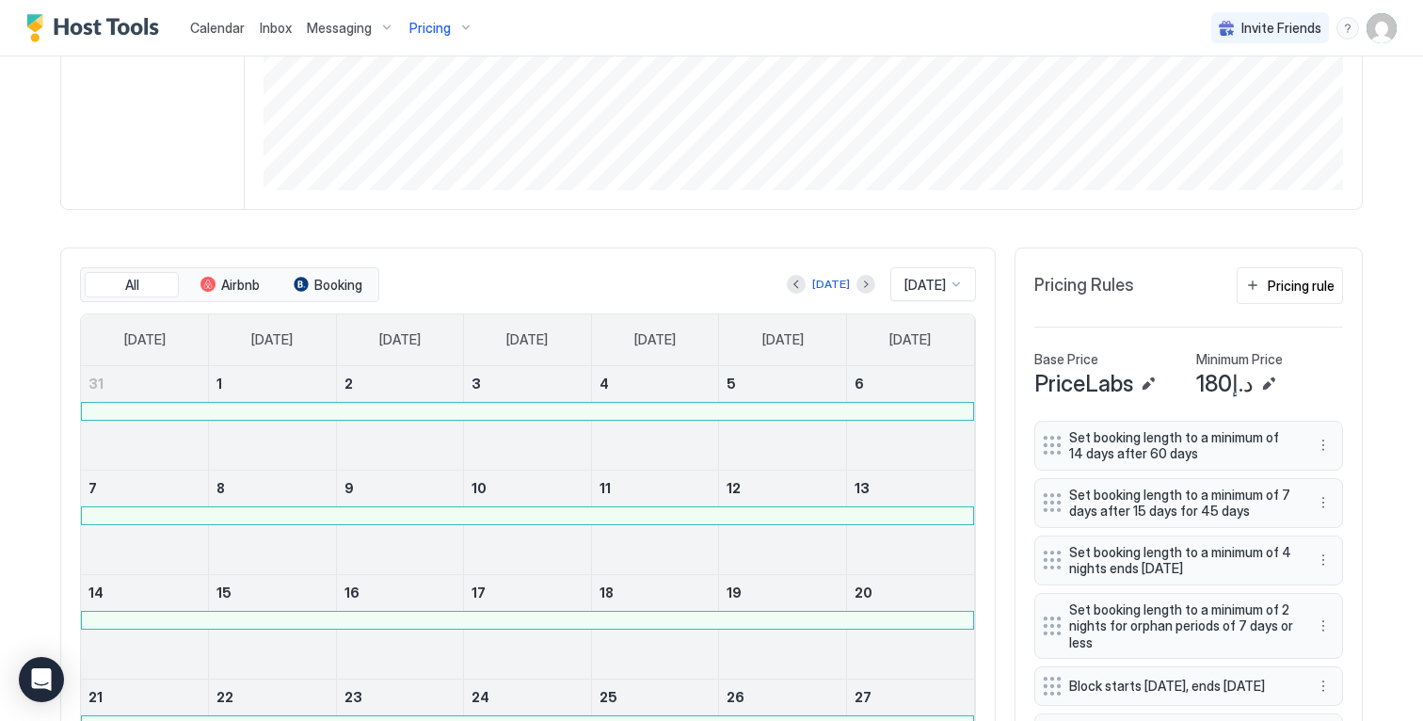
scroll to position [321, 0]
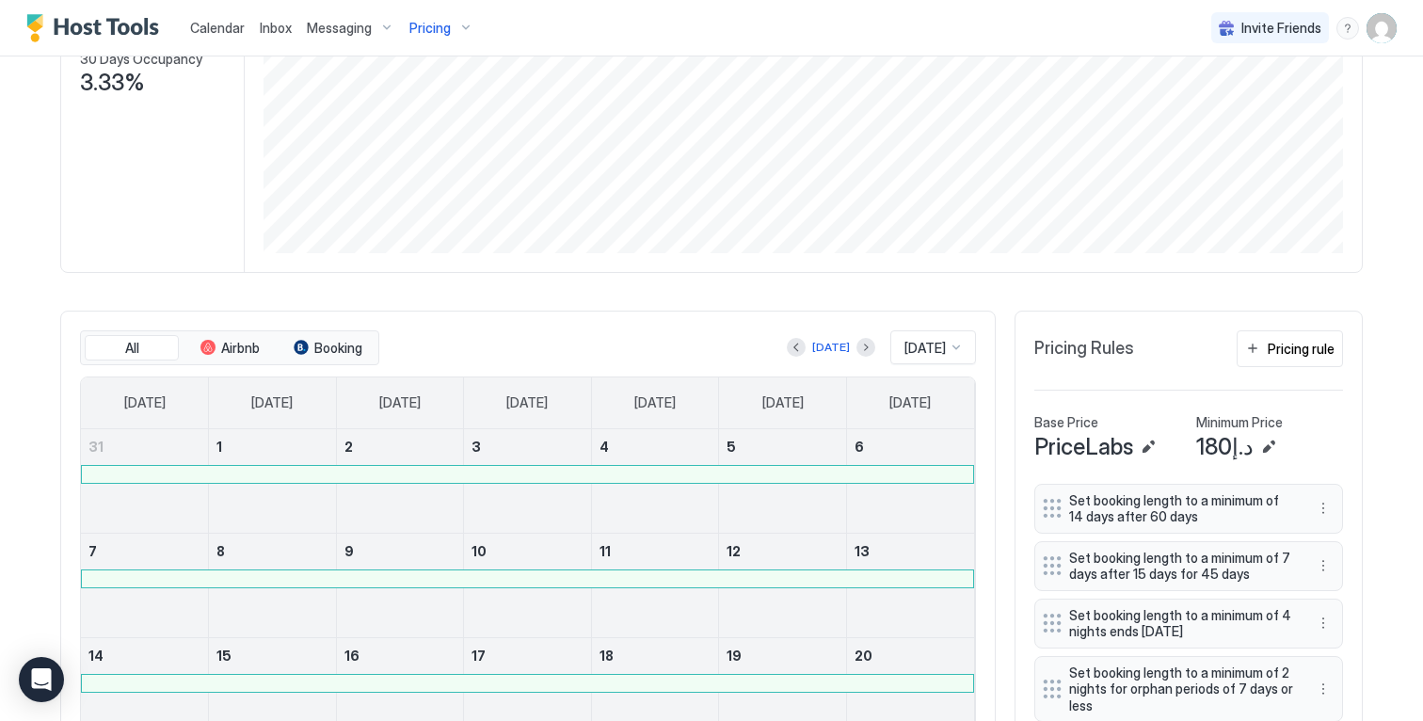
click at [437, 30] on span "Pricing" at bounding box center [429, 28] width 41 height 17
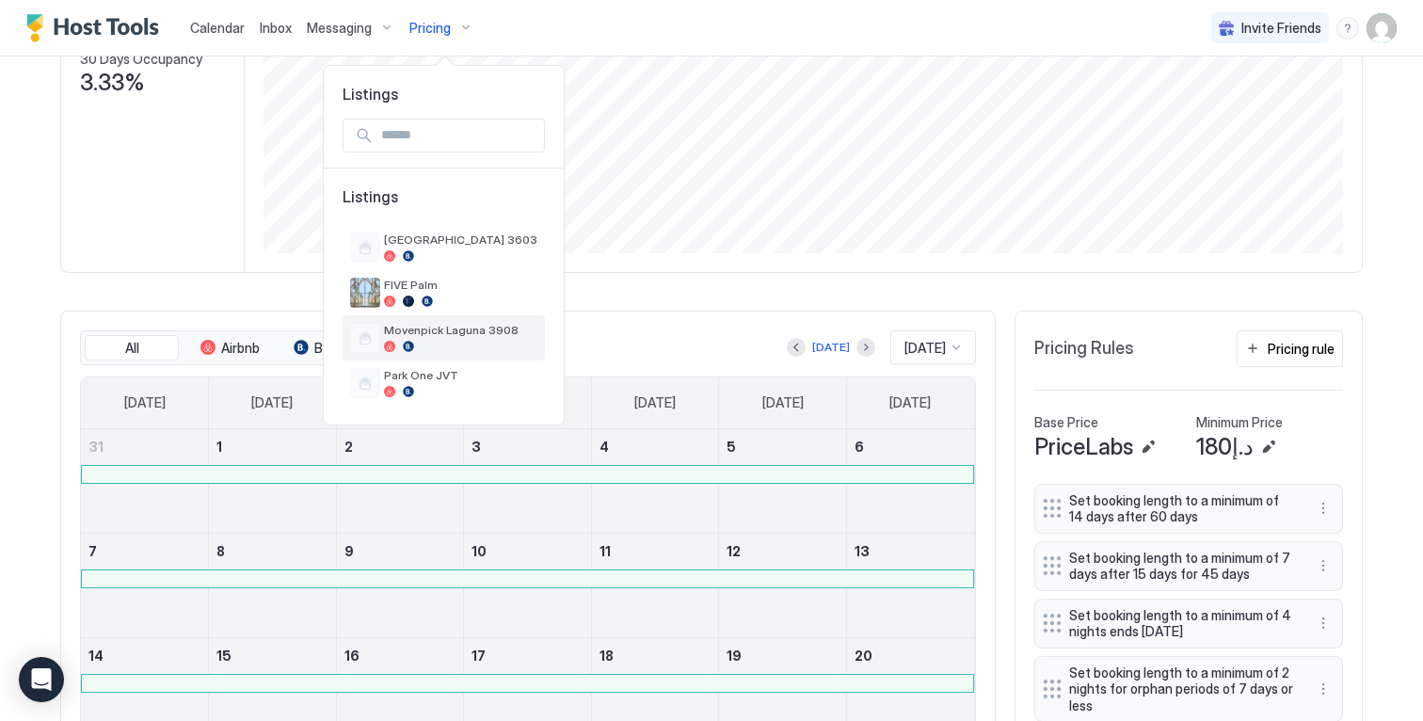
click at [453, 327] on span "Movenpick Laguna 3908" at bounding box center [460, 330] width 153 height 14
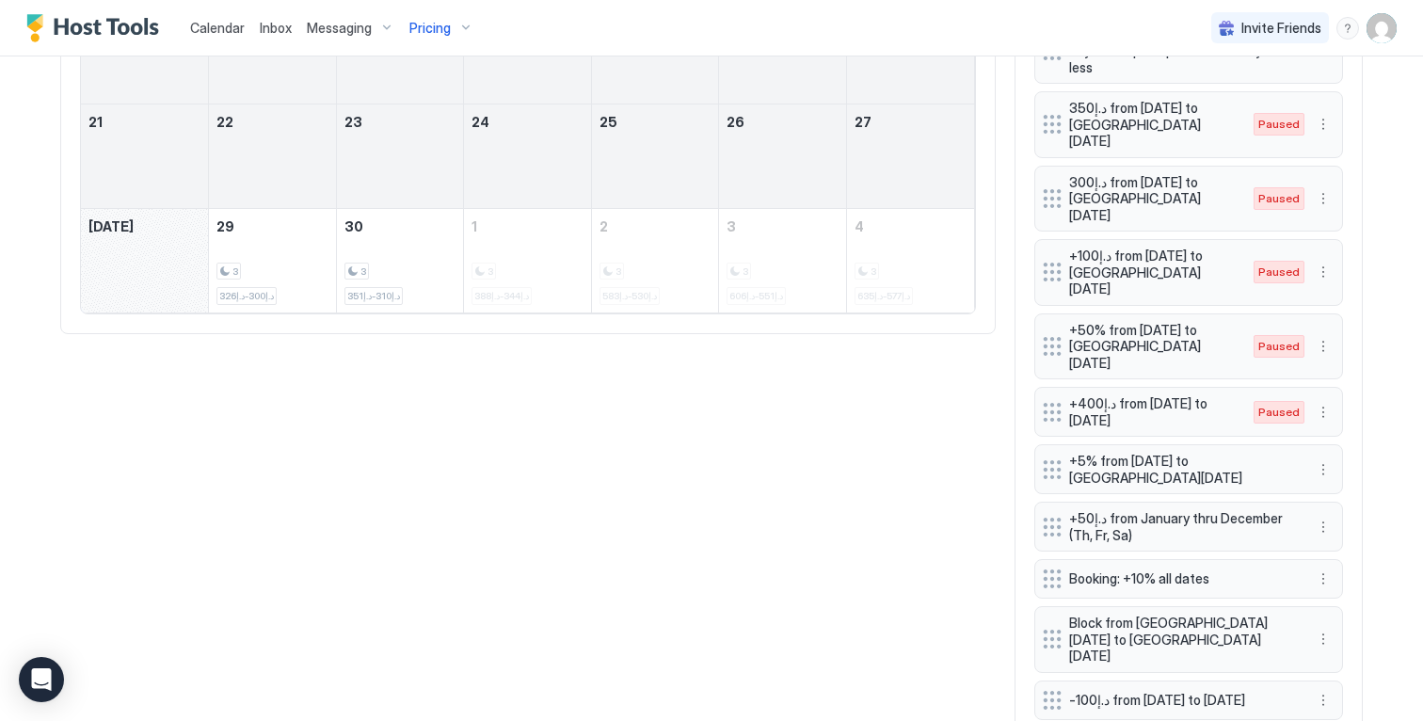
scroll to position [972, 0]
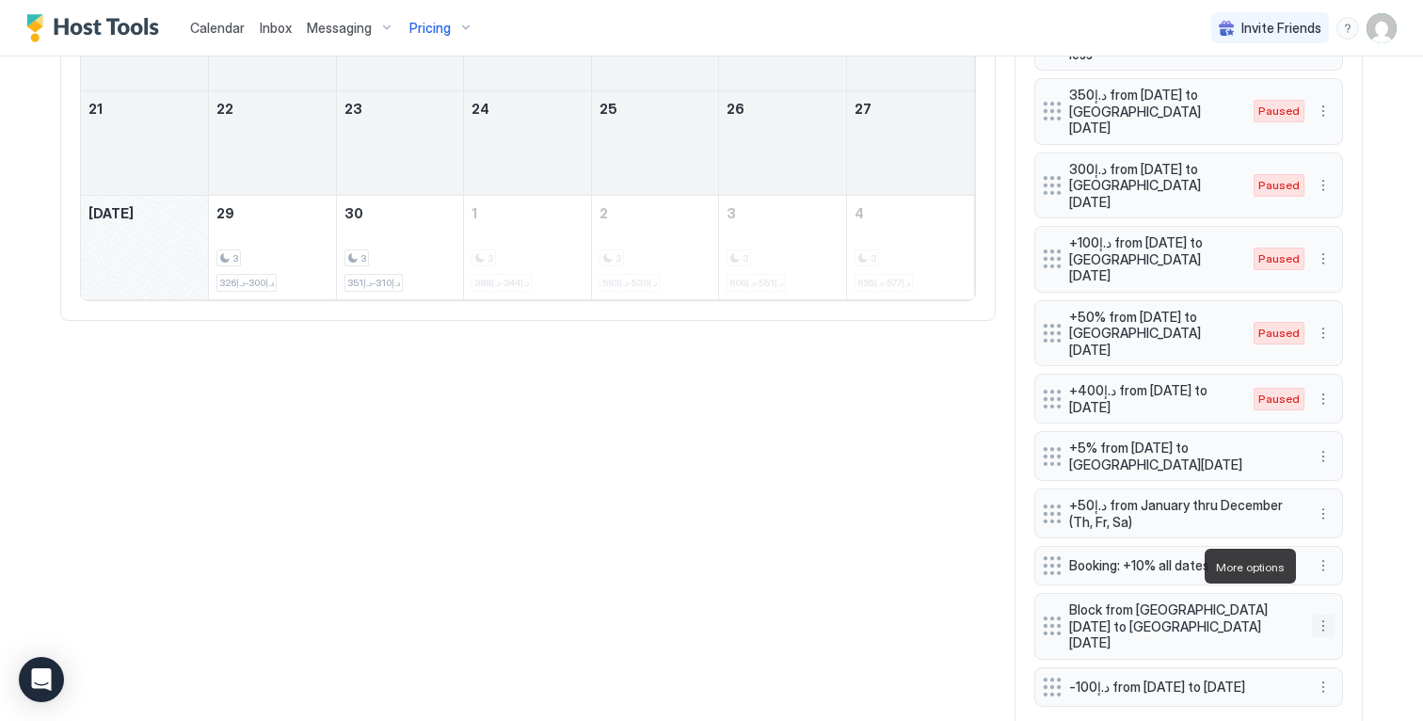
click at [1320, 615] on button "More options" at bounding box center [1323, 626] width 23 height 23
click at [1320, 618] on div "Pause" at bounding box center [1341, 623] width 55 height 14
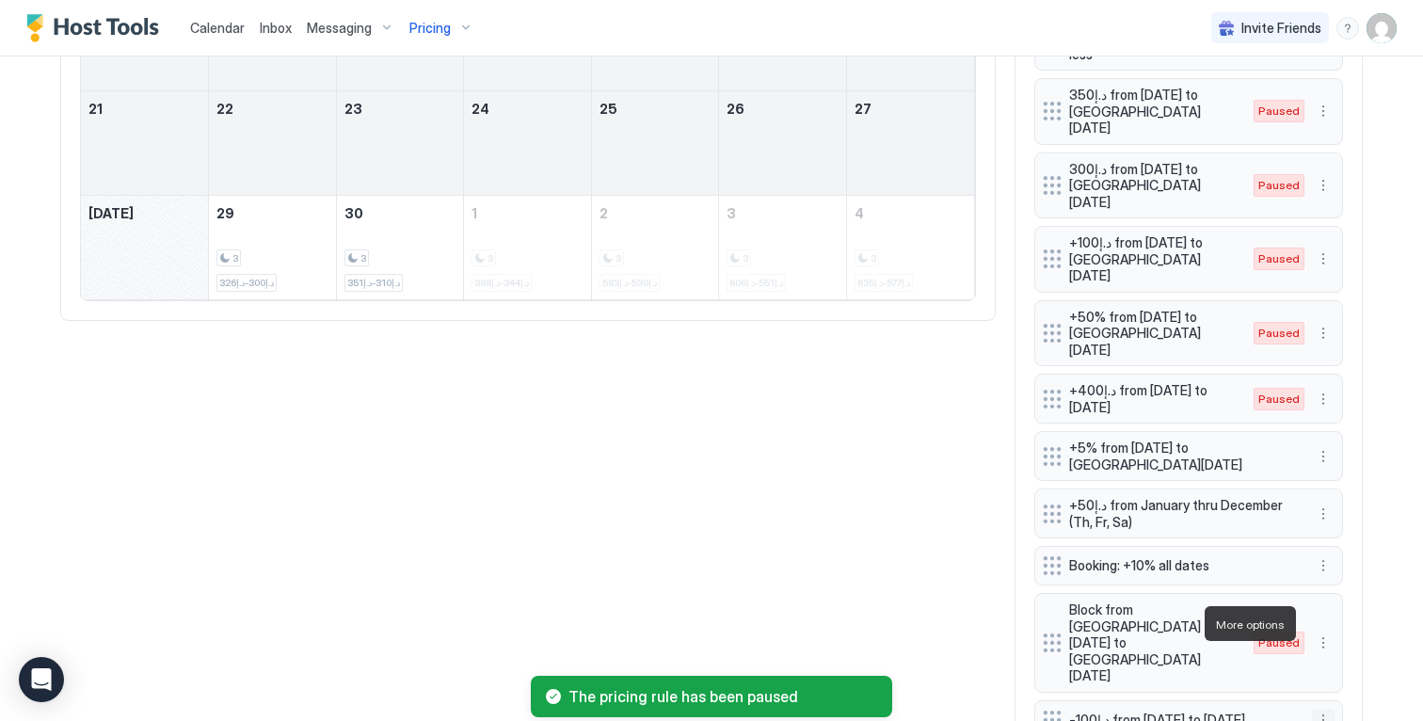
click at [1312, 709] on button "More options" at bounding box center [1323, 720] width 23 height 23
click at [1335, 565] on span "Pause" at bounding box center [1352, 566] width 34 height 14
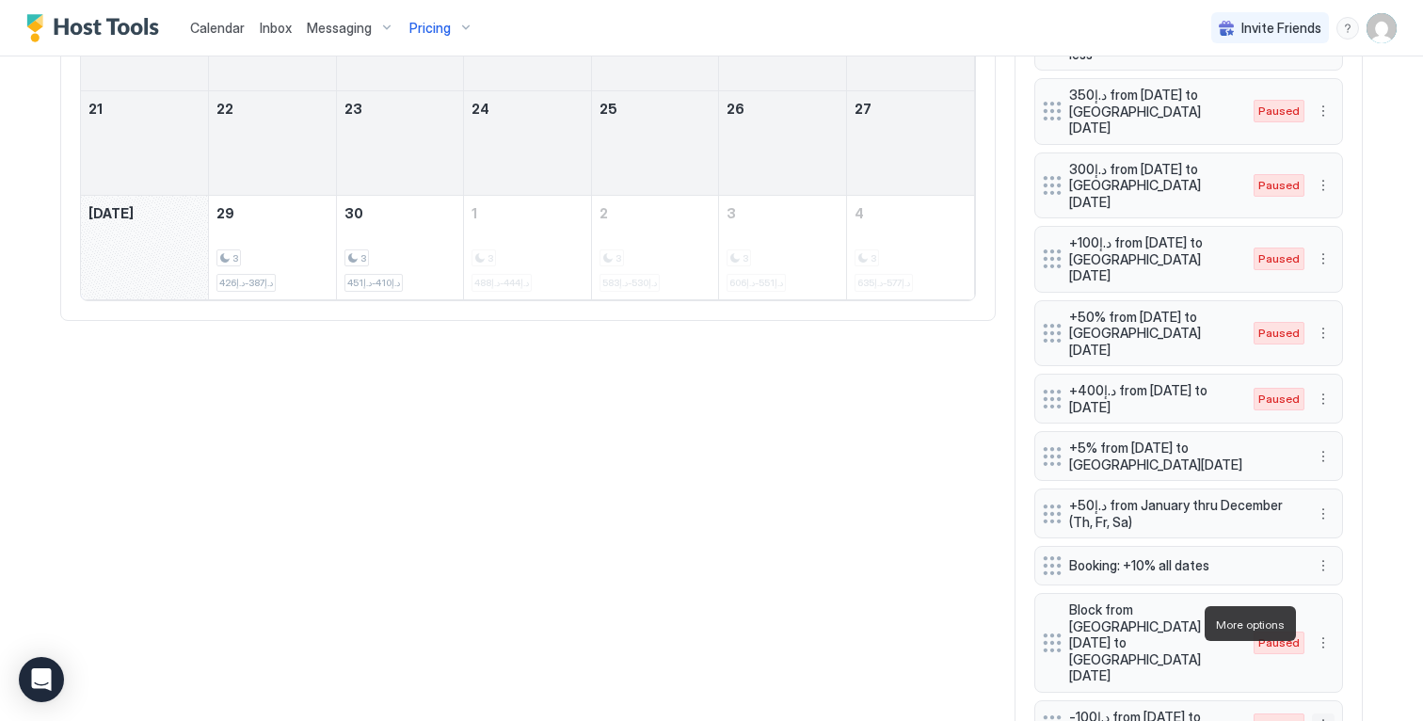
click at [1319, 713] on button "More options" at bounding box center [1323, 724] width 23 height 23
click at [1341, 529] on span "Edit" at bounding box center [1345, 536] width 21 height 14
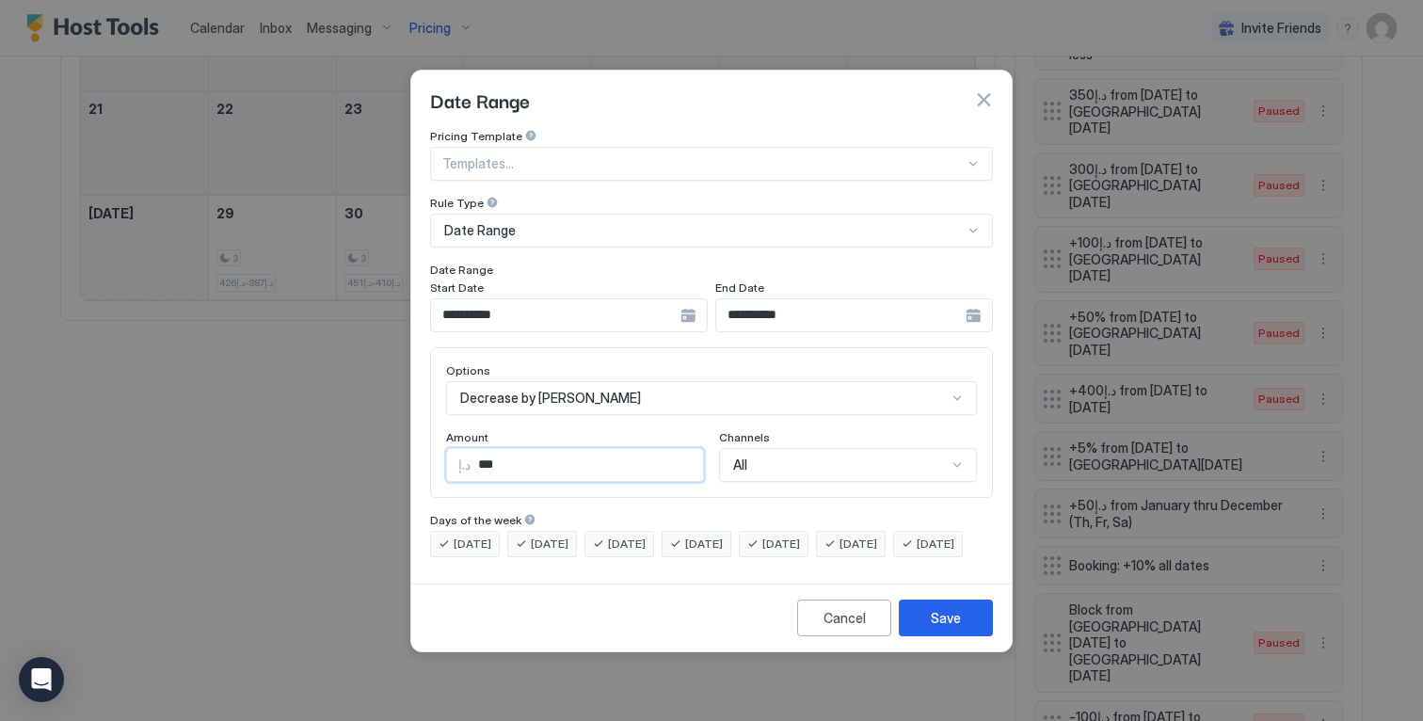
drag, startPoint x: 577, startPoint y: 450, endPoint x: 360, endPoint y: 428, distance: 217.5
click at [392, 431] on div "**********" at bounding box center [711, 360] width 1423 height 721
type input "**"
click at [974, 636] on button "Save" at bounding box center [946, 618] width 94 height 37
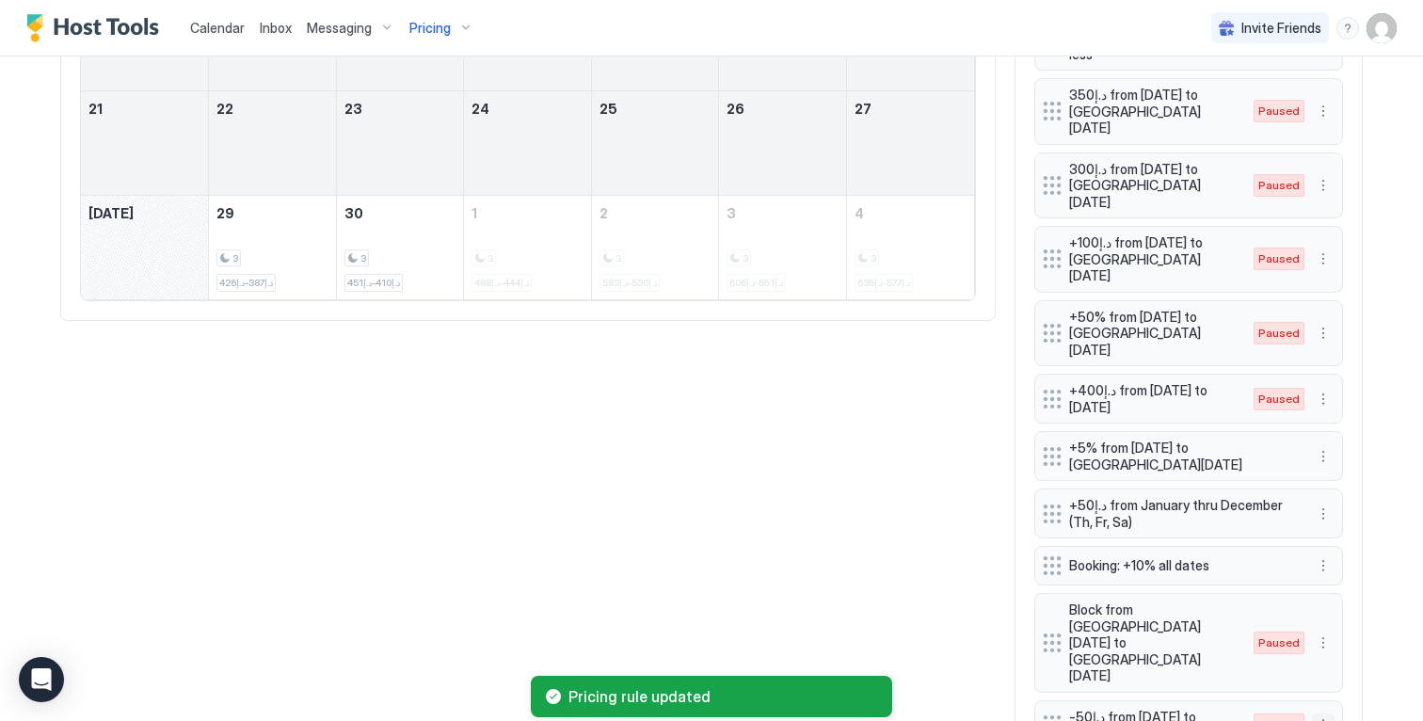
click at [1319, 713] on button "More options" at bounding box center [1323, 724] width 23 height 23
click at [1335, 563] on span "Enable" at bounding box center [1353, 566] width 37 height 14
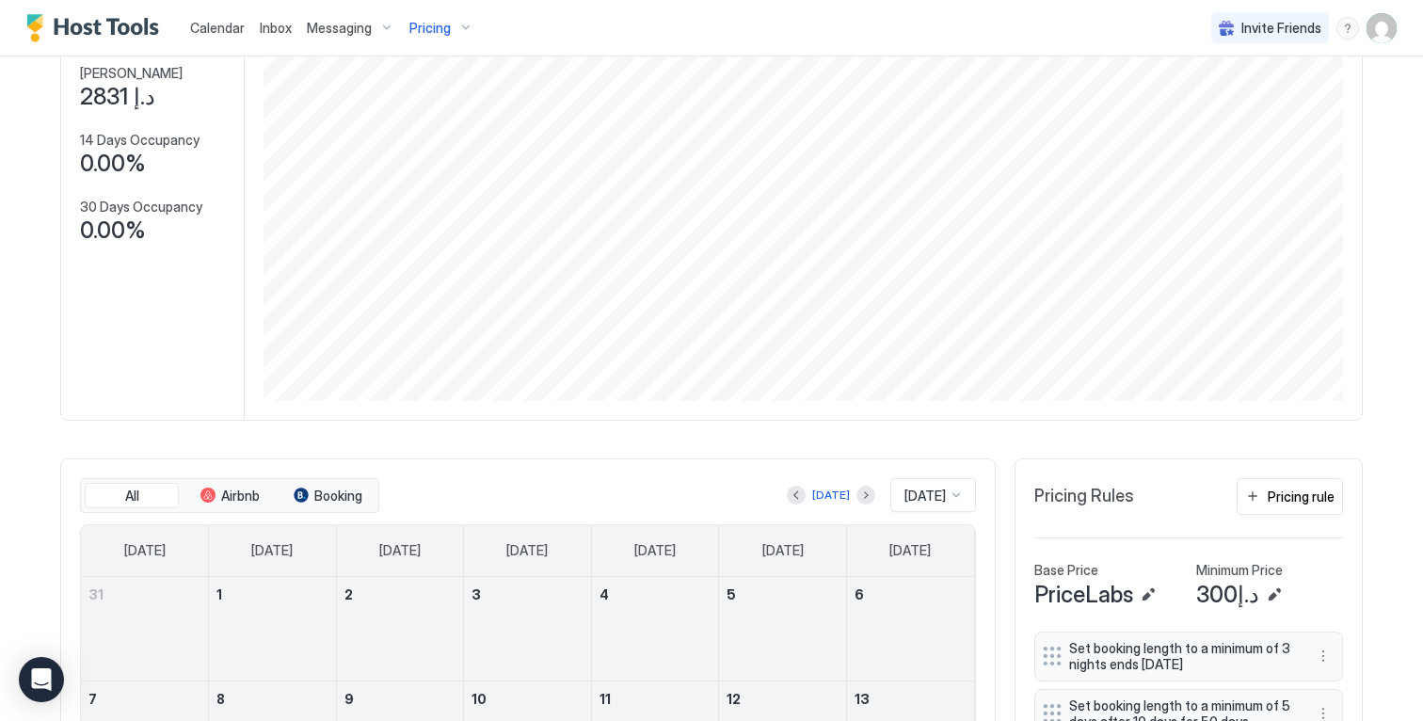
scroll to position [130, 0]
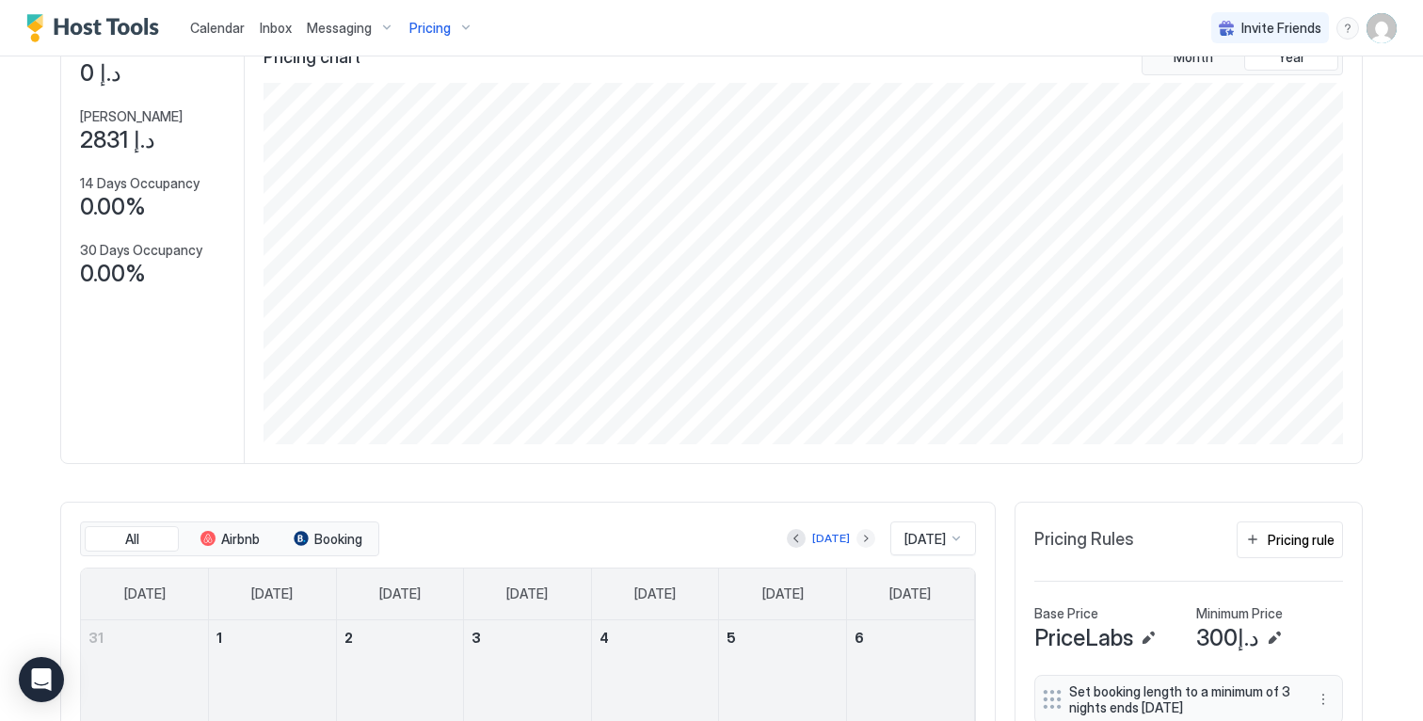
click at [856, 548] on button "Next month" at bounding box center [865, 538] width 19 height 19
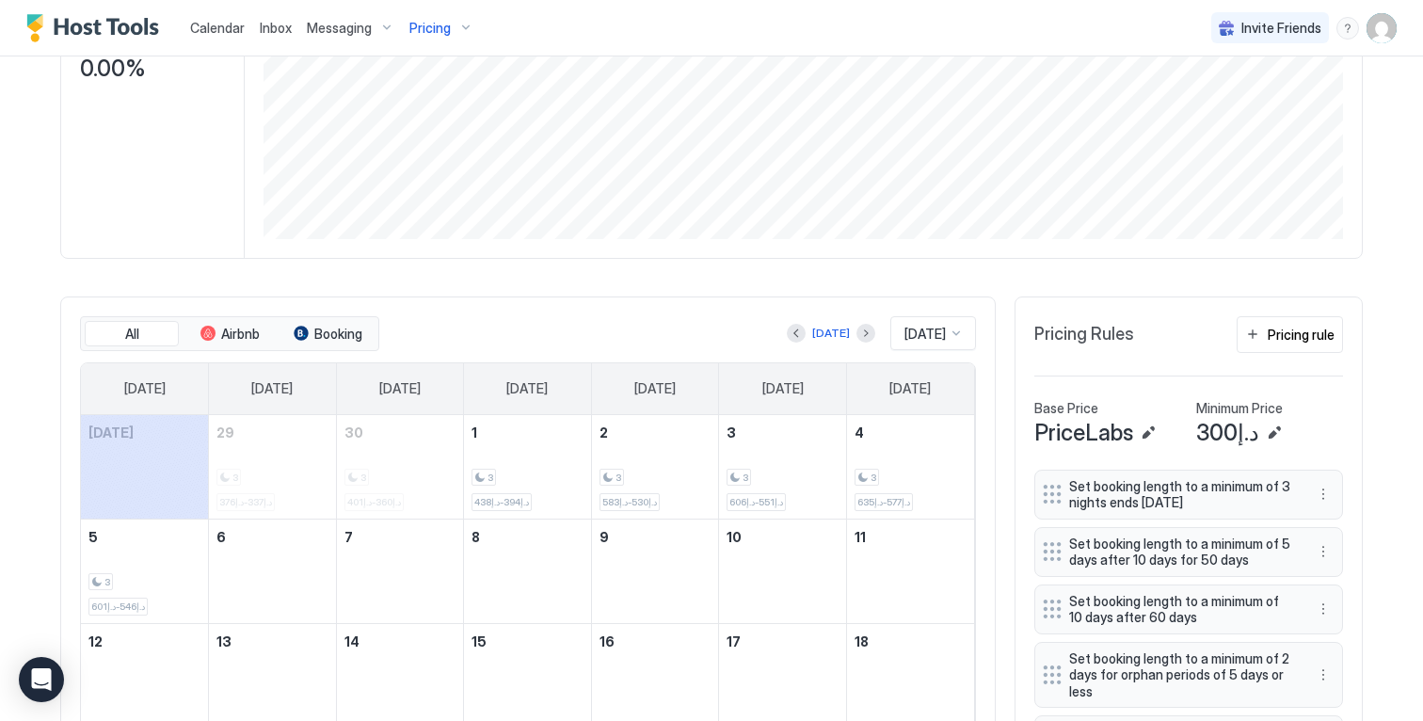
scroll to position [421, 0]
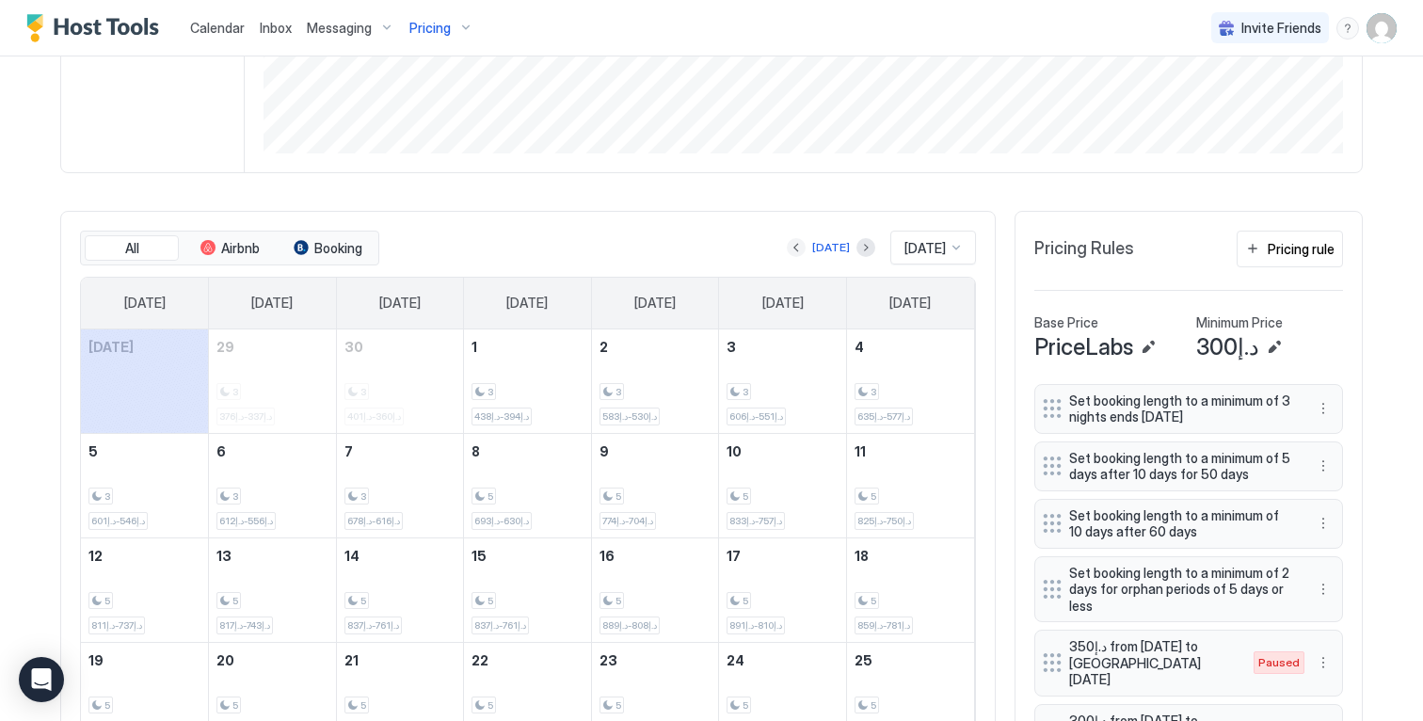
click at [787, 257] on button "Previous month" at bounding box center [796, 247] width 19 height 19
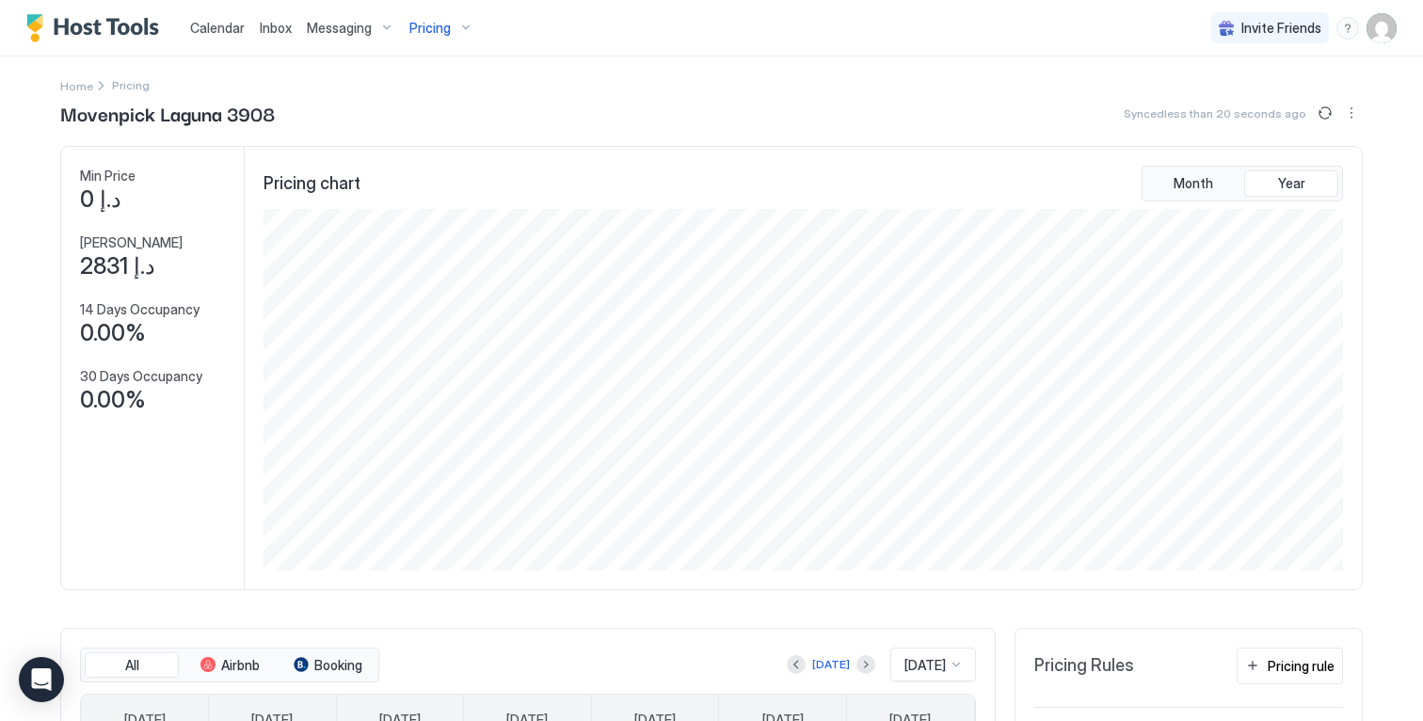
scroll to position [0, 0]
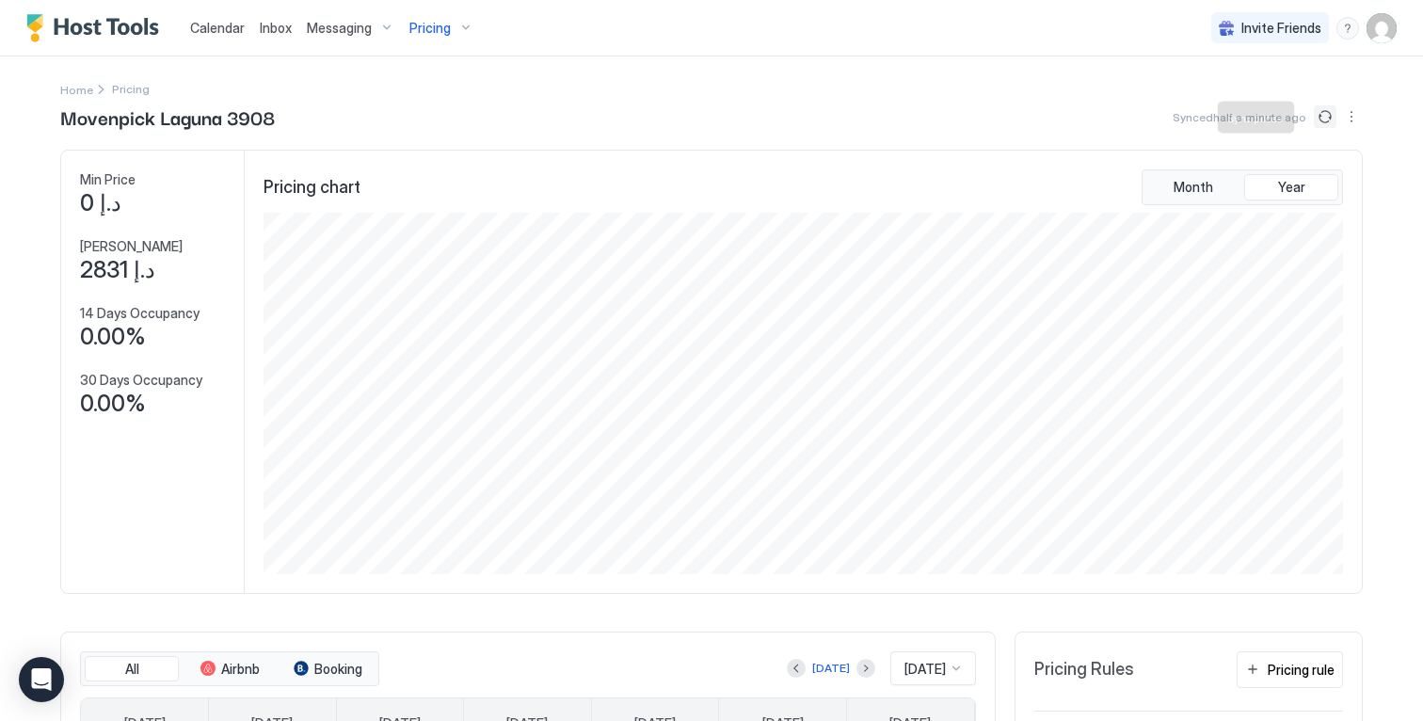
click at [1315, 118] on button "Sync prices" at bounding box center [1325, 116] width 23 height 23
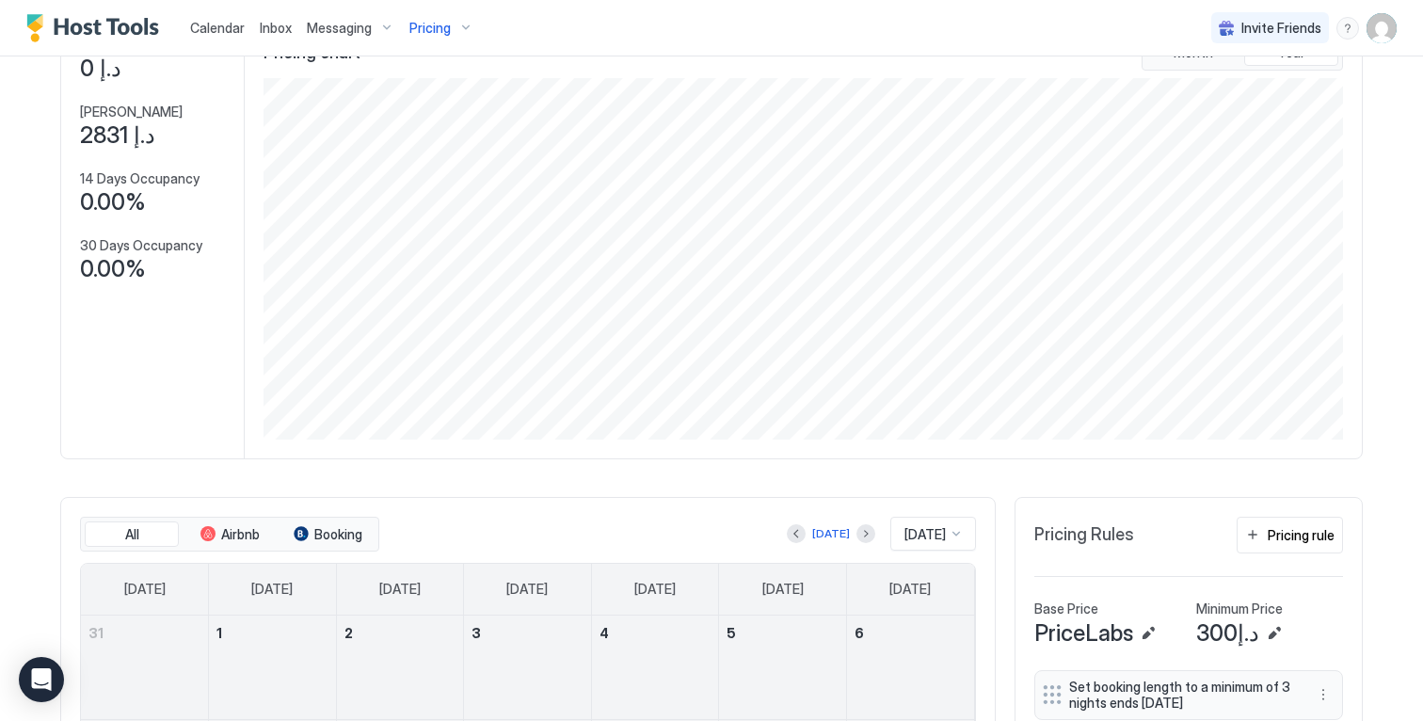
scroll to position [401, 0]
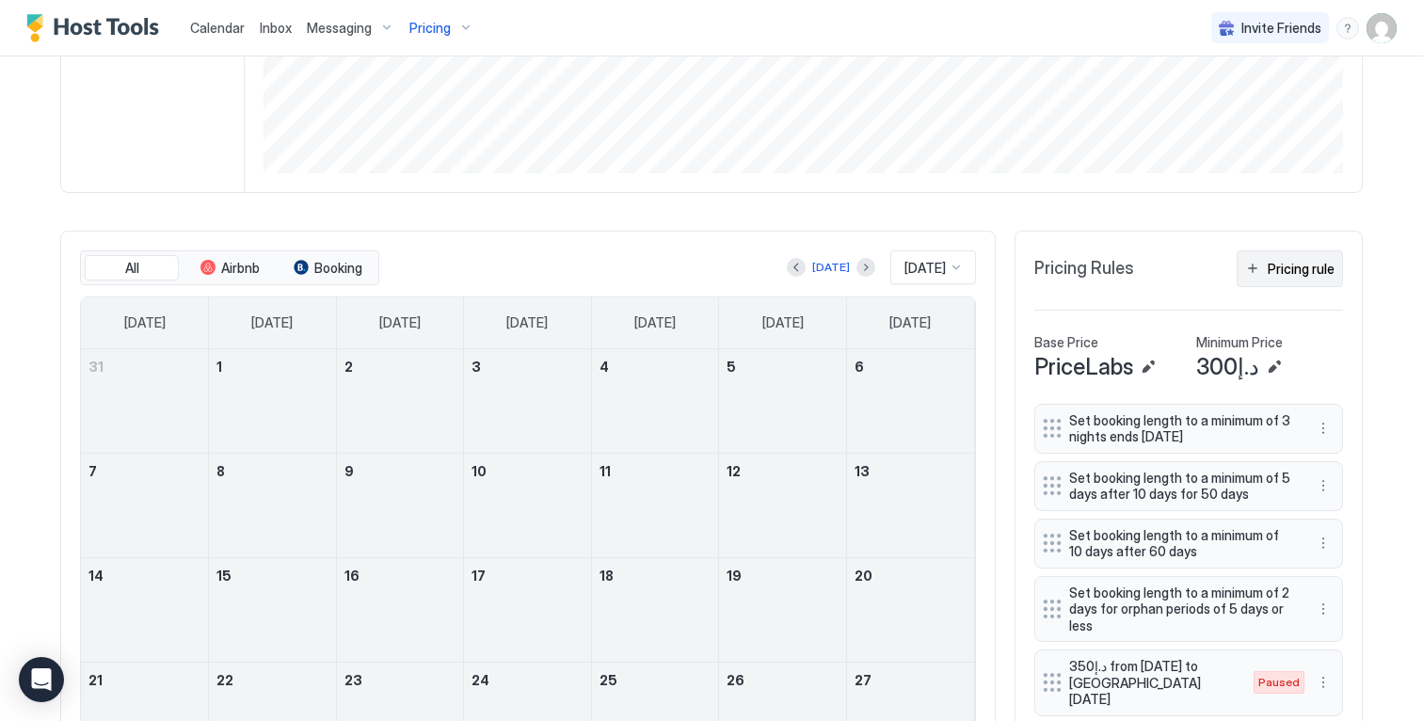
click at [1268, 279] on div "Pricing rule" at bounding box center [1301, 269] width 67 height 20
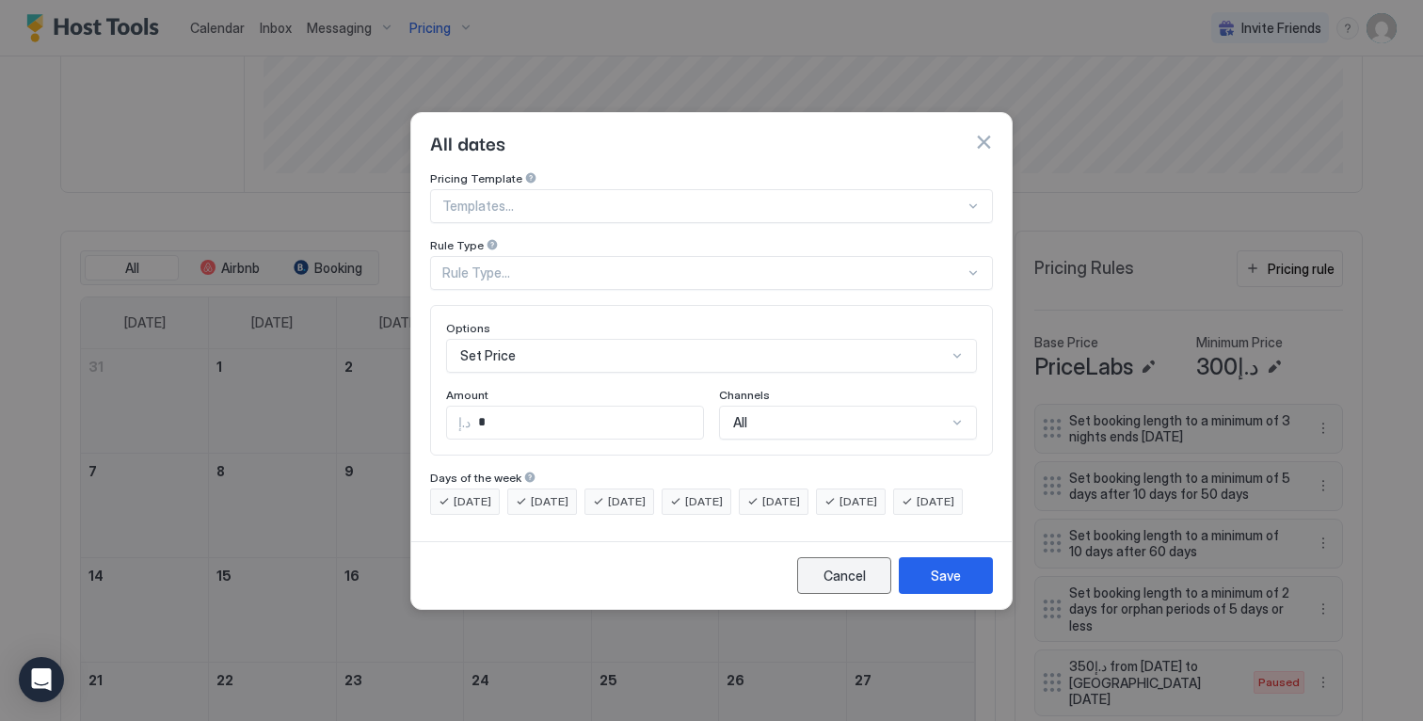
click at [839, 585] on div "Cancel" at bounding box center [844, 576] width 42 height 20
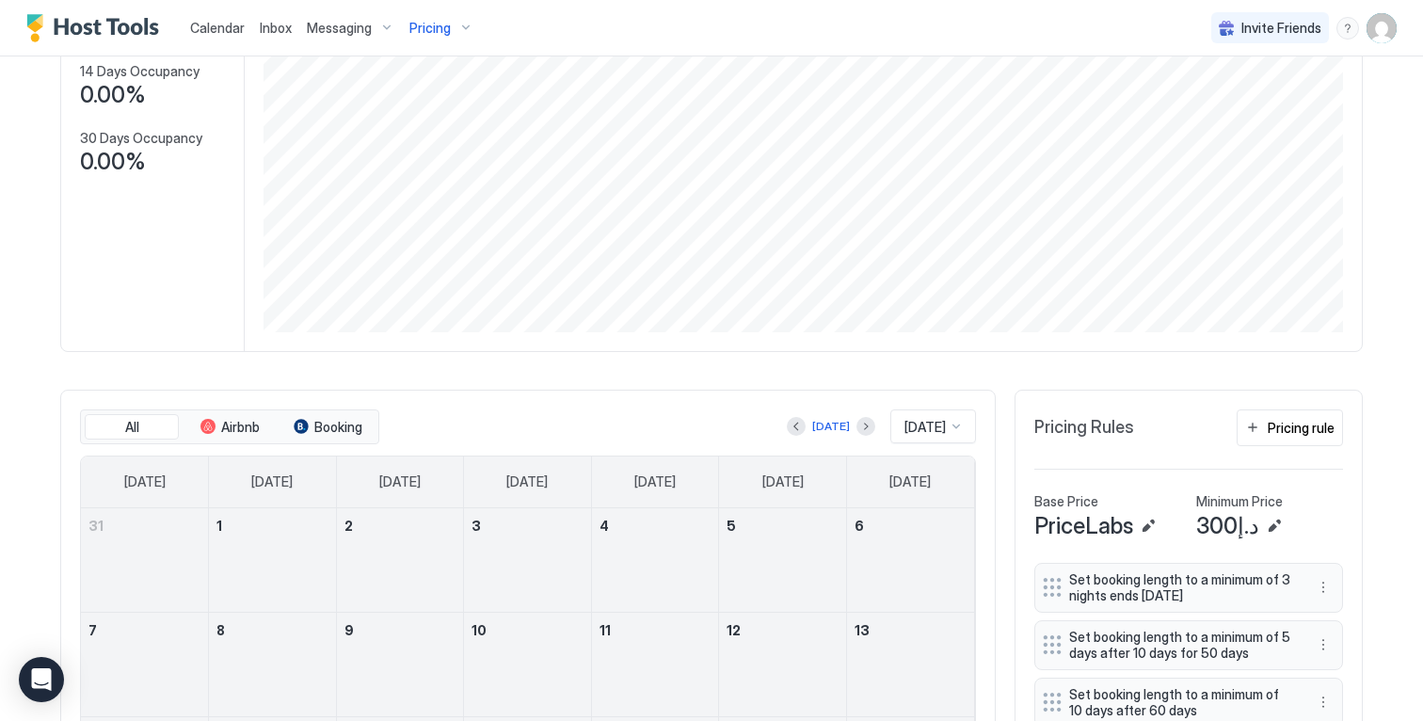
scroll to position [0, 0]
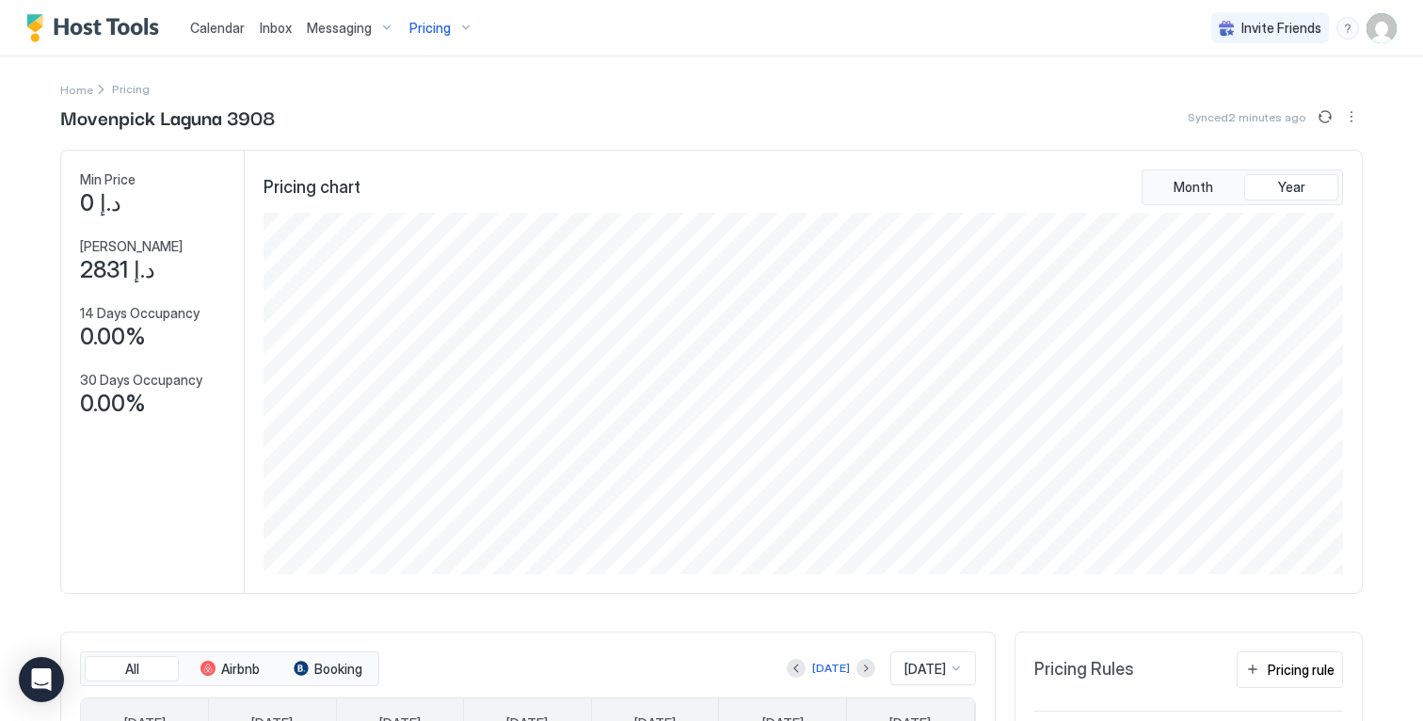
click at [415, 36] on div "Pricing" at bounding box center [441, 28] width 79 height 32
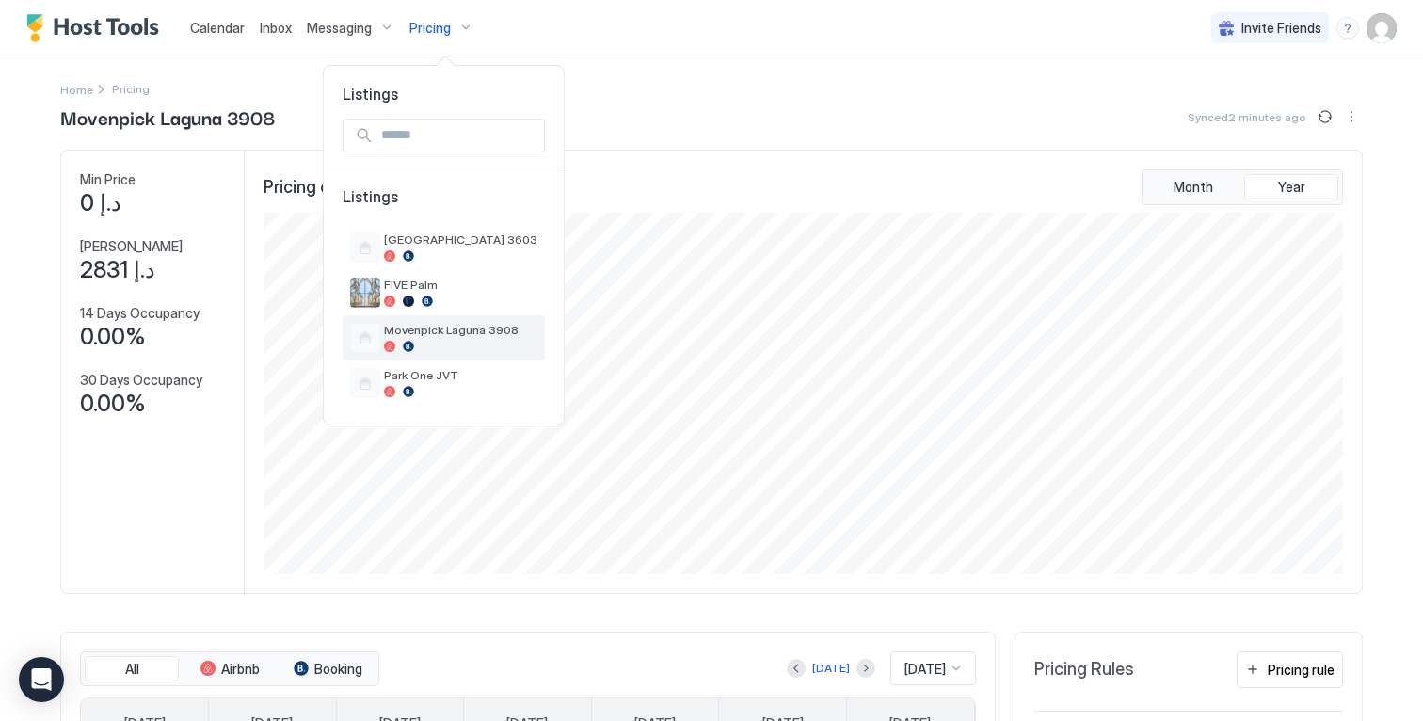
click at [454, 326] on span "Movenpick Laguna 3908" at bounding box center [460, 330] width 153 height 14
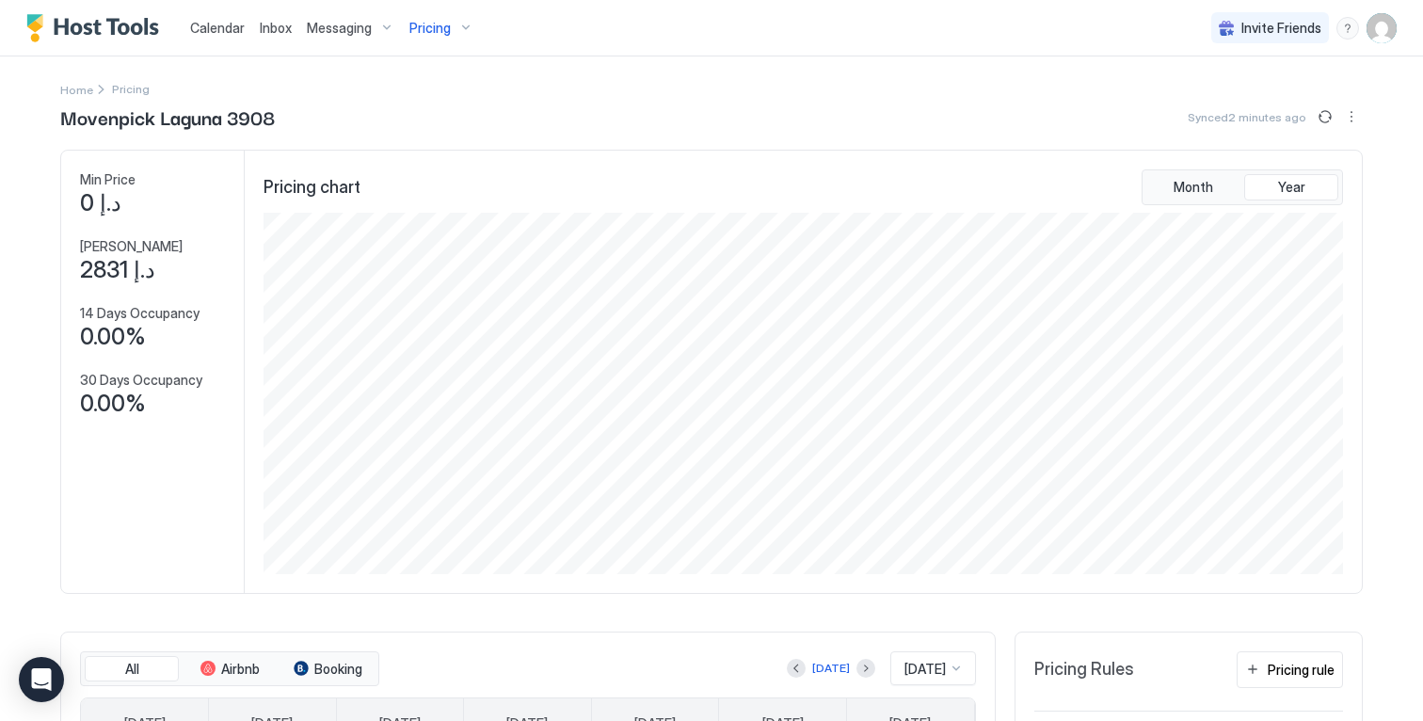
click at [440, 33] on span "Pricing" at bounding box center [429, 28] width 41 height 17
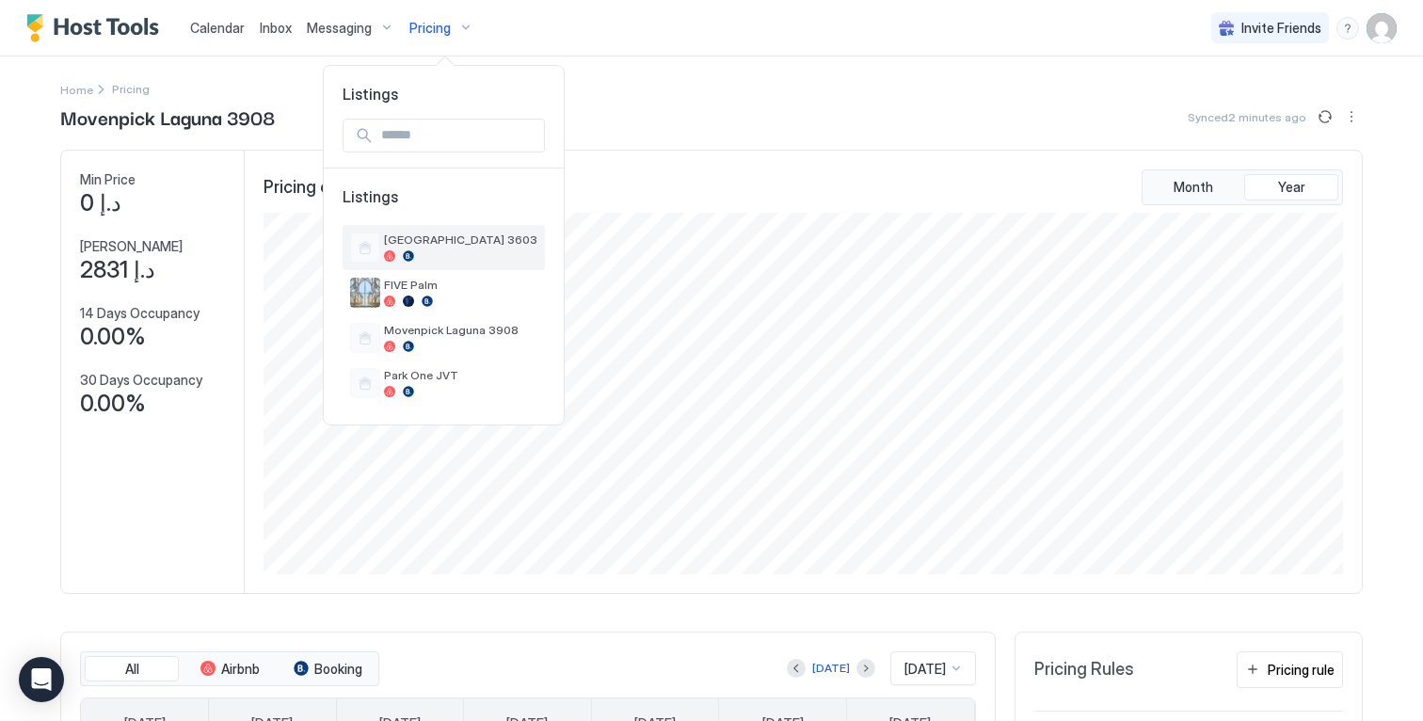
click at [446, 258] on div at bounding box center [460, 255] width 153 height 11
